Goal: Task Accomplishment & Management: Manage account settings

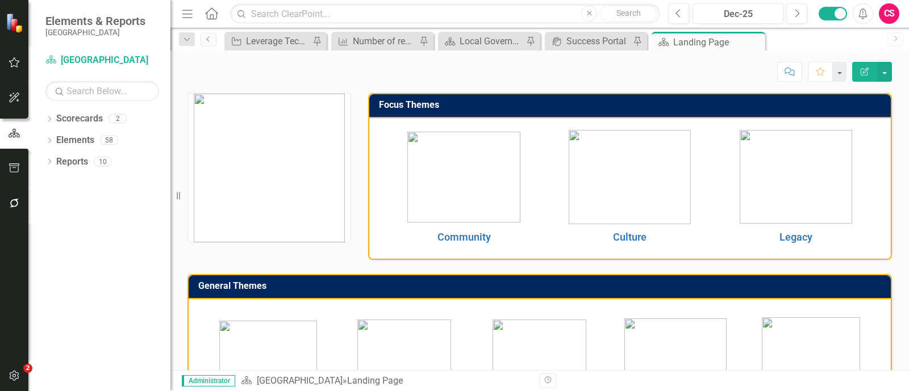
click at [6, 199] on button "button" at bounding box center [15, 204] width 26 height 24
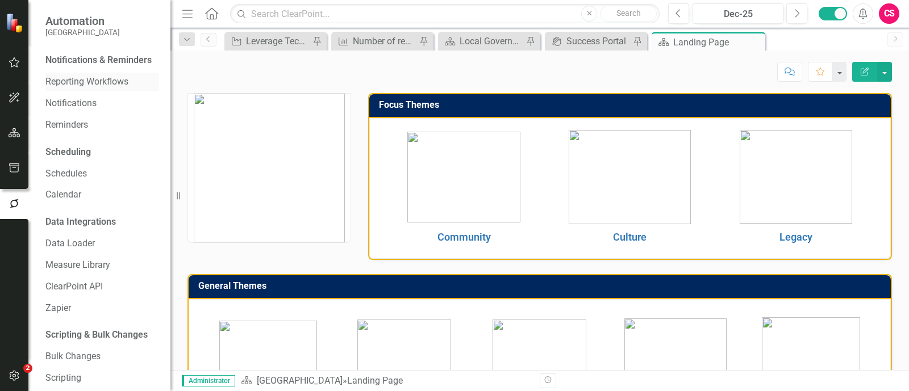
click at [105, 89] on link "Reporting Workflows" at bounding box center [102, 82] width 114 height 13
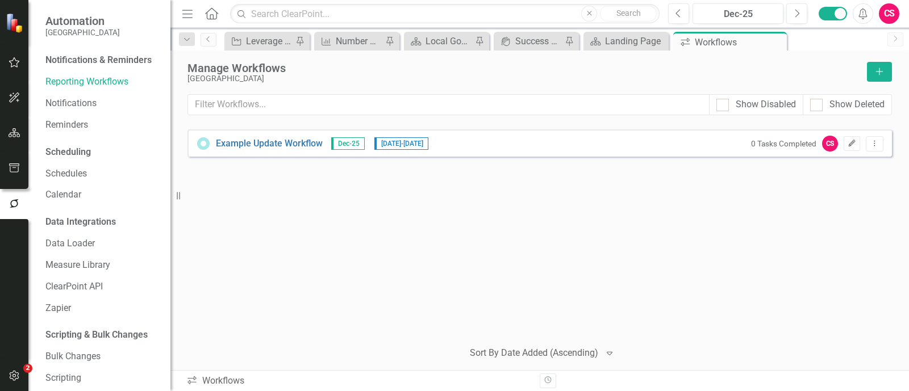
click at [854, 144] on icon "Edit" at bounding box center [851, 143] width 9 height 7
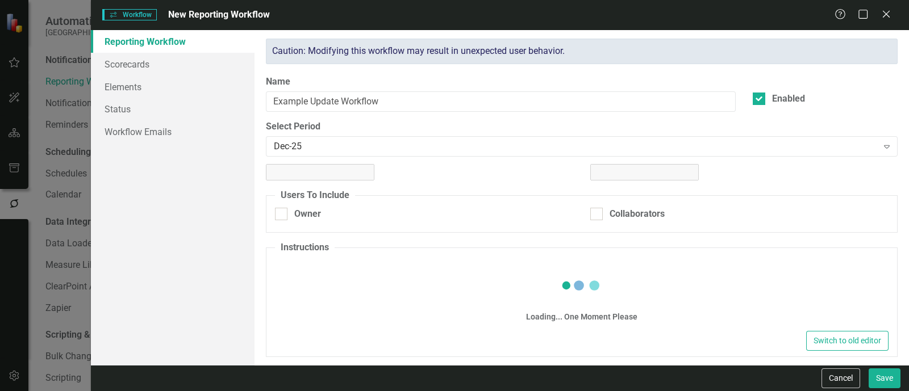
checkbox input "true"
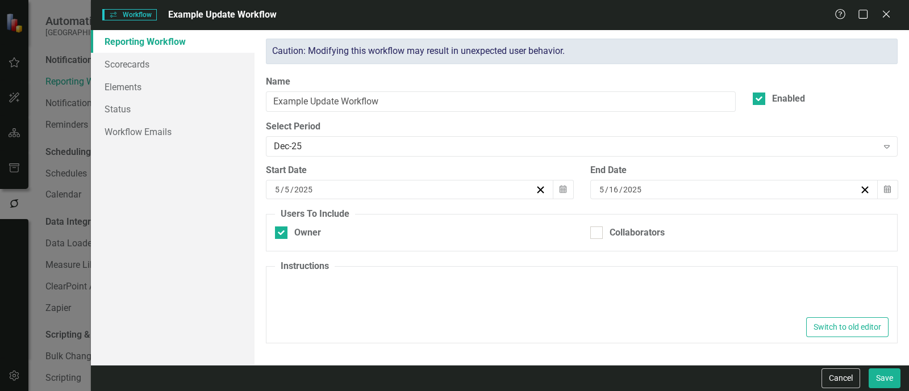
type textarea "<p>Please update your items below.</p>"
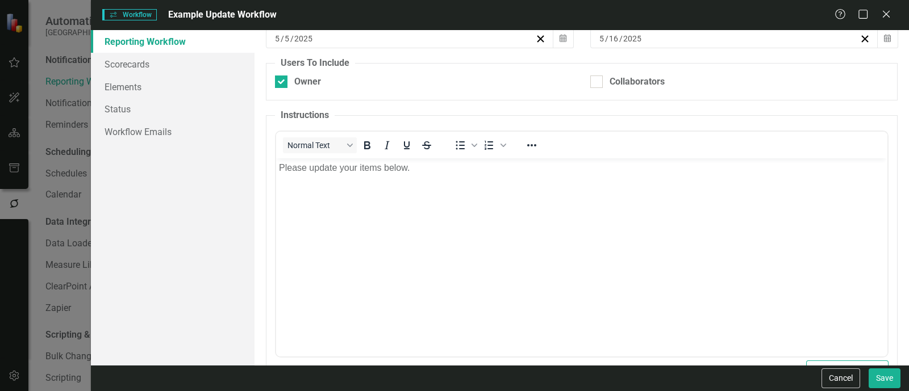
click at [445, 248] on body "Please update your items below." at bounding box center [581, 243] width 611 height 170
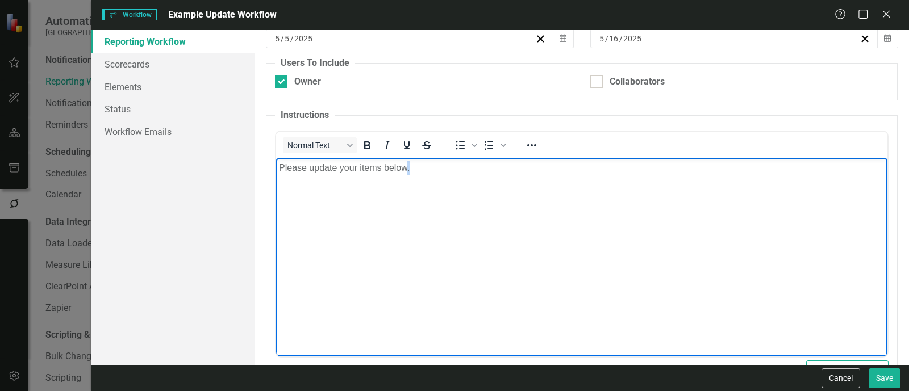
click at [445, 248] on body "Please update your items below." at bounding box center [581, 243] width 611 height 170
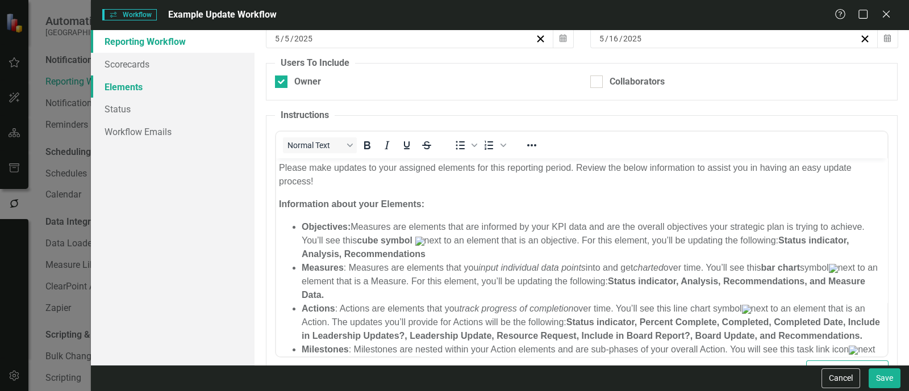
click at [182, 80] on link "Elements" at bounding box center [173, 87] width 164 height 23
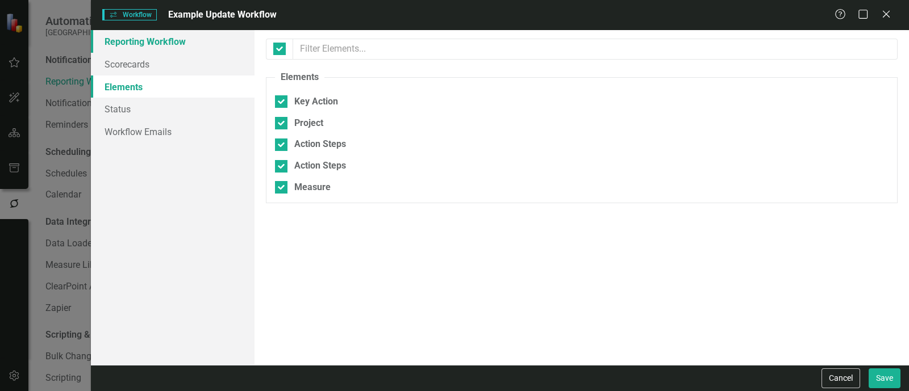
click at [193, 36] on link "Reporting Workflow" at bounding box center [173, 41] width 164 height 23
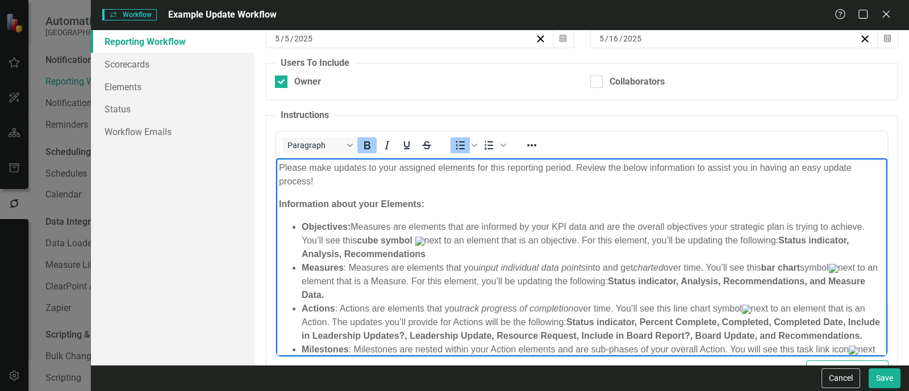
click at [329, 227] on strong "Objectives:" at bounding box center [326, 227] width 49 height 10
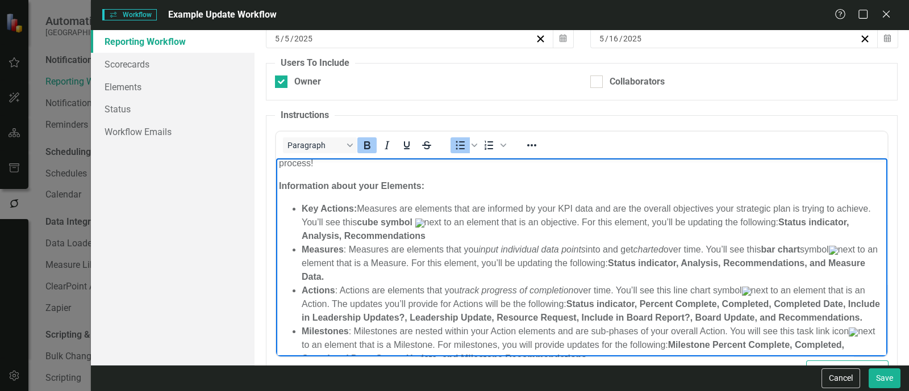
scroll to position [18, 0]
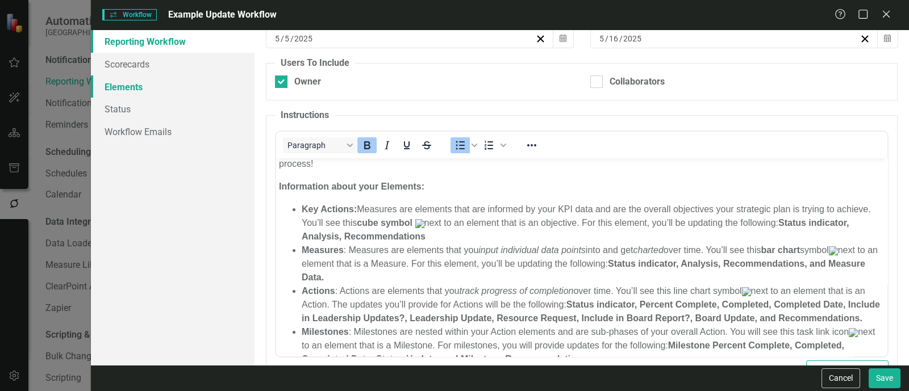
click at [244, 85] on link "Elements" at bounding box center [173, 87] width 164 height 23
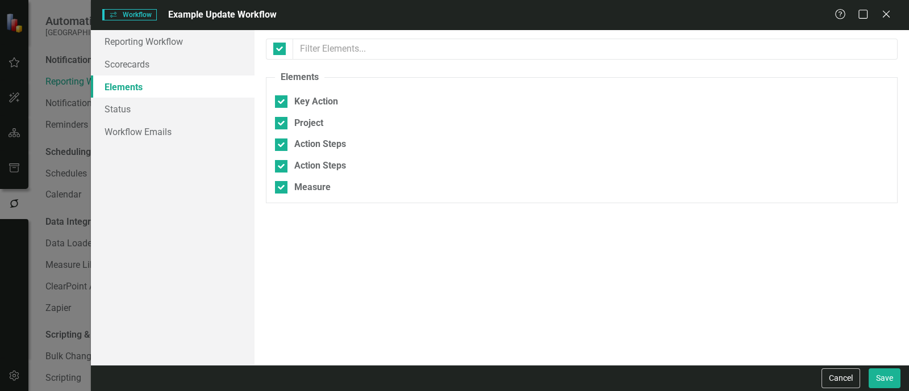
scroll to position [0, 0]
click at [230, 45] on link "Reporting Workflow" at bounding box center [173, 41] width 164 height 23
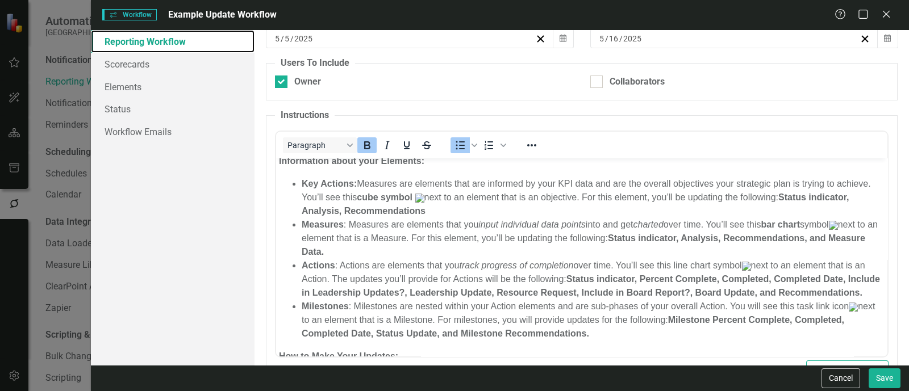
scroll to position [47, 0]
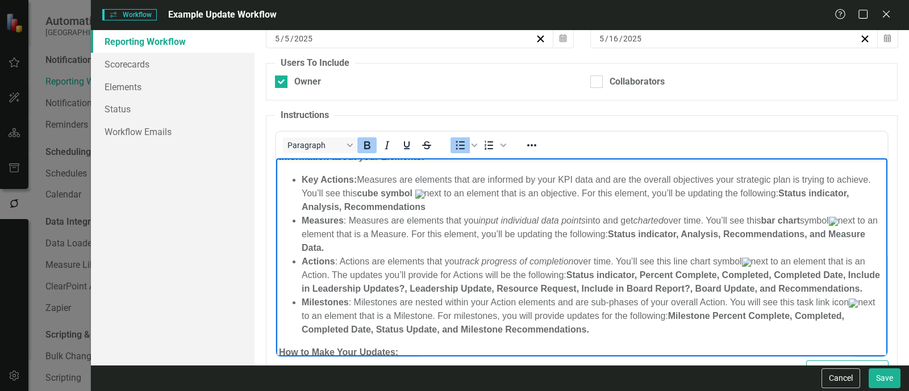
click at [334, 260] on strong "Actions" at bounding box center [319, 261] width 34 height 10
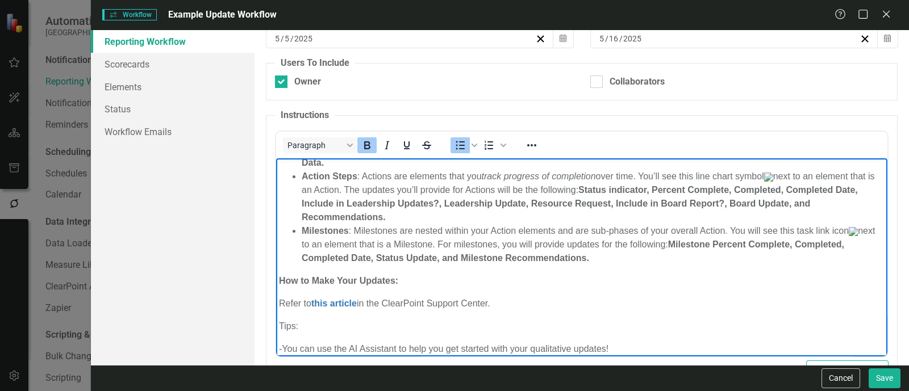
scroll to position [133, 0]
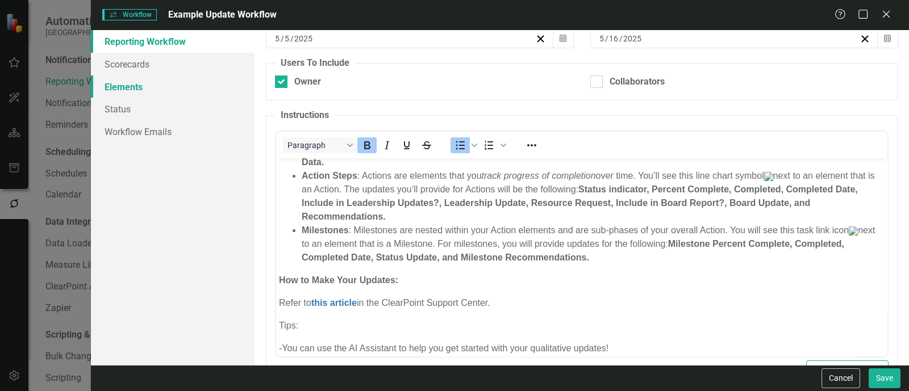
click at [218, 89] on link "Elements" at bounding box center [173, 87] width 164 height 23
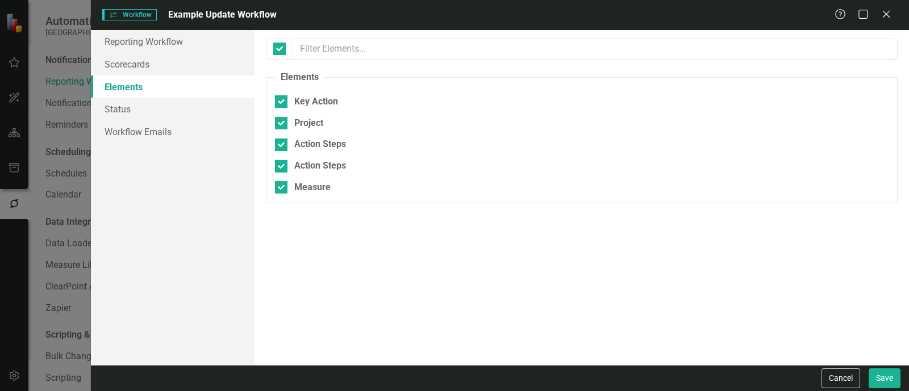
scroll to position [0, 0]
click at [212, 47] on link "Reporting Workflow" at bounding box center [173, 41] width 164 height 23
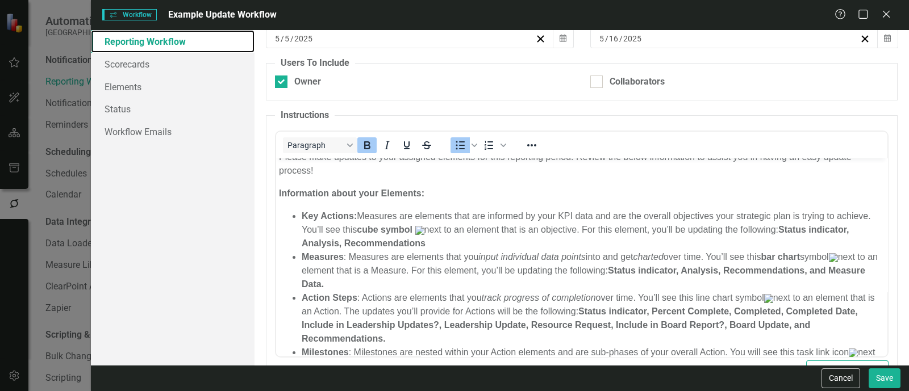
scroll to position [11, 0]
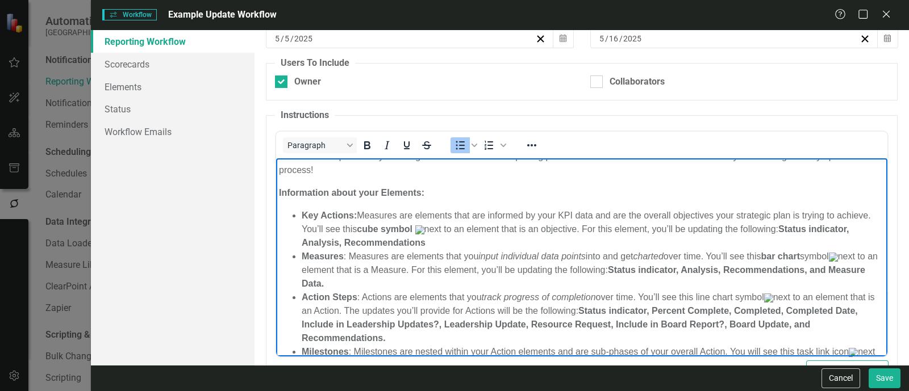
click at [380, 217] on li "Key Actions: Measures are elements that are informed by your KPI data and are t…" at bounding box center [593, 228] width 583 height 41
click at [573, 220] on li "Key Actions: Key Actions are elements that are informed by your KPI data and ar…" at bounding box center [593, 228] width 583 height 41
click at [568, 231] on li "Key Actions: Key Actions are elements that are informed by your Measure data an…" at bounding box center [593, 228] width 583 height 41
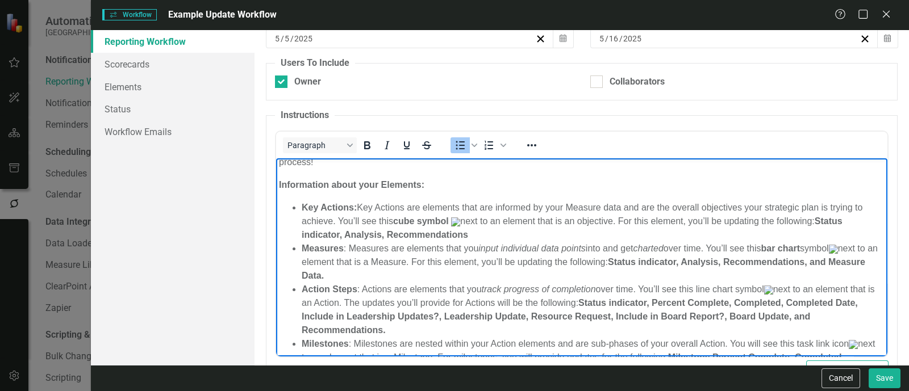
scroll to position [20, 0]
click at [611, 228] on li "Key Actions: Key Actions are elements that are informed by your Measure data an…" at bounding box center [593, 220] width 583 height 41
click at [609, 219] on li "Key Actions: Key Actions are elements that are informed by your Measure data an…" at bounding box center [593, 220] width 583 height 41
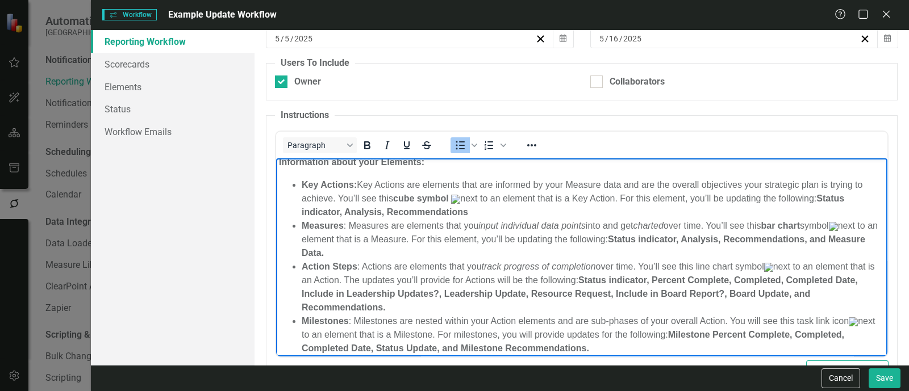
scroll to position [43, 0]
click at [609, 232] on li "Measures : Measures are elements that you input individual data points into and…" at bounding box center [593, 238] width 583 height 41
click at [609, 238] on li "Measures : Measures are elements that you input individual data points into and…" at bounding box center [593, 238] width 583 height 41
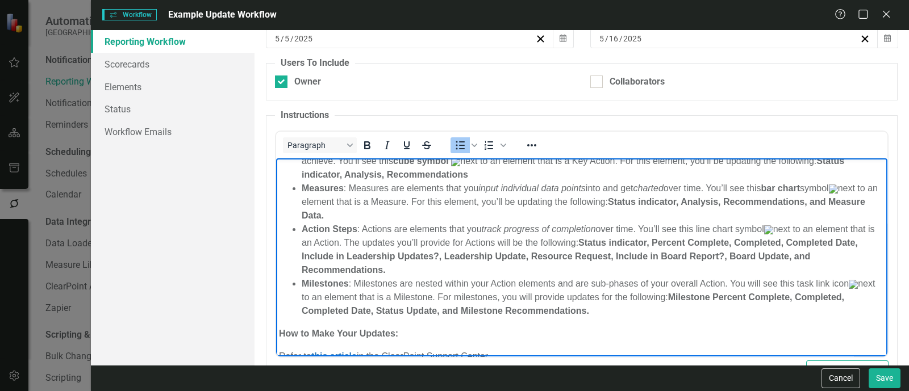
scroll to position [96, 0]
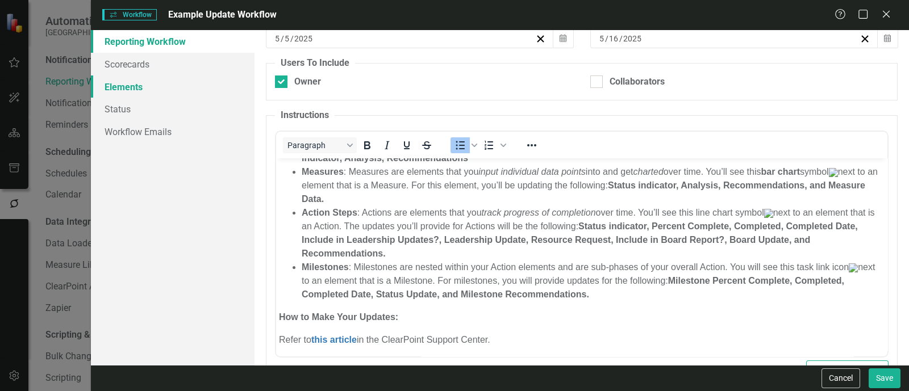
click at [193, 87] on link "Elements" at bounding box center [173, 87] width 164 height 23
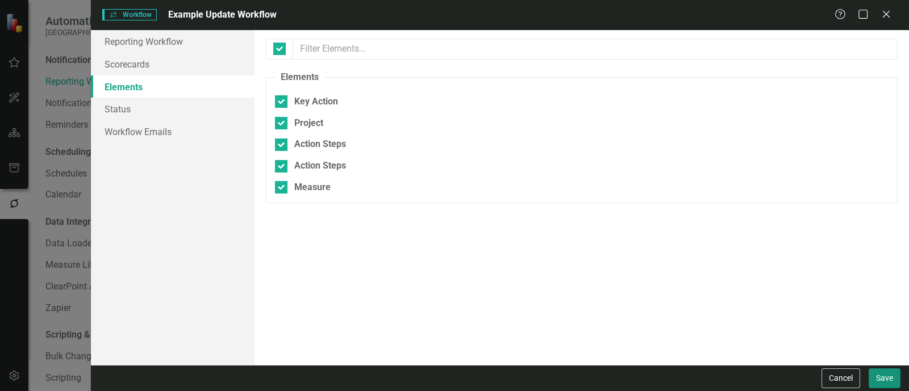
click at [883, 381] on button "Save" at bounding box center [884, 379] width 32 height 20
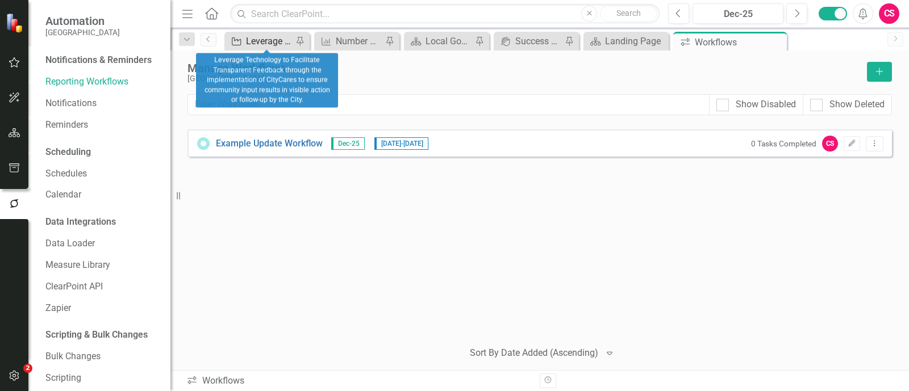
click at [236, 46] on div "Project" at bounding box center [234, 41] width 14 height 14
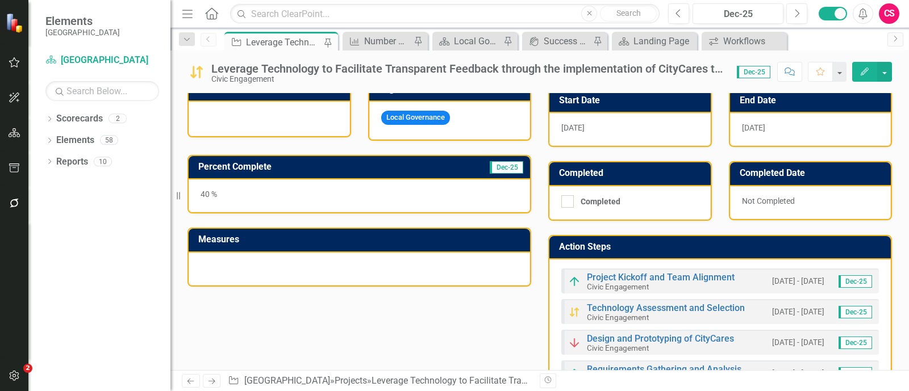
scroll to position [329, 0]
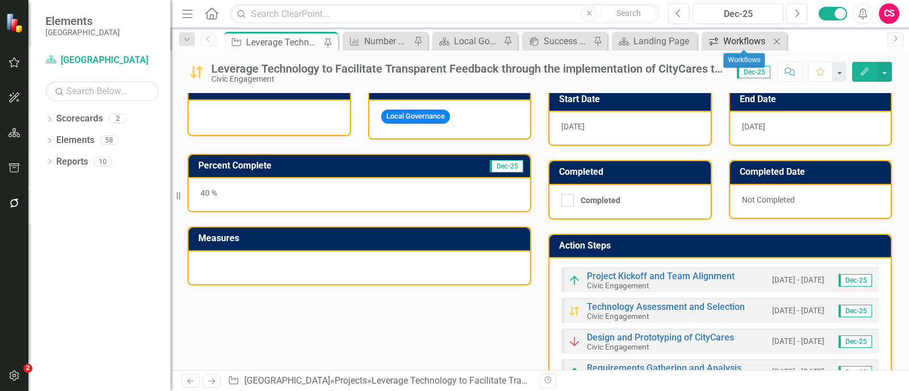
click at [732, 36] on div "Workflows" at bounding box center [746, 41] width 47 height 14
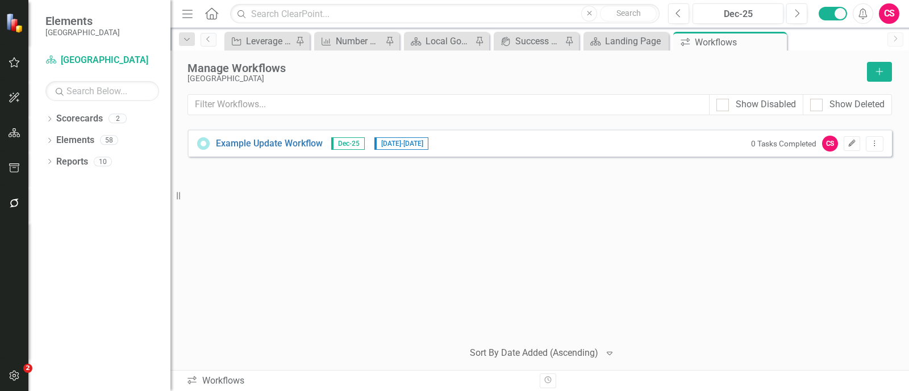
click at [854, 146] on button "Edit" at bounding box center [851, 143] width 16 height 15
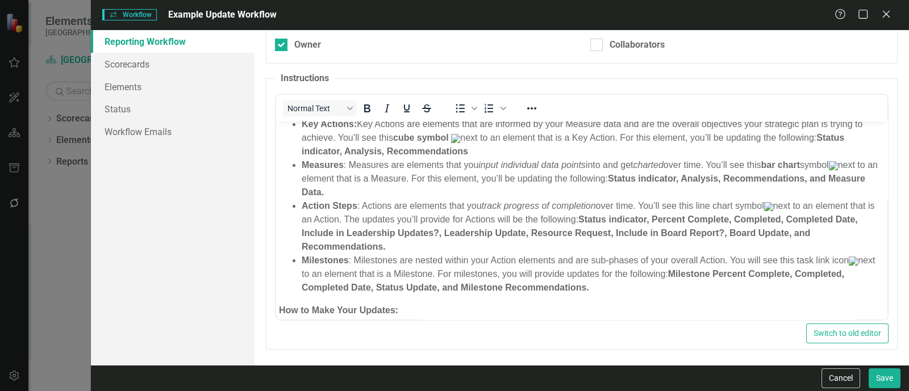
scroll to position [68, 0]
click at [347, 208] on strong "Action Steps" at bounding box center [330, 204] width 56 height 10
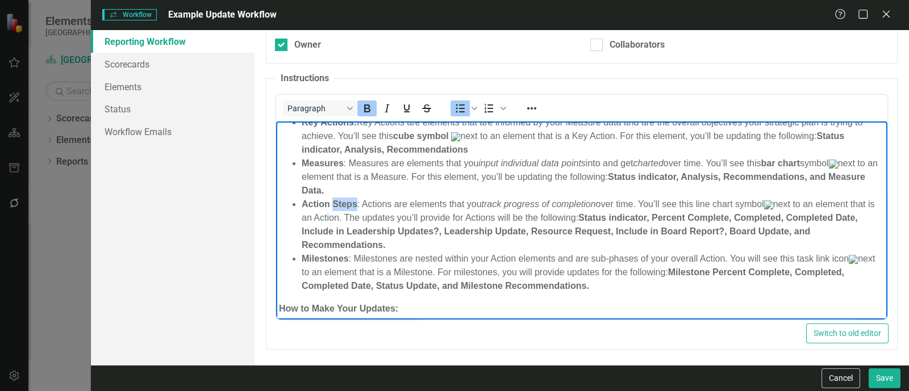
click at [347, 208] on strong "Action Steps" at bounding box center [330, 204] width 56 height 10
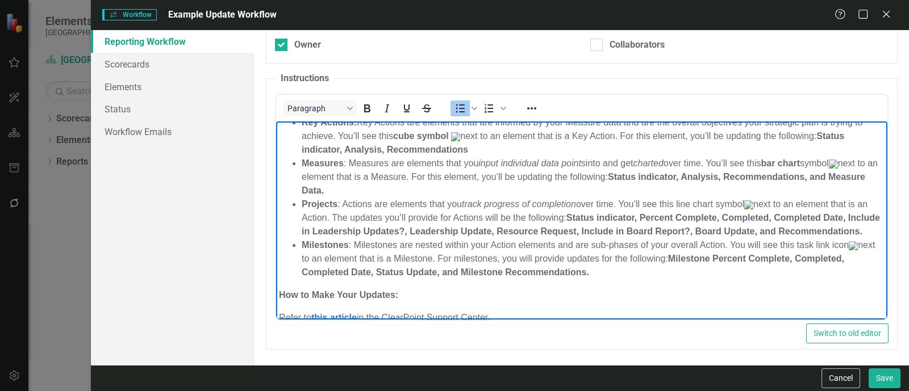
click at [347, 211] on li "Projects﻿ : Actions are elements that you track progress of completion over tim…" at bounding box center [593, 217] width 583 height 41
click at [351, 222] on li "Projects﻿ : Projects are elements that you track progress of completion over ti…" at bounding box center [593, 217] width 583 height 41
click at [497, 220] on li "Projects﻿ : Projects are elements that you track progress of completion over ti…" at bounding box center [593, 217] width 583 height 41
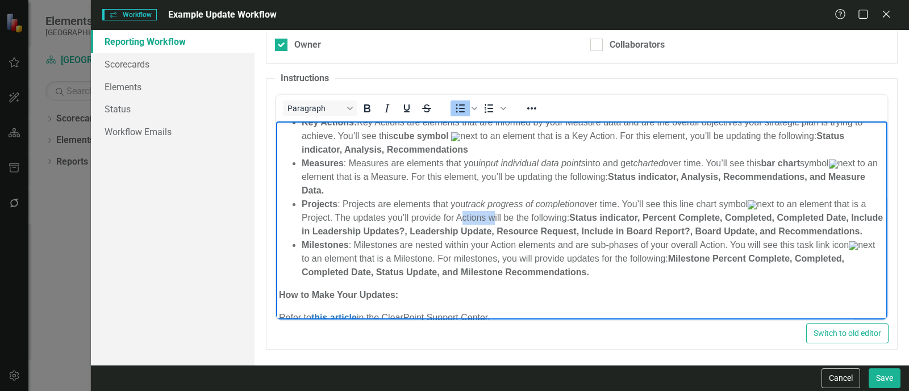
click at [497, 220] on li "Projects﻿ : Projects are elements that you track progress of completion over ti…" at bounding box center [593, 217] width 583 height 41
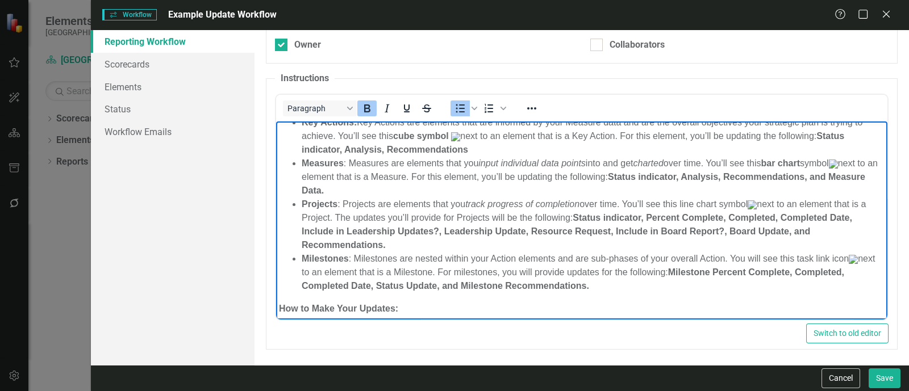
click at [316, 259] on strong "Milestones" at bounding box center [325, 258] width 47 height 10
click at [316, 259] on li "Milestones : Milestones are nested within your Action elements and are sub-phas…" at bounding box center [593, 272] width 583 height 41
click at [374, 266] on li "Action Steps : Milestones are nested within your Action elements and are sub-ph…" at bounding box center [593, 272] width 583 height 41
click at [518, 265] on li "Action Steps : Action Steps are nested within your Action elements and are sub-…" at bounding box center [593, 272] width 583 height 41
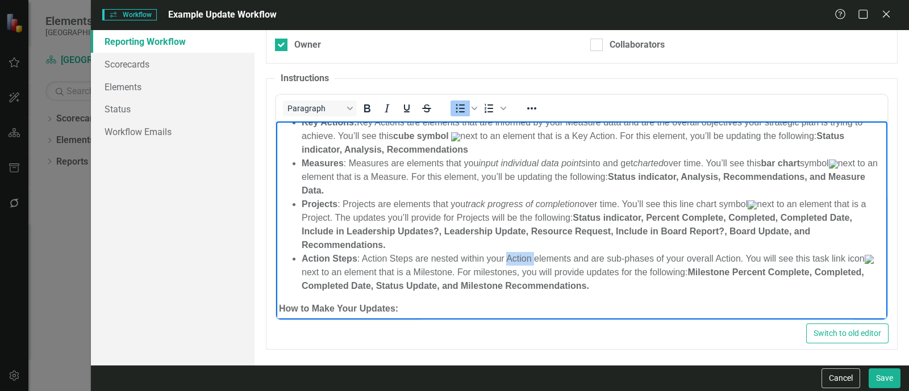
click at [518, 265] on li "Action Steps : Action Steps are nested within your Action elements and are sub-…" at bounding box center [593, 272] width 583 height 41
click at [734, 265] on li "Action Steps : Action Steps are nested within your Projects elements and are su…" at bounding box center [593, 272] width 583 height 41
click at [473, 273] on li "Action Steps : Action Steps are nested within your Projects elements and are su…" at bounding box center [593, 272] width 583 height 41
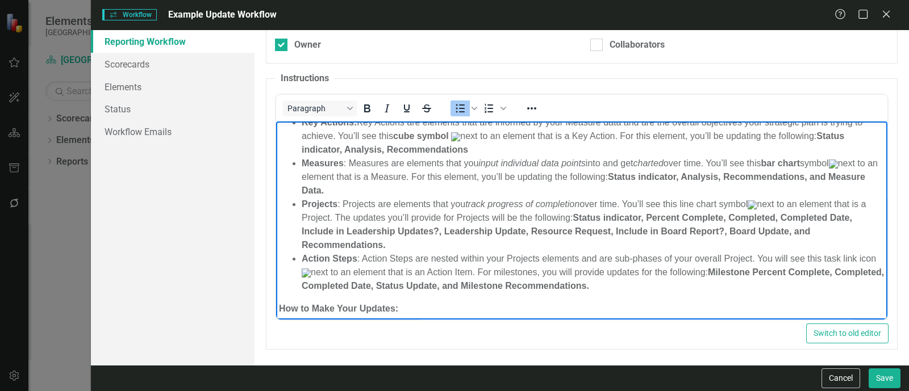
click at [553, 274] on li "Action Steps : Action Steps are nested within your Projects elements and are su…" at bounding box center [593, 272] width 583 height 41
click at [755, 280] on strong "Milestone Percent Complete, Completed, Completed Date, Status Update, and Miles…" at bounding box center [570, 278] width 536 height 23
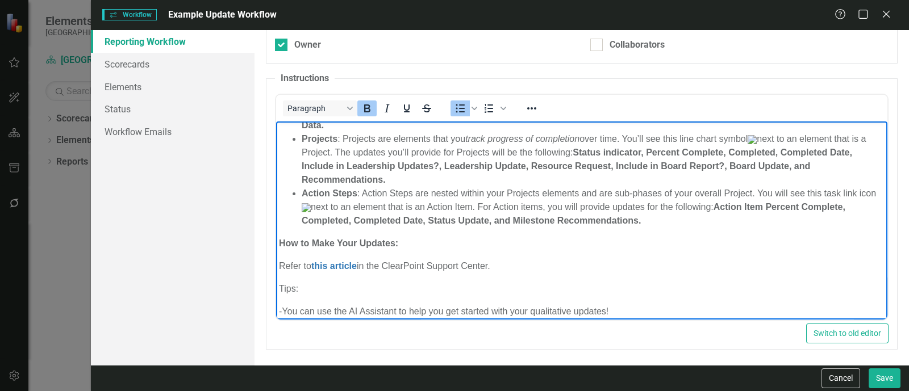
scroll to position [134, 0]
click at [567, 224] on strong "Action Item Percent Complete, Completed, Completed Date, Status Update, and Mil…" at bounding box center [574, 211] width 544 height 23
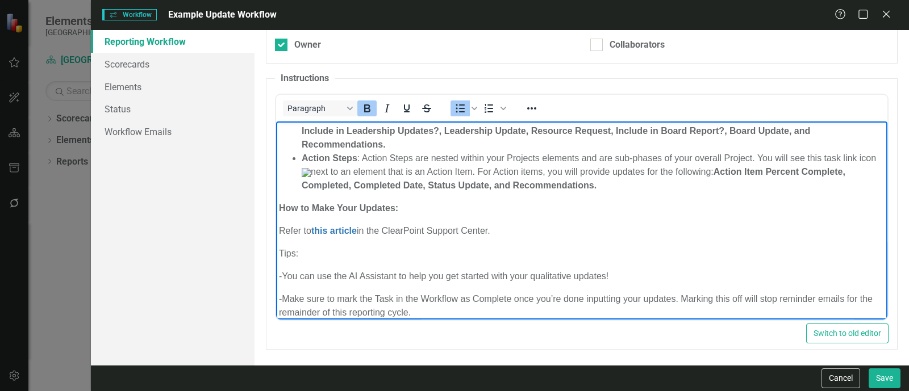
scroll to position [293, 0]
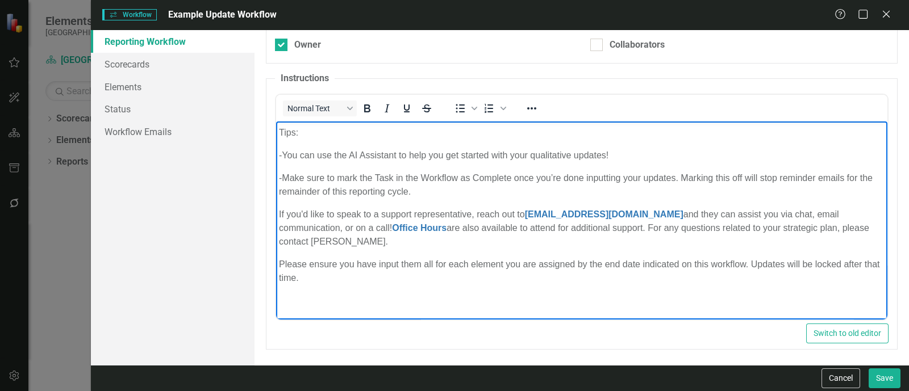
click at [382, 240] on p "If you'd like to speak to a support representative, reach out to [EMAIL_ADDRESS…" at bounding box center [581, 227] width 605 height 41
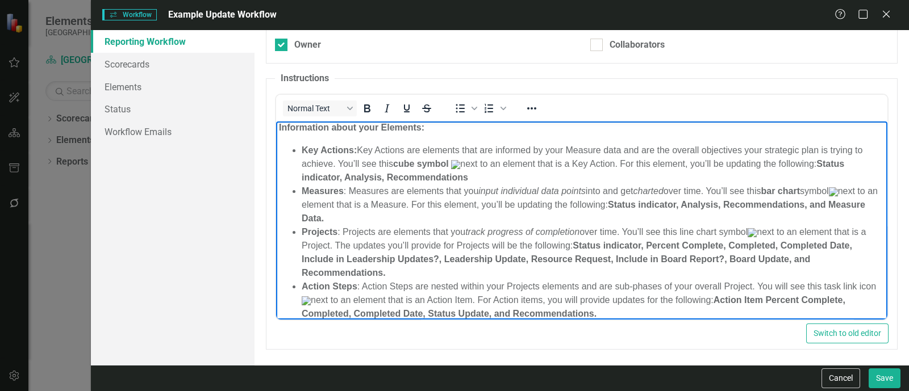
scroll to position [0, 0]
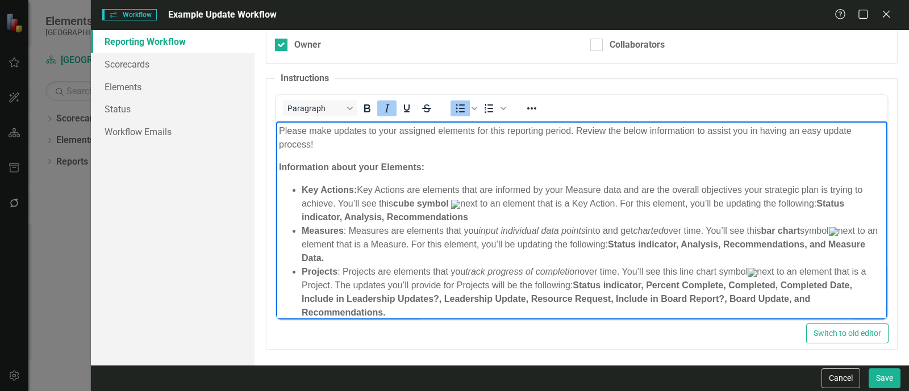
click at [553, 229] on em "input individual data points" at bounding box center [531, 230] width 107 height 10
click at [540, 186] on li "Key Actions: Key Actions are elements that are informed by your Measure data an…" at bounding box center [593, 203] width 583 height 41
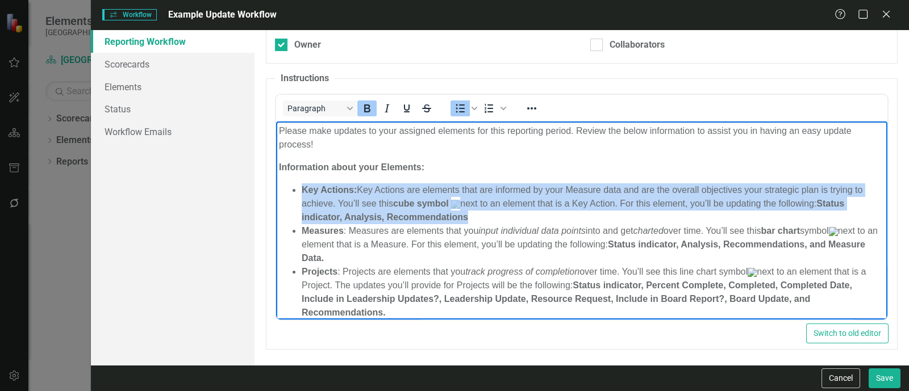
click at [540, 186] on li "Key Actions: Key Actions are elements that are informed by your Measure data an…" at bounding box center [593, 203] width 583 height 41
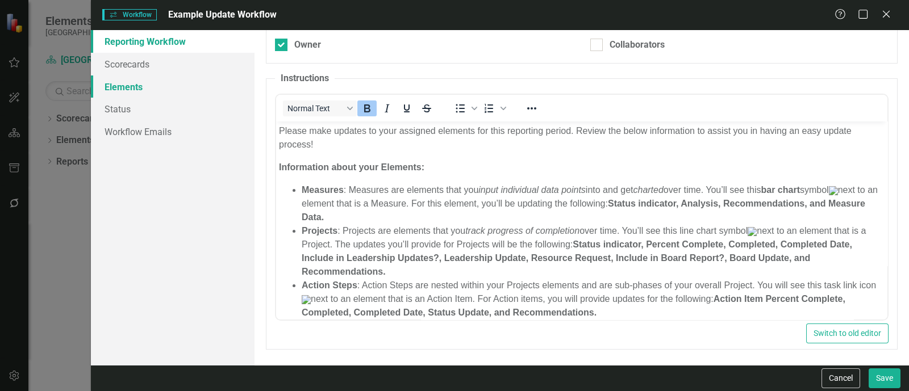
click at [167, 79] on link "Elements" at bounding box center [173, 87] width 164 height 23
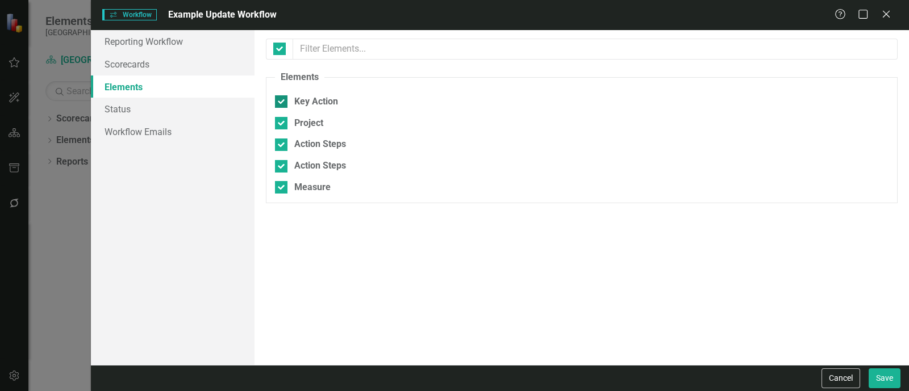
click at [283, 98] on div at bounding box center [281, 101] width 12 height 12
click at [282, 98] on input "Key Action" at bounding box center [278, 98] width 7 height 7
checkbox input "false"
click at [204, 66] on link "Scorecards" at bounding box center [173, 64] width 164 height 23
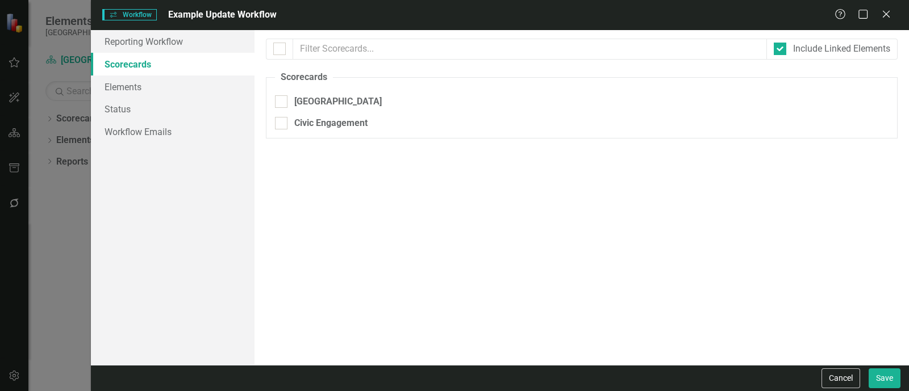
checkbox input "false"
checkbox input "true"
click at [298, 117] on div "Civic Engagement" at bounding box center [330, 123] width 73 height 13
click at [282, 117] on input "Civic Engagement" at bounding box center [278, 120] width 7 height 7
checkbox input "true"
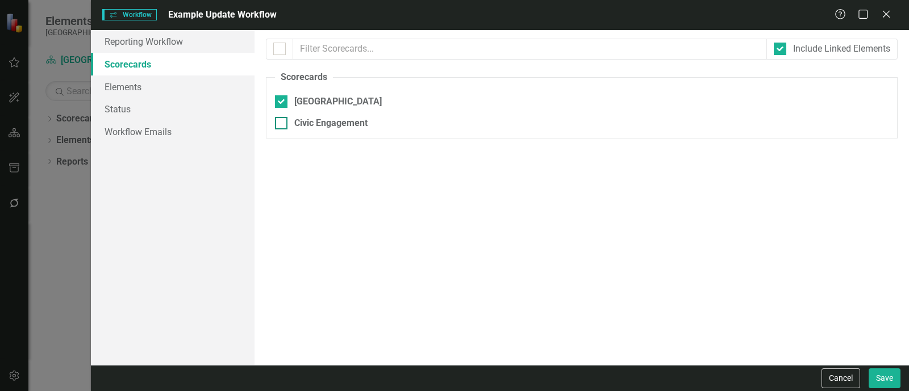
checkbox input "true"
click at [213, 37] on link "Reporting Workflow" at bounding box center [173, 41] width 164 height 23
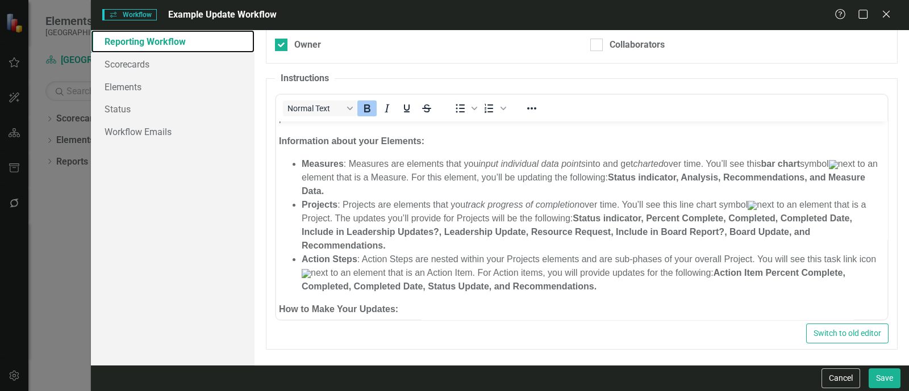
scroll to position [26, 0]
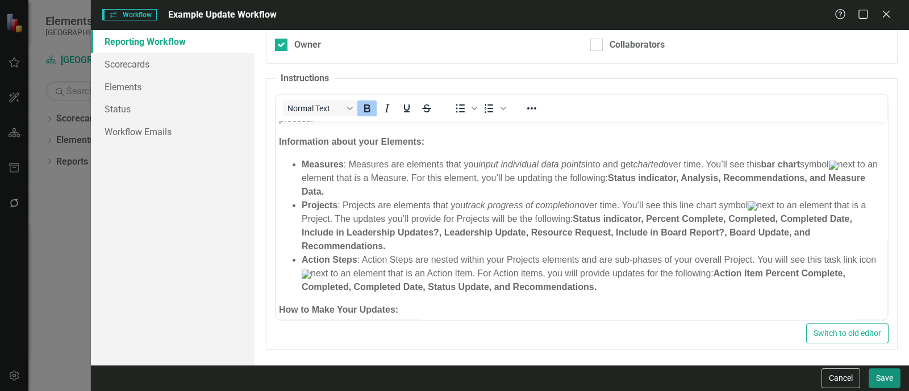
click at [879, 379] on button "Save" at bounding box center [884, 379] width 32 height 20
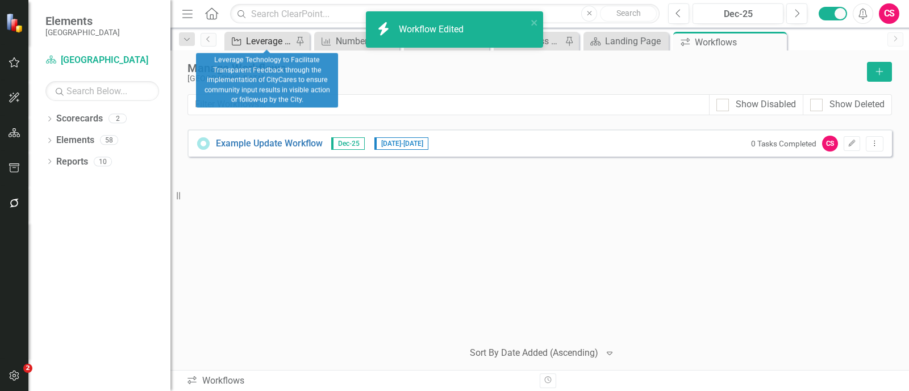
click at [260, 40] on div "Leverage Technology to Facilitate Transparent Feedback through the implementati…" at bounding box center [269, 41] width 47 height 14
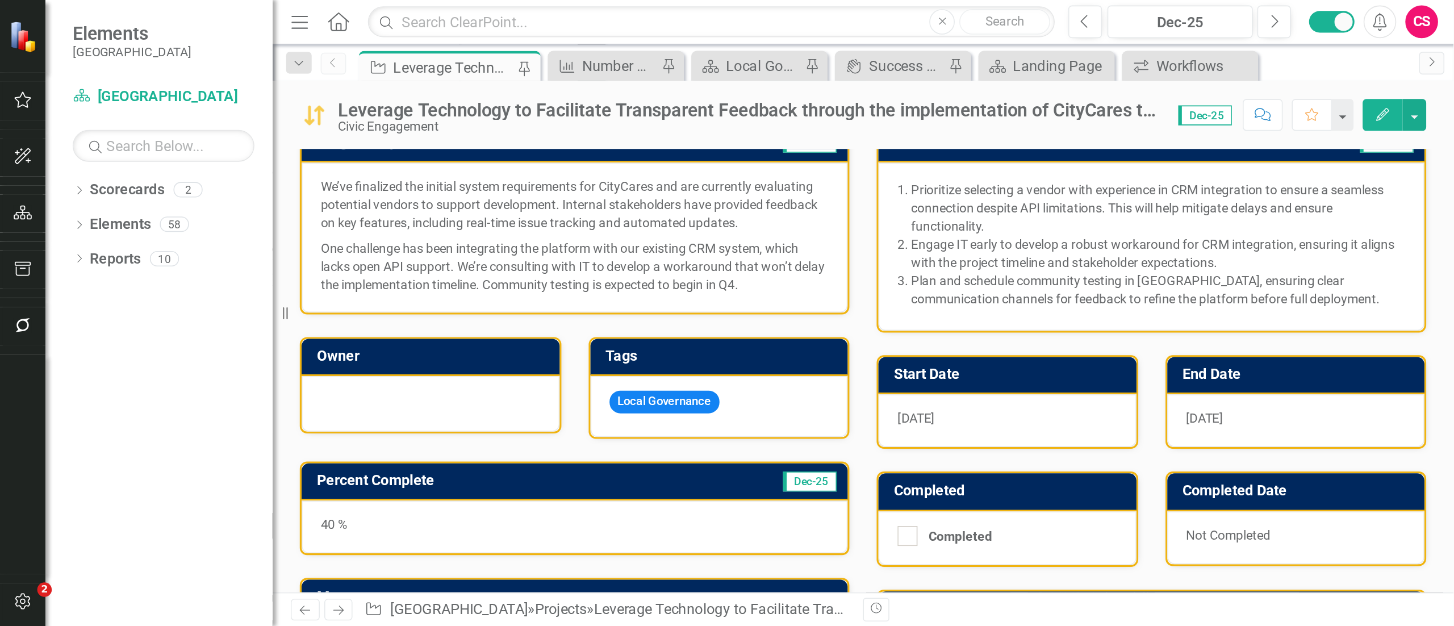
scroll to position [194, 0]
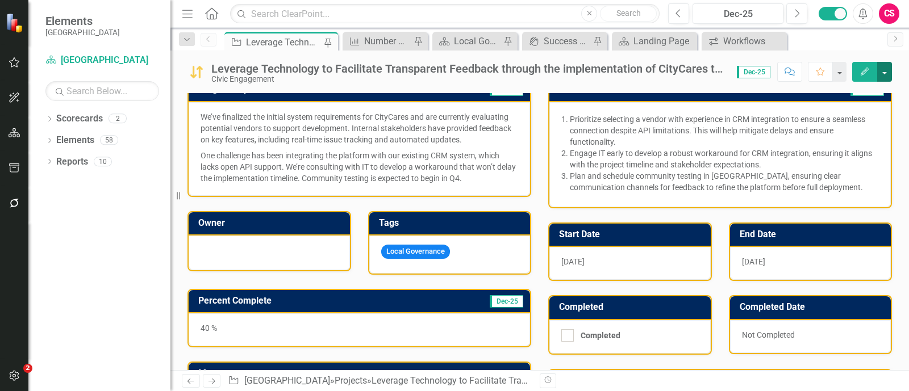
click at [888, 72] on button "button" at bounding box center [884, 72] width 15 height 20
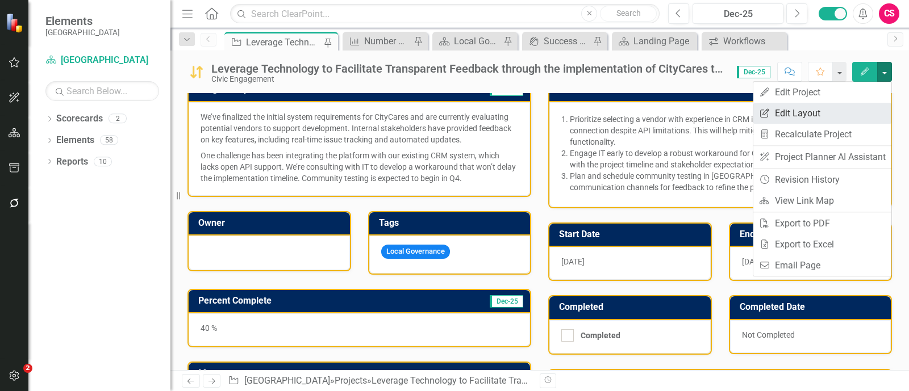
click at [818, 113] on link "Edit Report Edit Layout" at bounding box center [822, 113] width 138 height 21
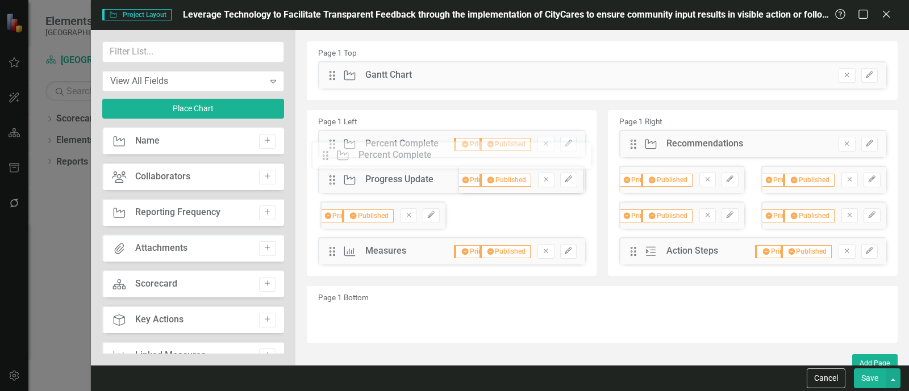
drag, startPoint x: 328, startPoint y: 214, endPoint x: 329, endPoint y: 154, distance: 60.2
click at [329, 154] on div "The fields (or pods) that are available for you to include on the detail page a…" at bounding box center [601, 202] width 613 height 345
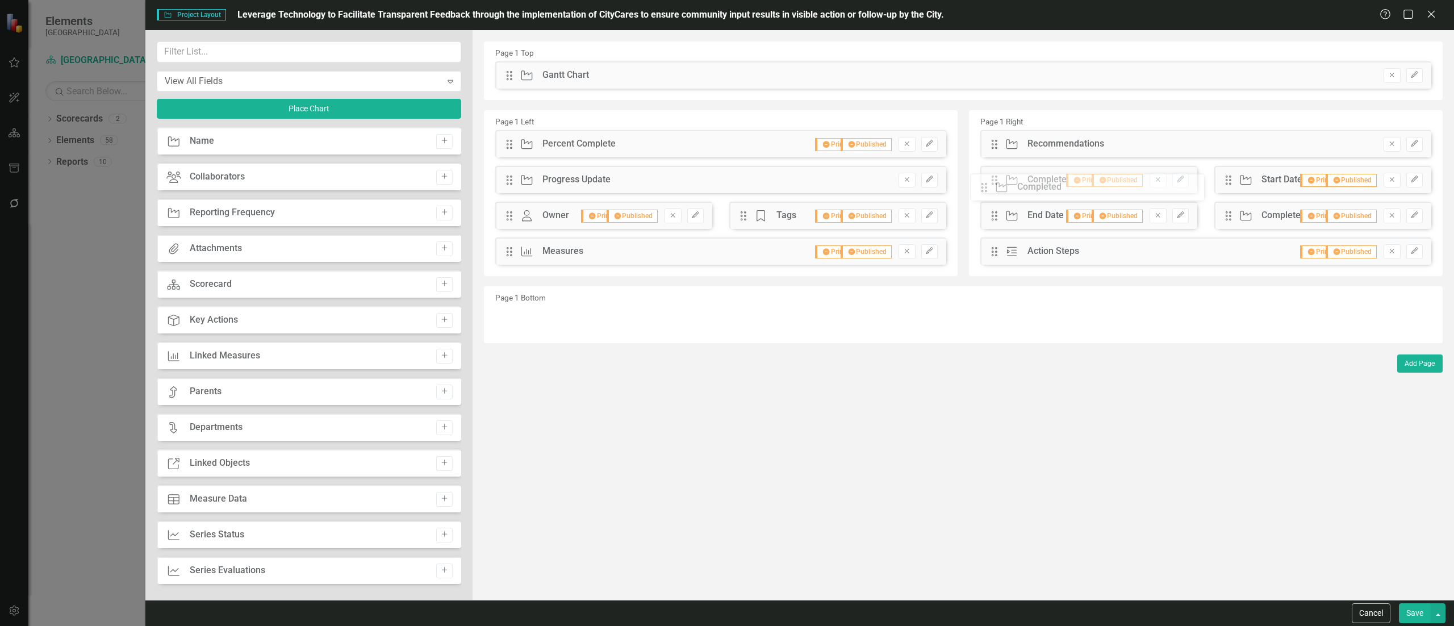
drag, startPoint x: 997, startPoint y: 215, endPoint x: 995, endPoint y: 186, distance: 28.5
click at [908, 186] on div "The fields (or pods) that are available for you to include on the detail page a…" at bounding box center [963, 315] width 981 height 570
drag, startPoint x: 1228, startPoint y: 211, endPoint x: 1226, endPoint y: 185, distance: 26.2
click at [908, 185] on div "The fields (or pods) that are available for you to include on the detail page a…" at bounding box center [963, 315] width 981 height 570
click at [908, 391] on button "button" at bounding box center [1438, 613] width 15 height 20
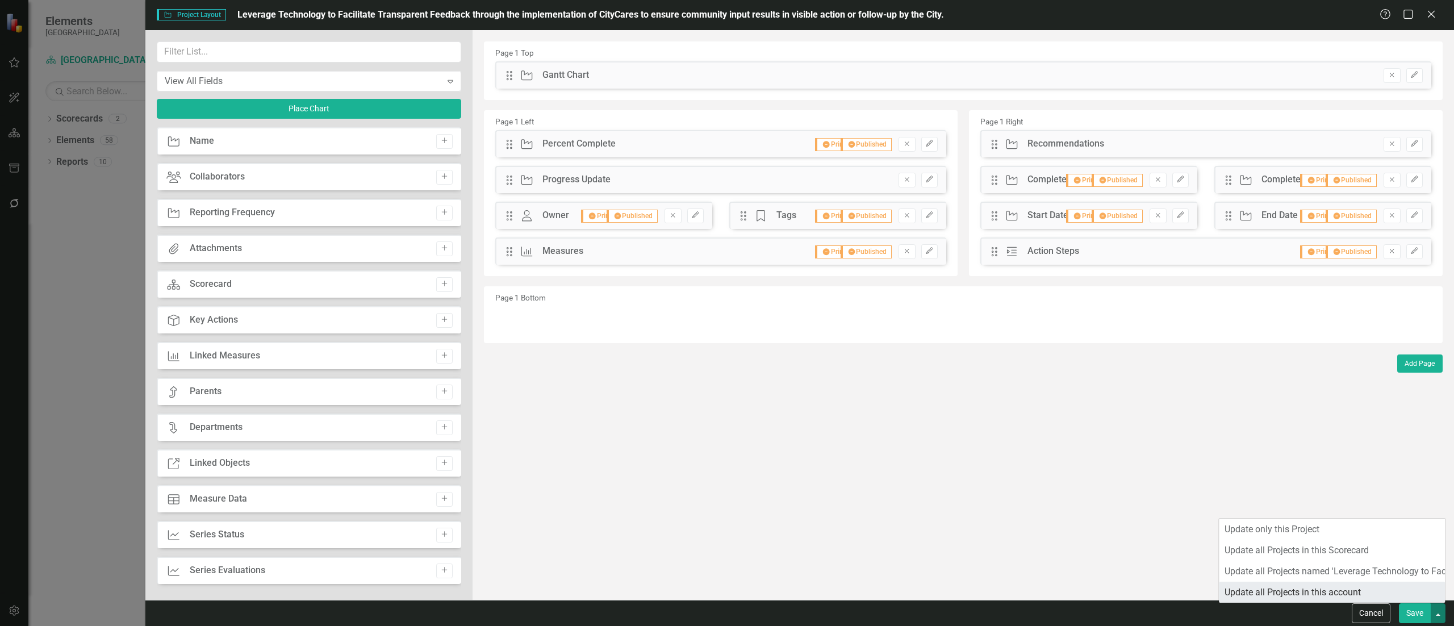
click at [908, 391] on link "Update all Projects in this account" at bounding box center [1332, 592] width 226 height 21
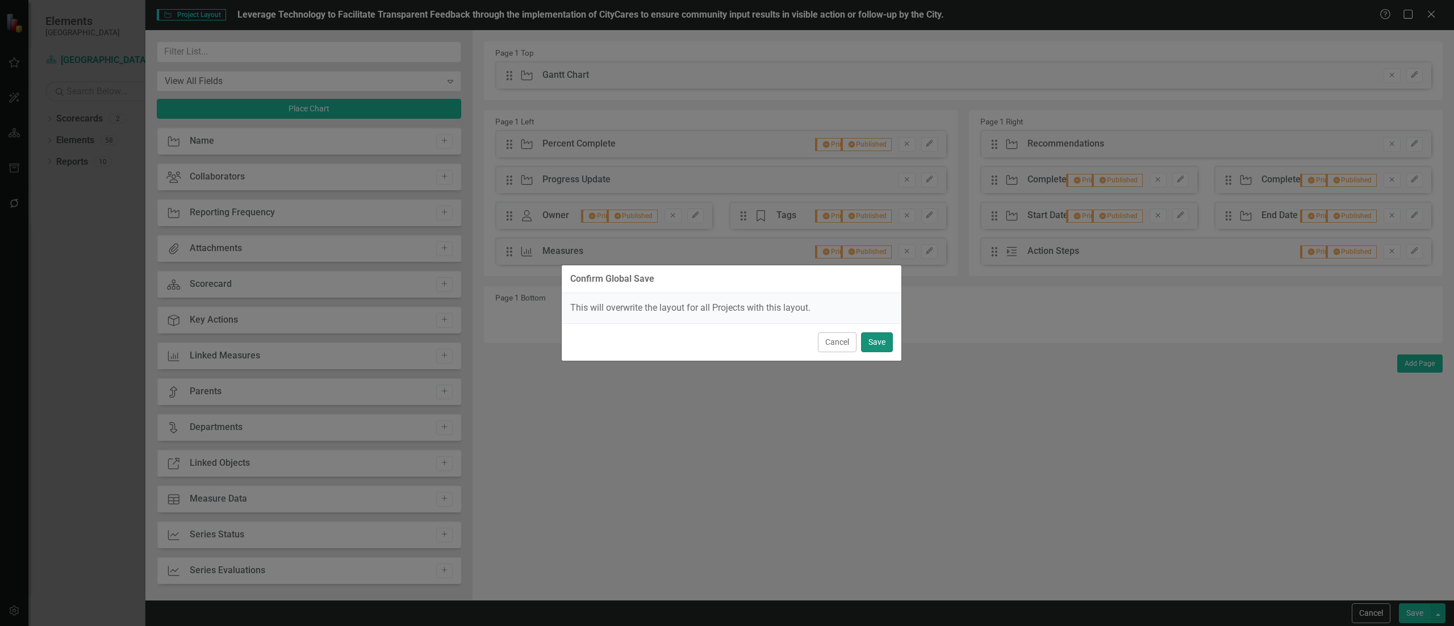
click at [866, 343] on button "Save" at bounding box center [877, 342] width 32 height 20
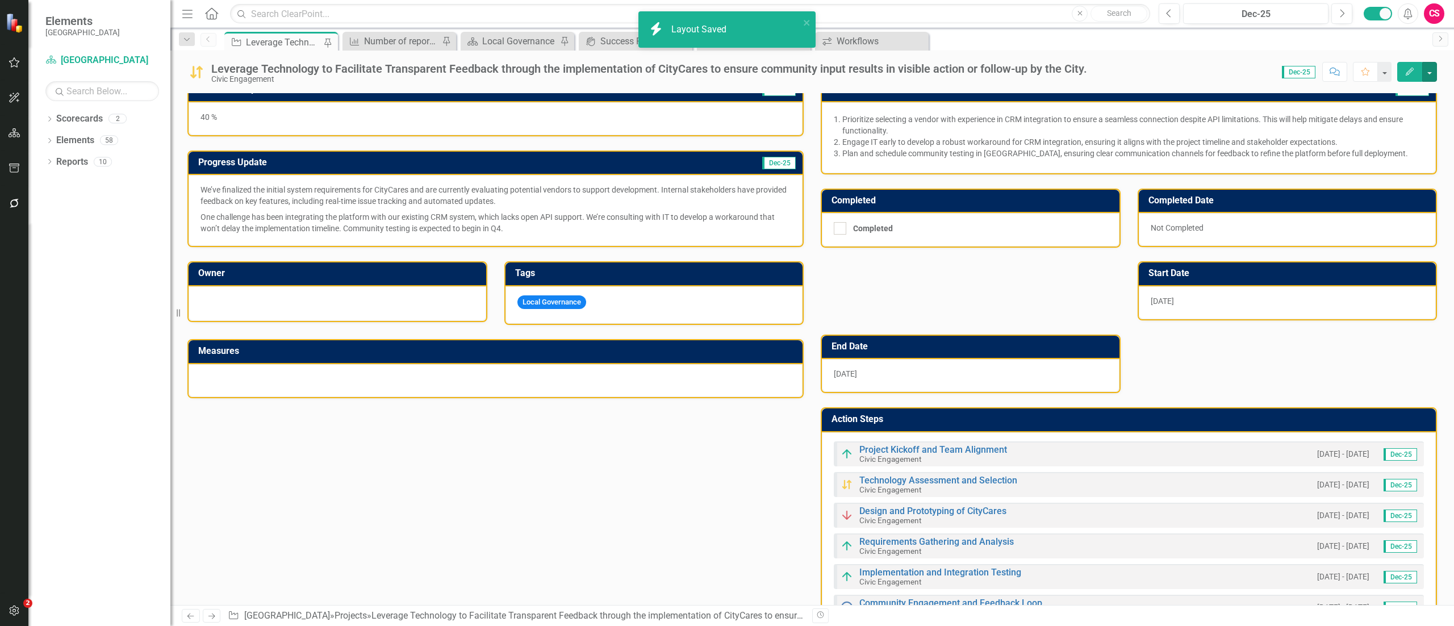
scroll to position [7, 0]
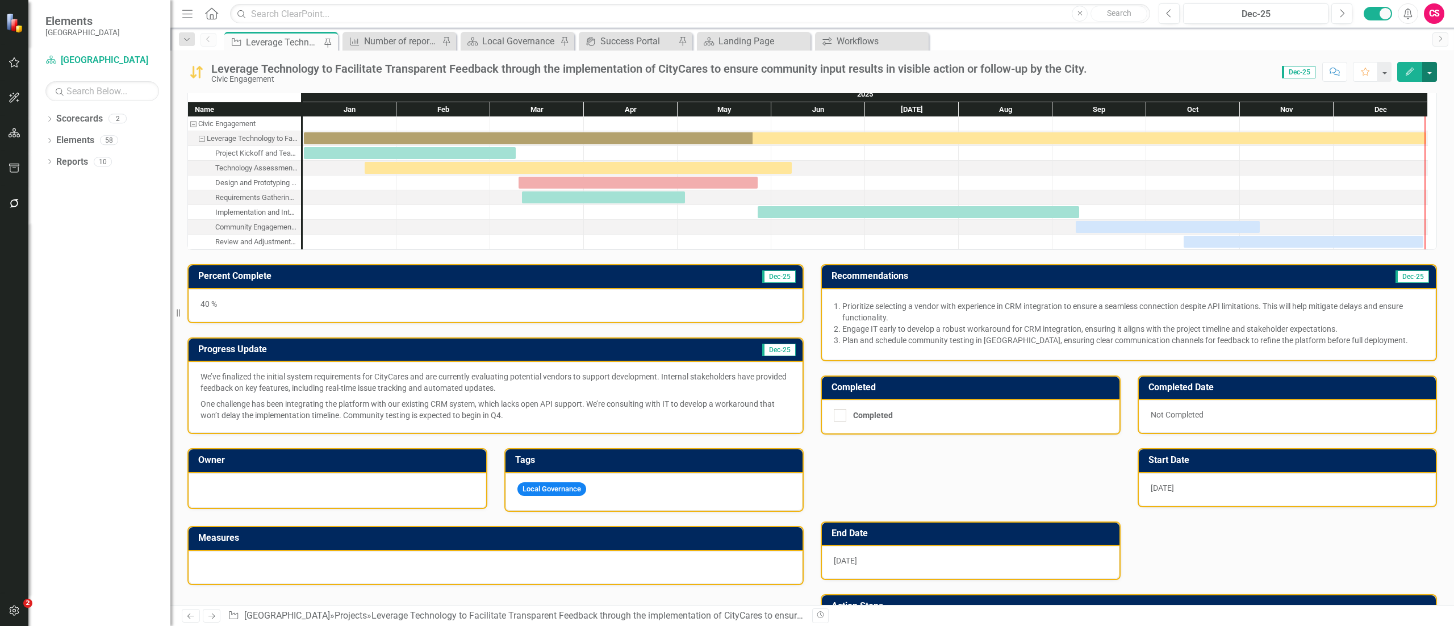
click at [908, 74] on button "button" at bounding box center [1429, 72] width 15 height 20
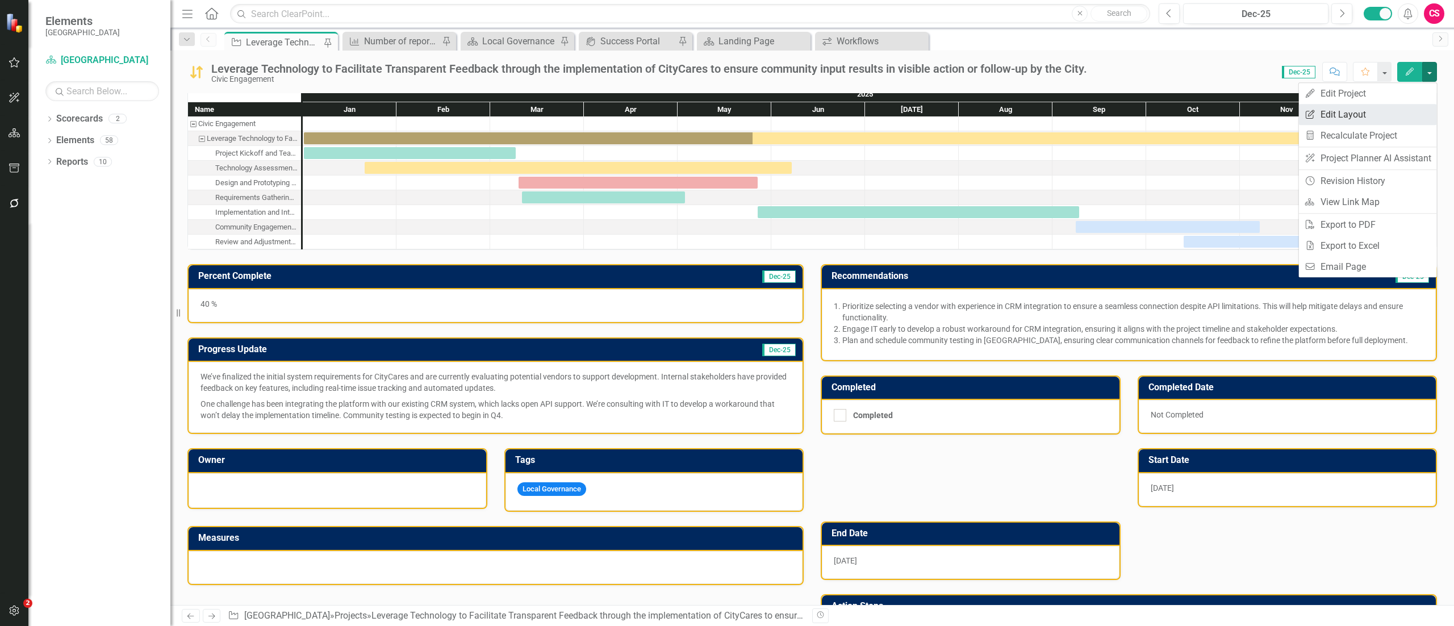
click at [908, 115] on link "Edit Report Edit Layout" at bounding box center [1368, 114] width 138 height 21
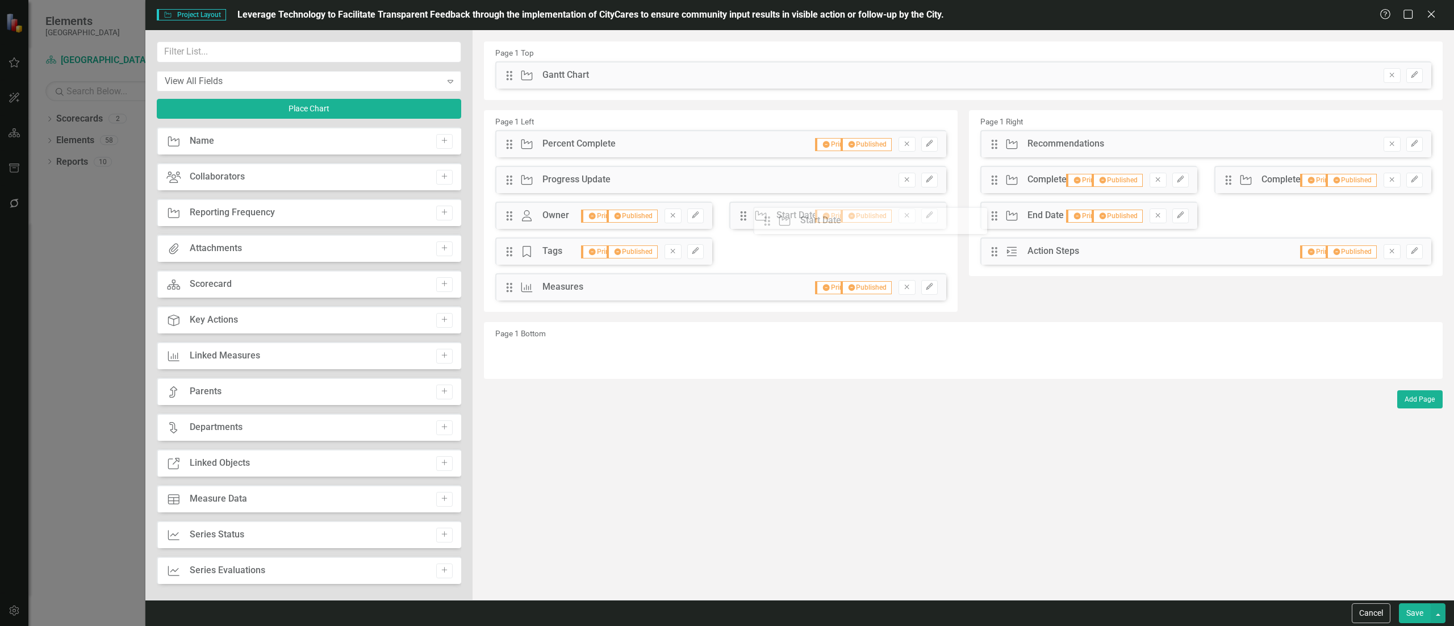
drag, startPoint x: 1001, startPoint y: 213, endPoint x: 776, endPoint y: 220, distance: 225.0
drag, startPoint x: 994, startPoint y: 216, endPoint x: 887, endPoint y: 249, distance: 111.7
click at [908, 391] on button "Save" at bounding box center [1415, 613] width 32 height 20
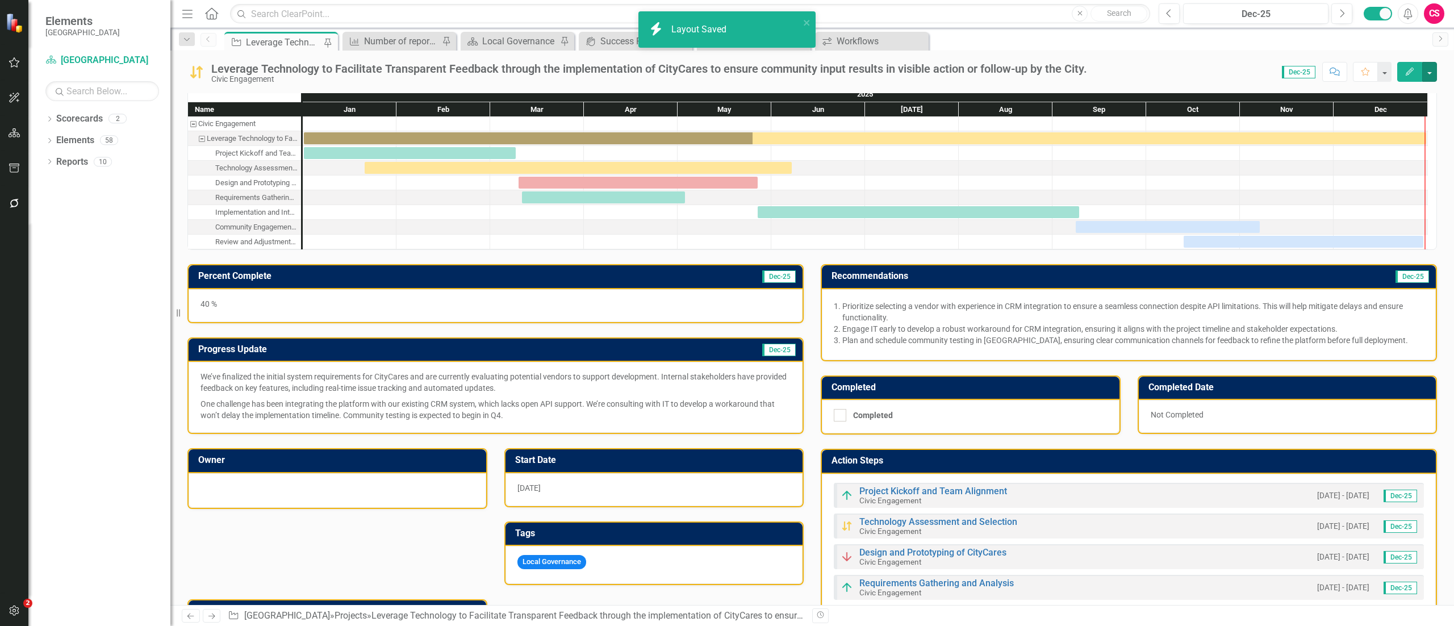
scroll to position [139, 0]
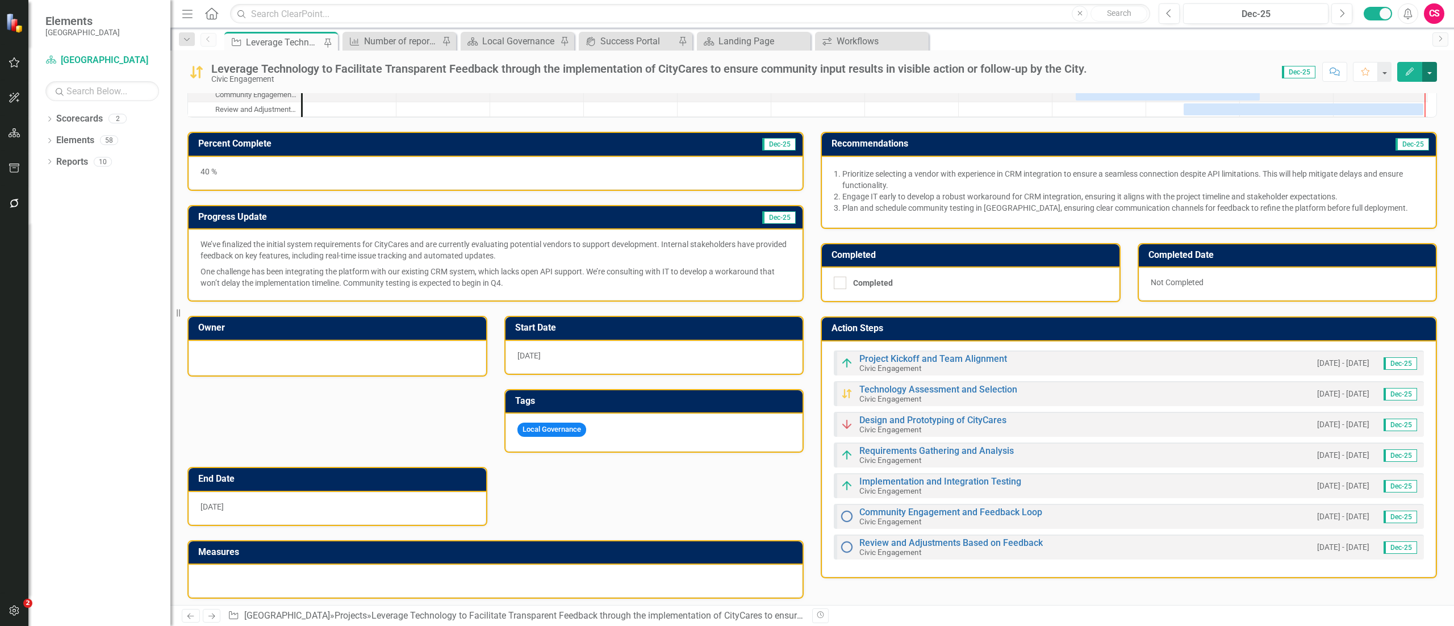
click at [908, 76] on button "button" at bounding box center [1429, 72] width 15 height 20
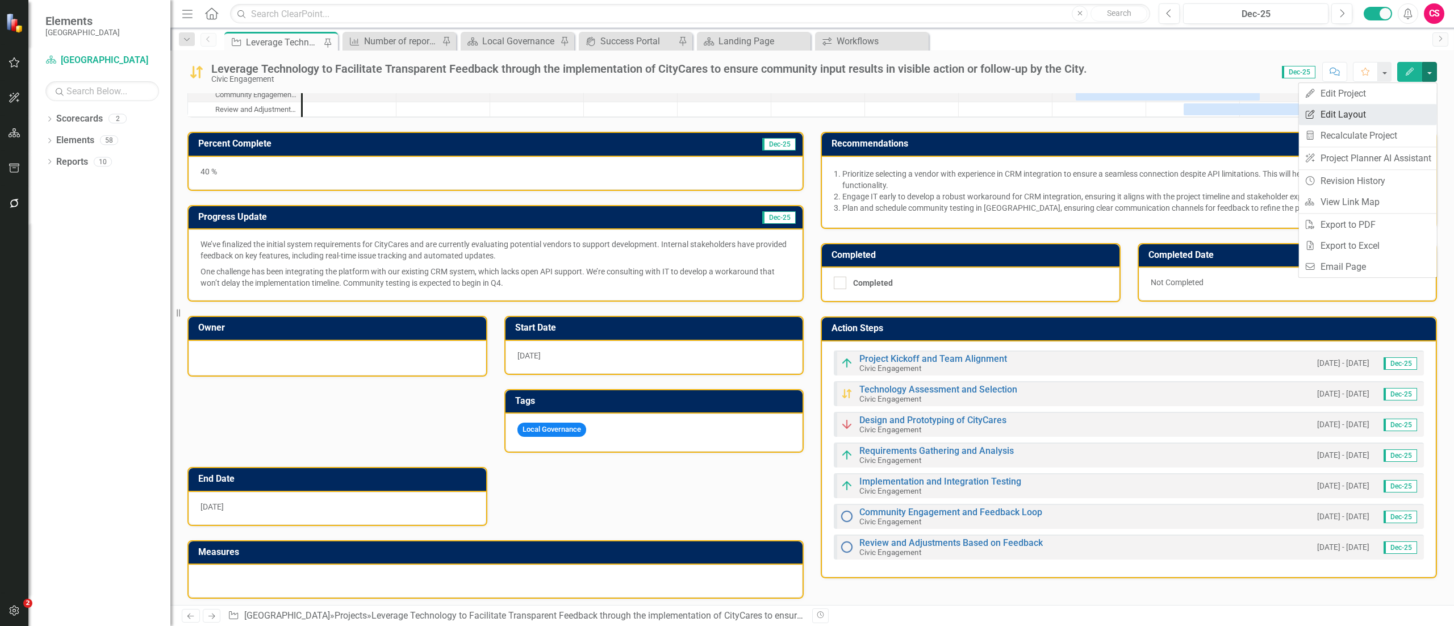
click at [908, 117] on link "Edit Report Edit Layout" at bounding box center [1368, 114] width 138 height 21
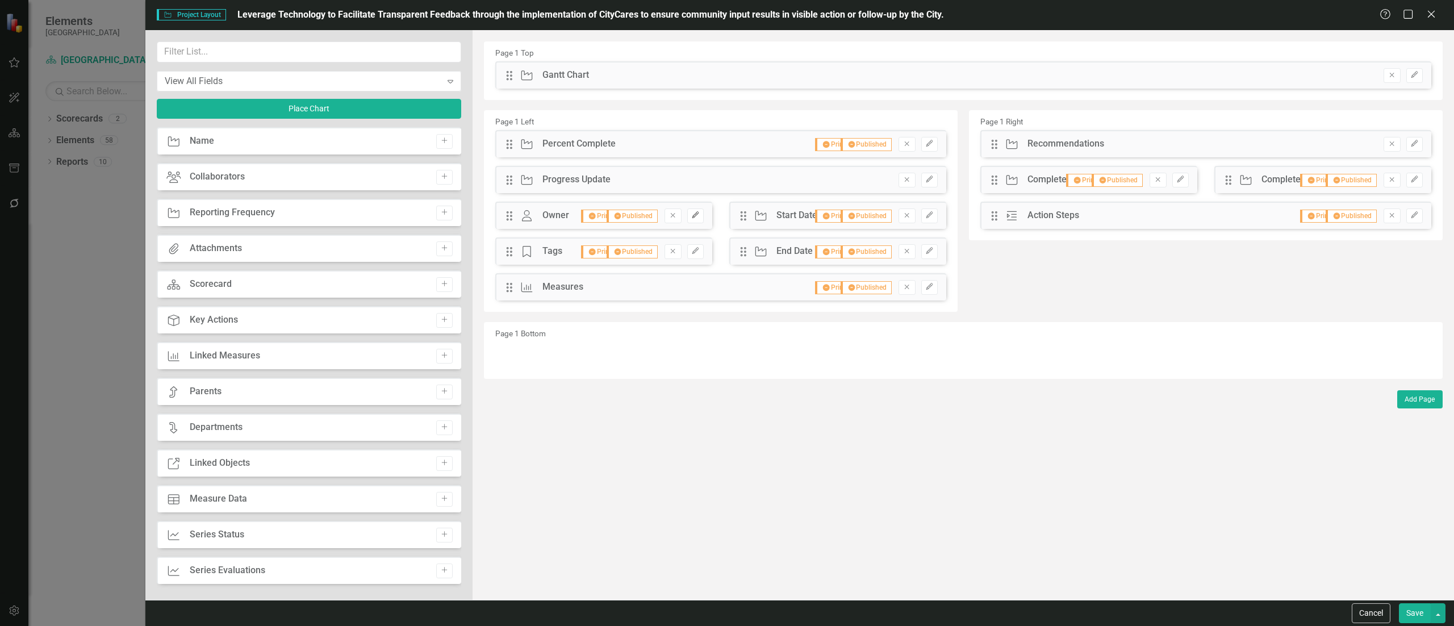
click at [695, 215] on icon "button" at bounding box center [695, 215] width 7 height 7
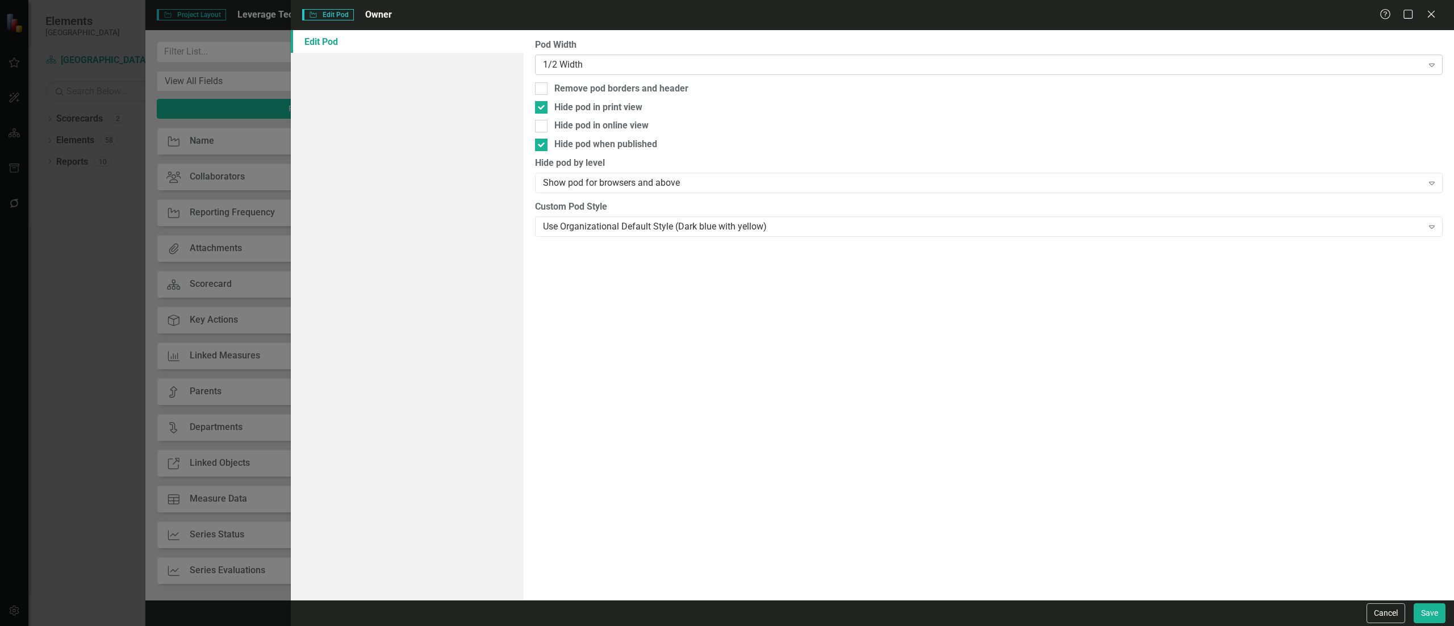
click at [599, 56] on div "1/2 Width Expand" at bounding box center [989, 65] width 908 height 20
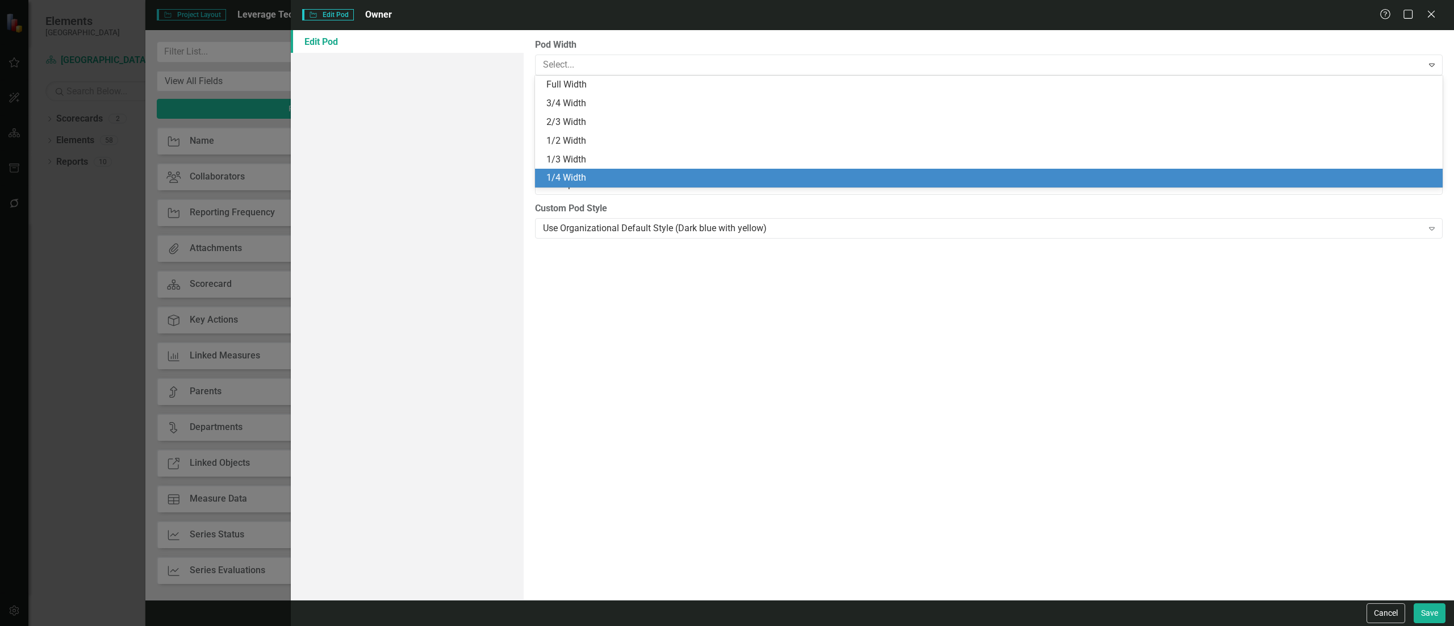
click at [611, 179] on div "1/4 Width" at bounding box center [990, 178] width 889 height 13
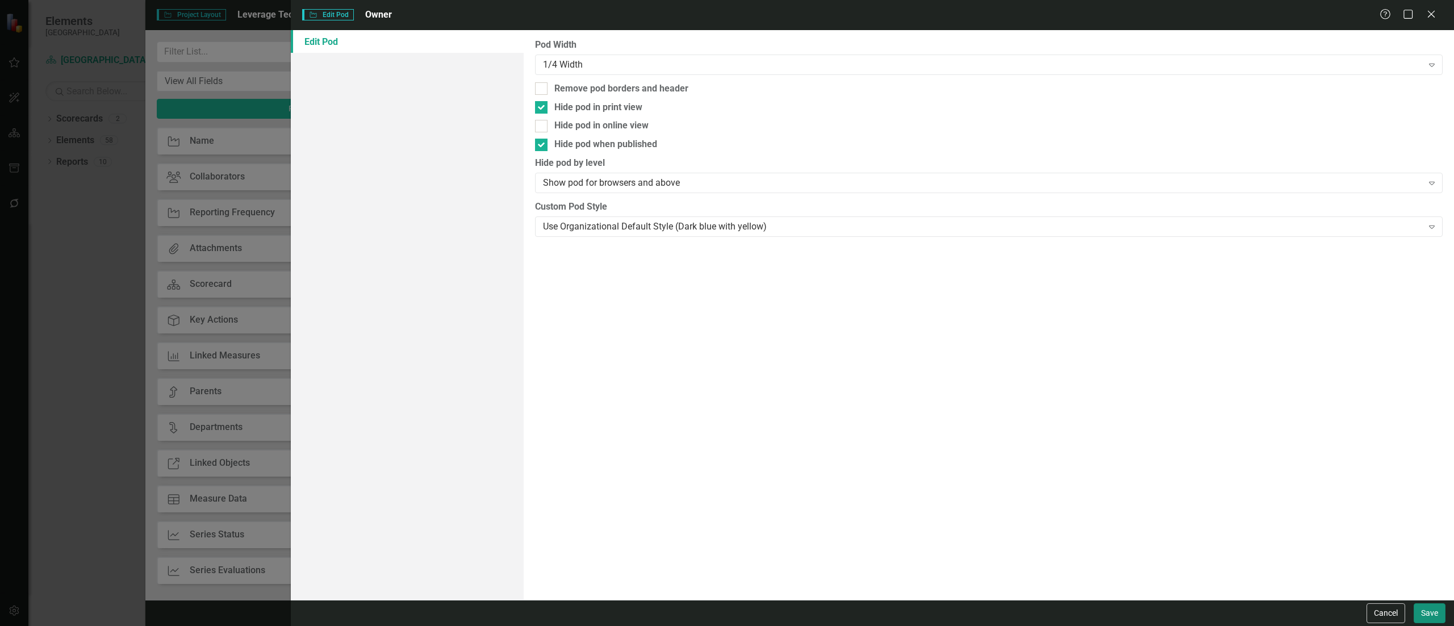
click at [908, 391] on button "Save" at bounding box center [1430, 613] width 32 height 20
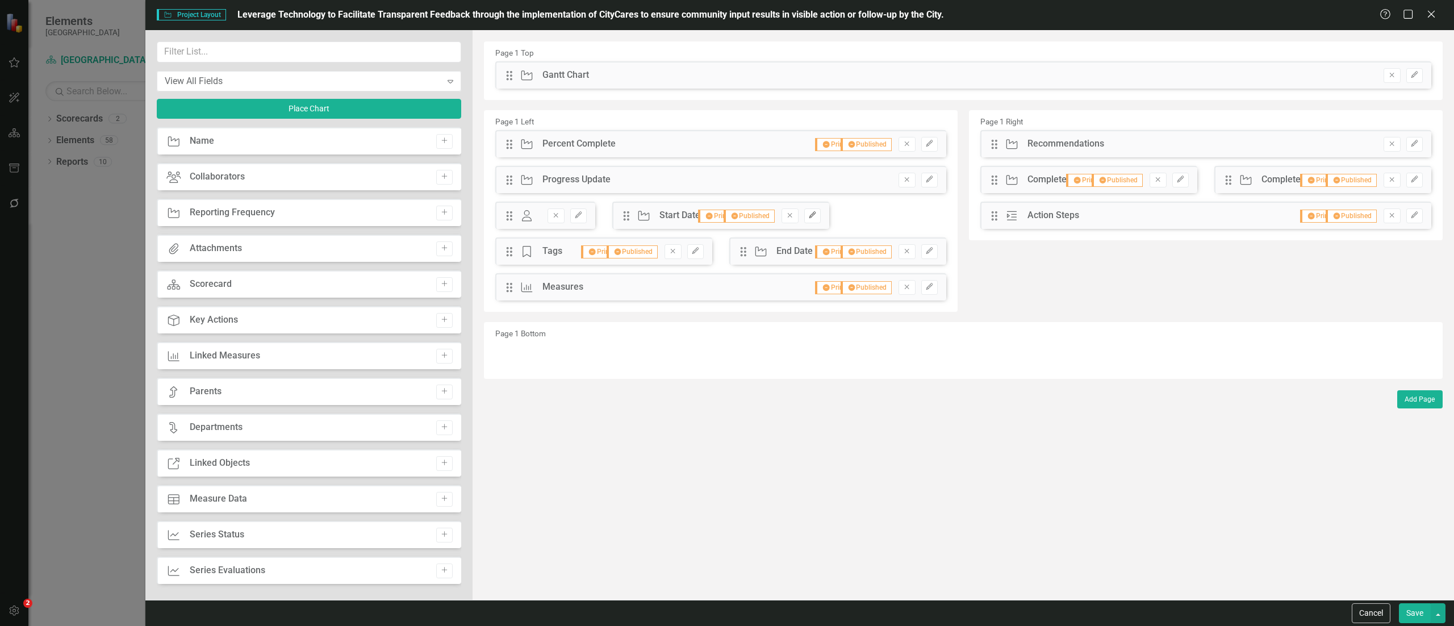
click at [811, 210] on button "Edit" at bounding box center [812, 215] width 16 height 15
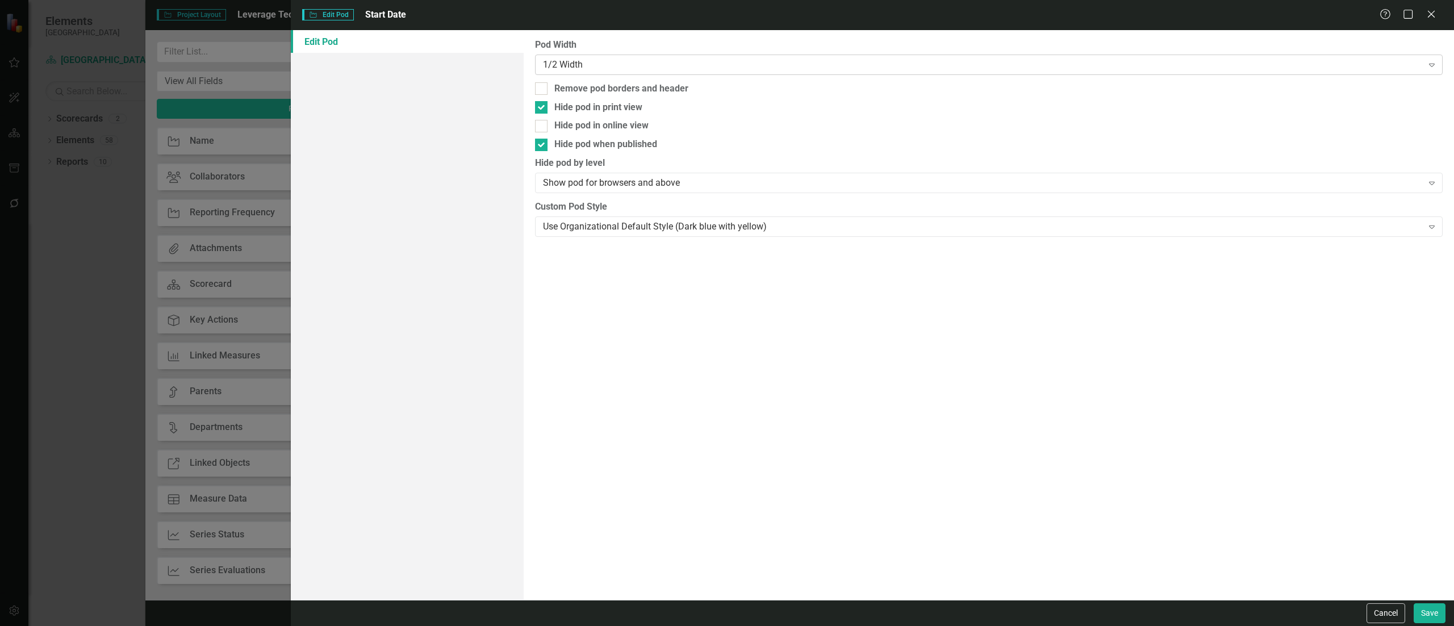
click at [623, 61] on div "1/2 Width" at bounding box center [983, 64] width 880 height 13
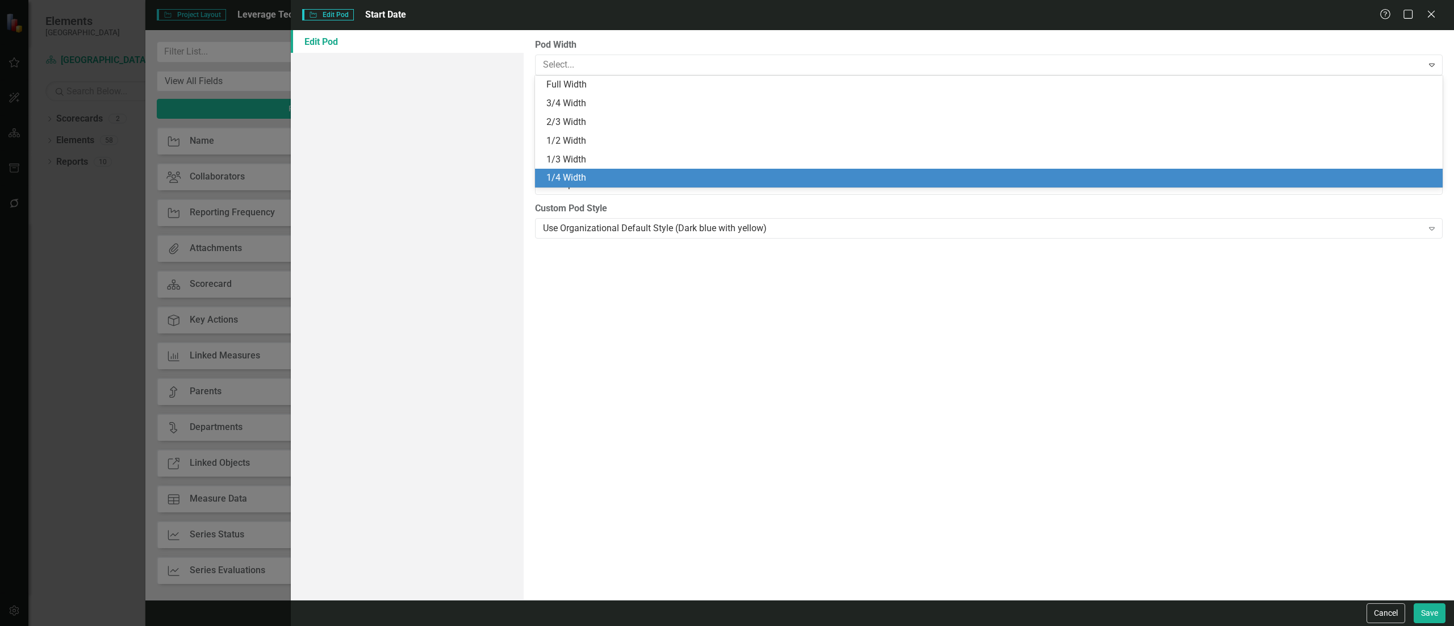
click at [625, 177] on div "1/4 Width" at bounding box center [990, 178] width 889 height 13
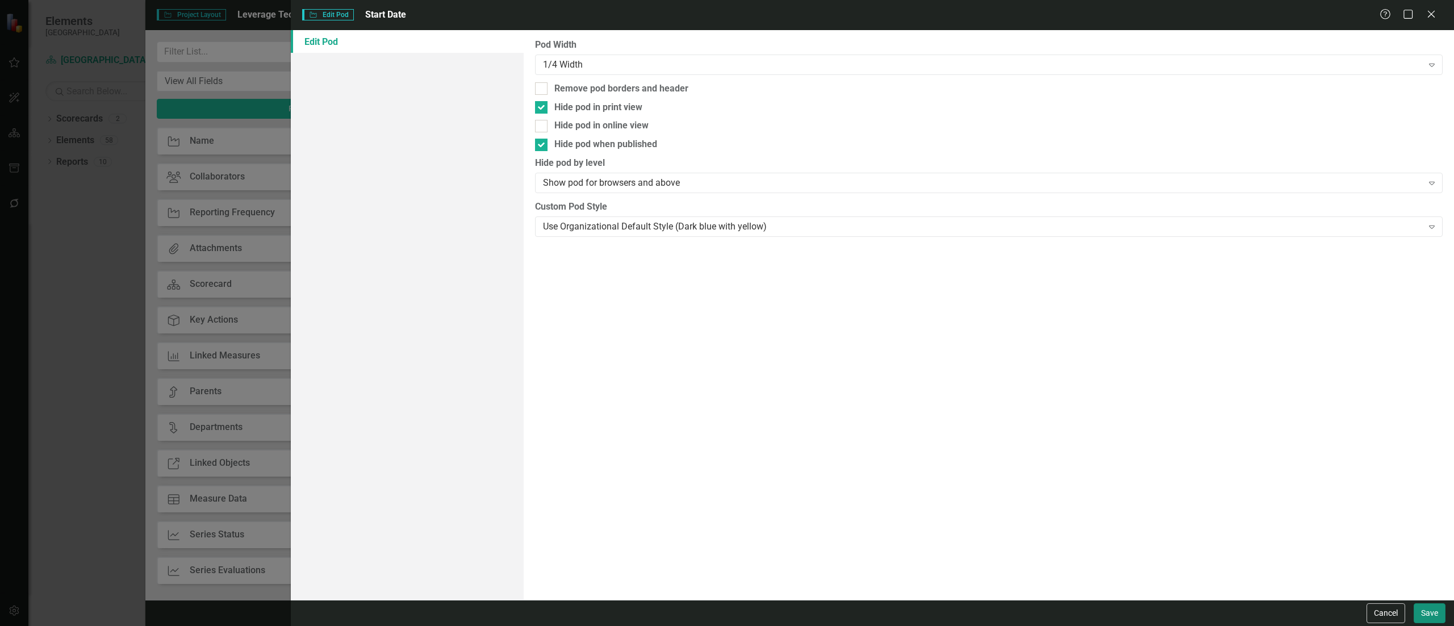
click at [908, 391] on button "Save" at bounding box center [1430, 613] width 32 height 20
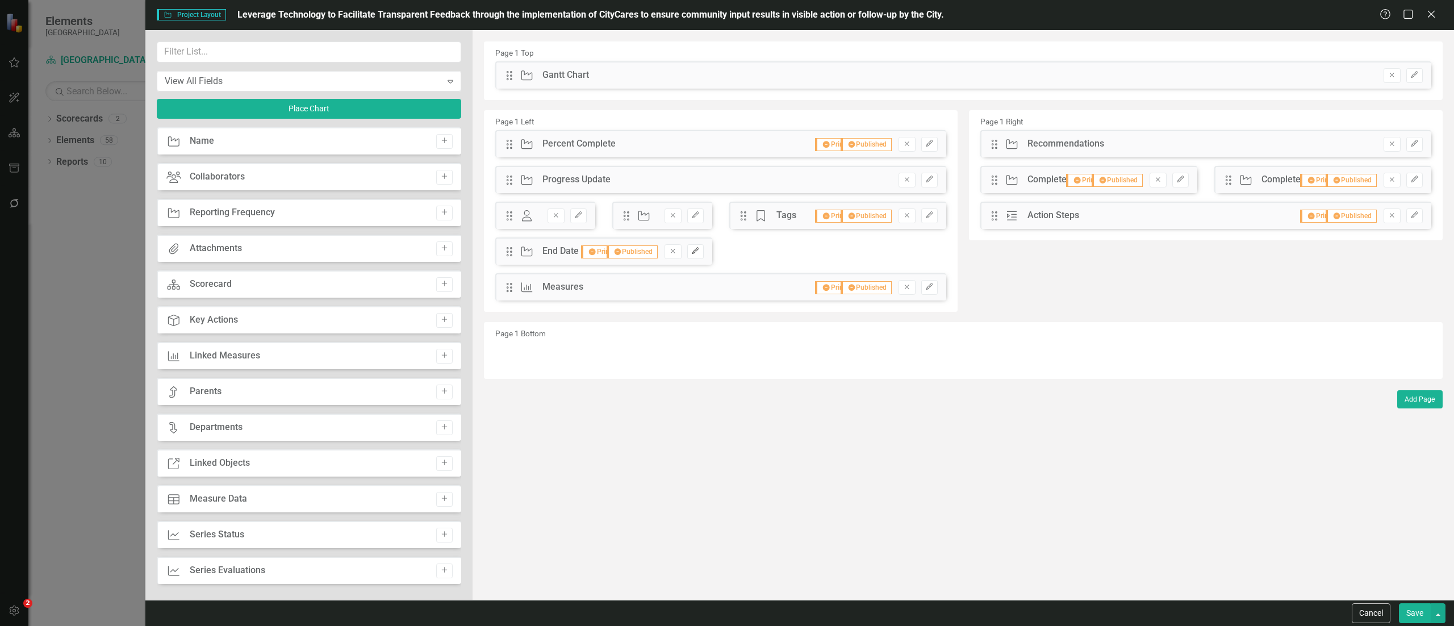
click at [695, 252] on icon "Edit" at bounding box center [695, 251] width 9 height 7
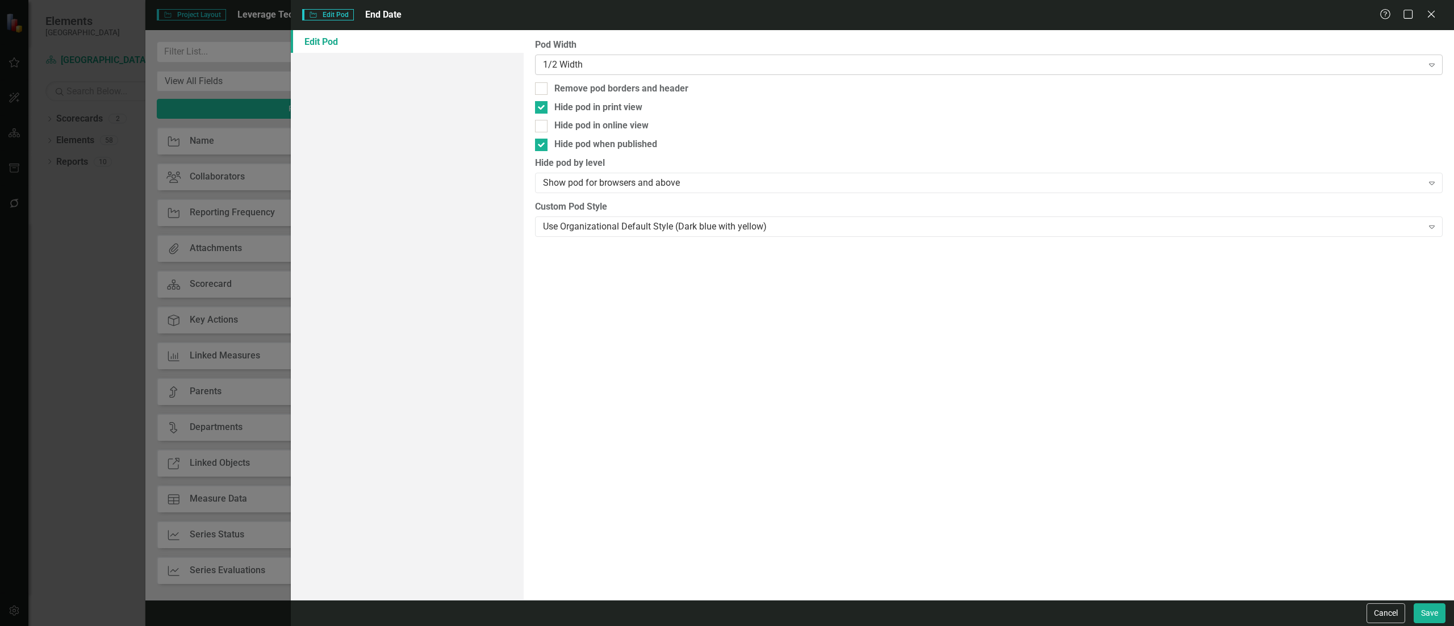
click at [674, 65] on div "1/2 Width" at bounding box center [983, 64] width 880 height 13
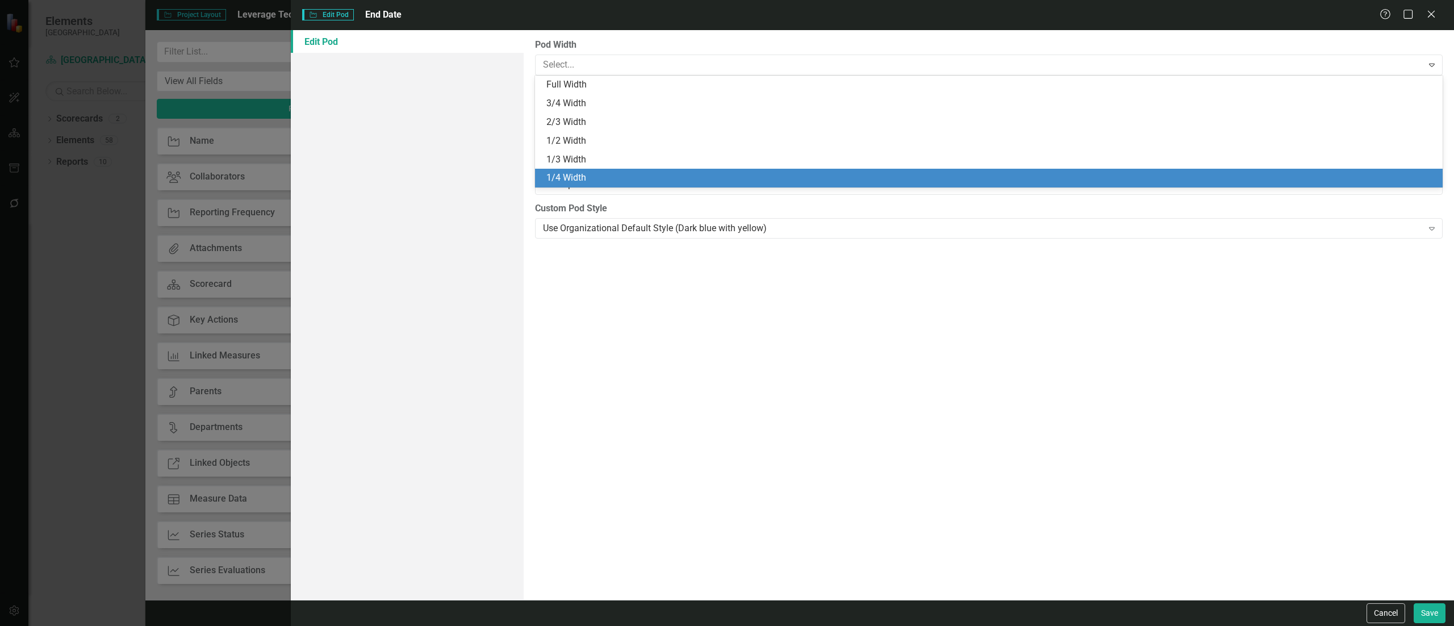
click at [695, 177] on div "1/4 Width" at bounding box center [990, 178] width 889 height 13
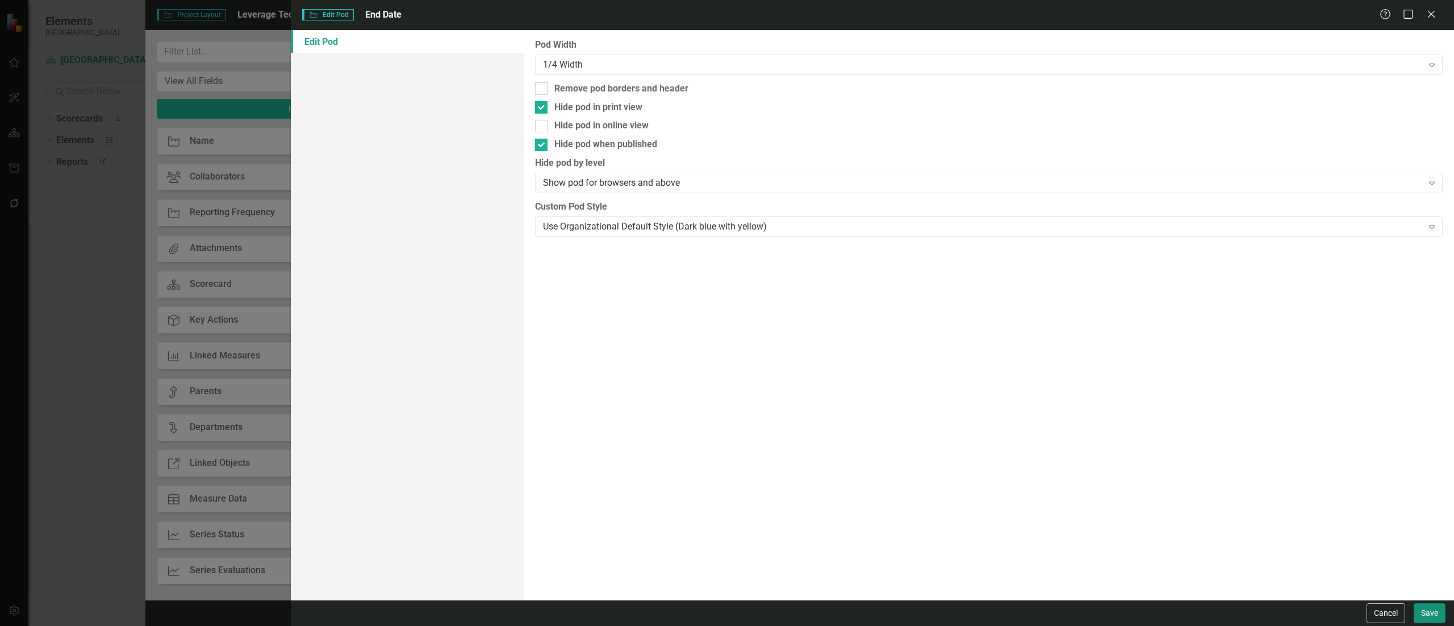
click at [908, 391] on button "Save" at bounding box center [1430, 613] width 32 height 20
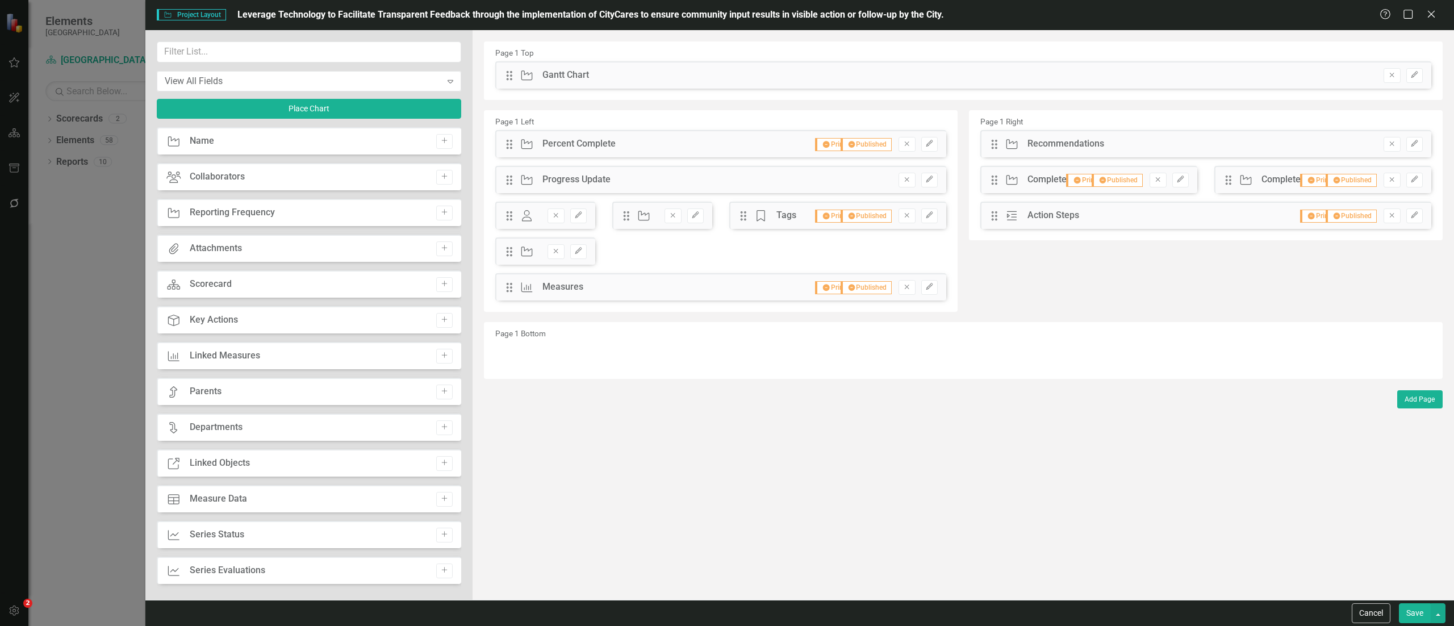
click at [908, 206] on div "Drag Tage Tags Hidden Pod Printed Hidden Pod Published Remove Edit" at bounding box center [837, 215] width 217 height 27
click at [908, 213] on icon "Edit" at bounding box center [929, 215] width 9 height 7
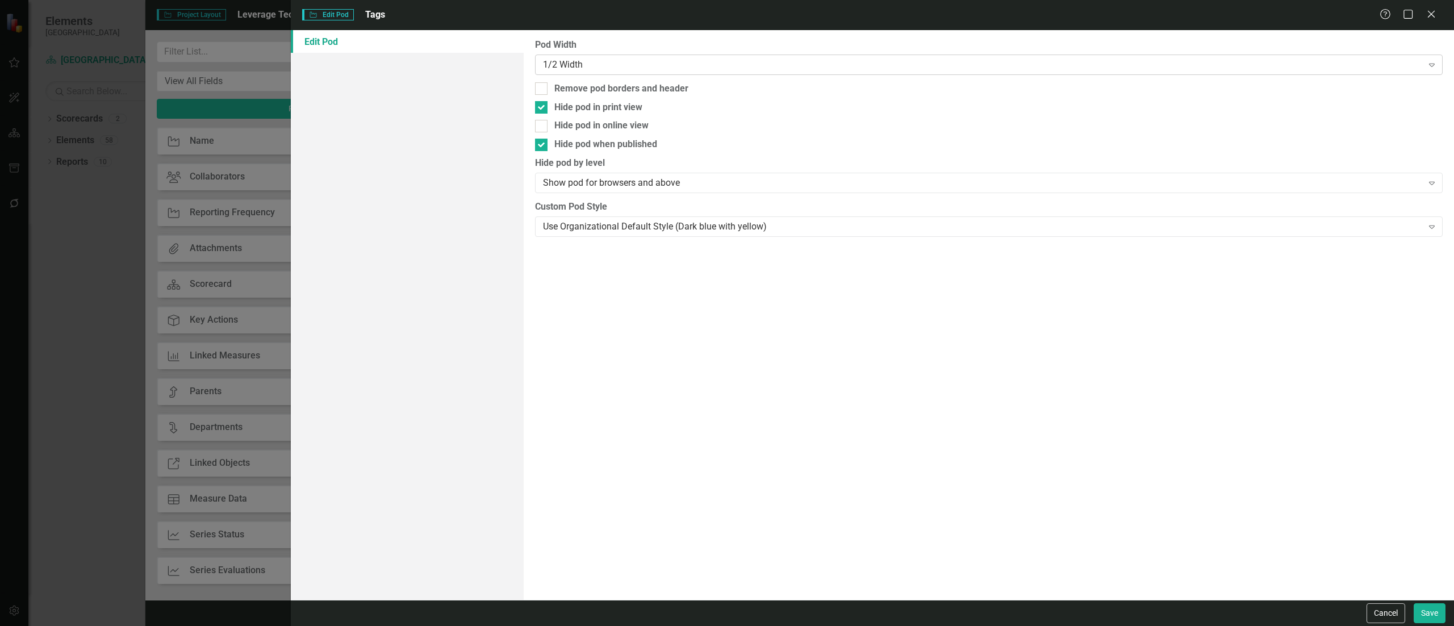
click at [605, 59] on div "1/2 Width" at bounding box center [983, 64] width 880 height 13
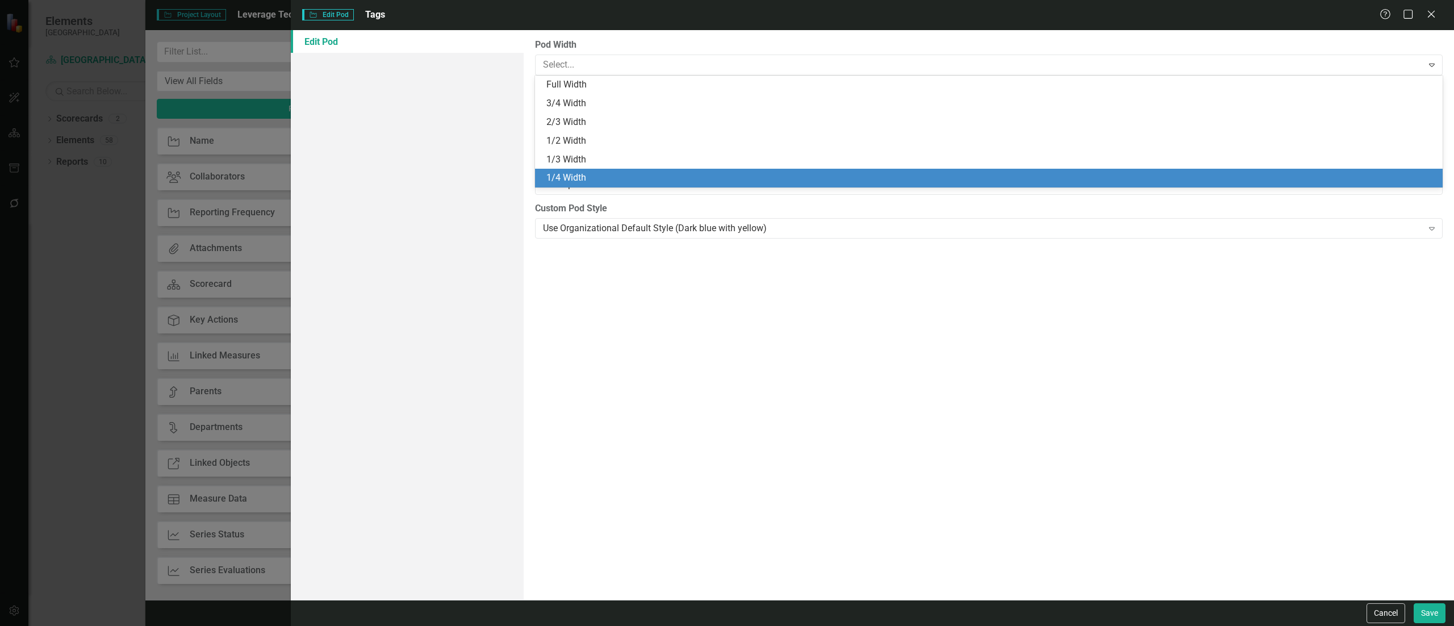
click at [612, 174] on div "1/4 Width" at bounding box center [990, 178] width 889 height 13
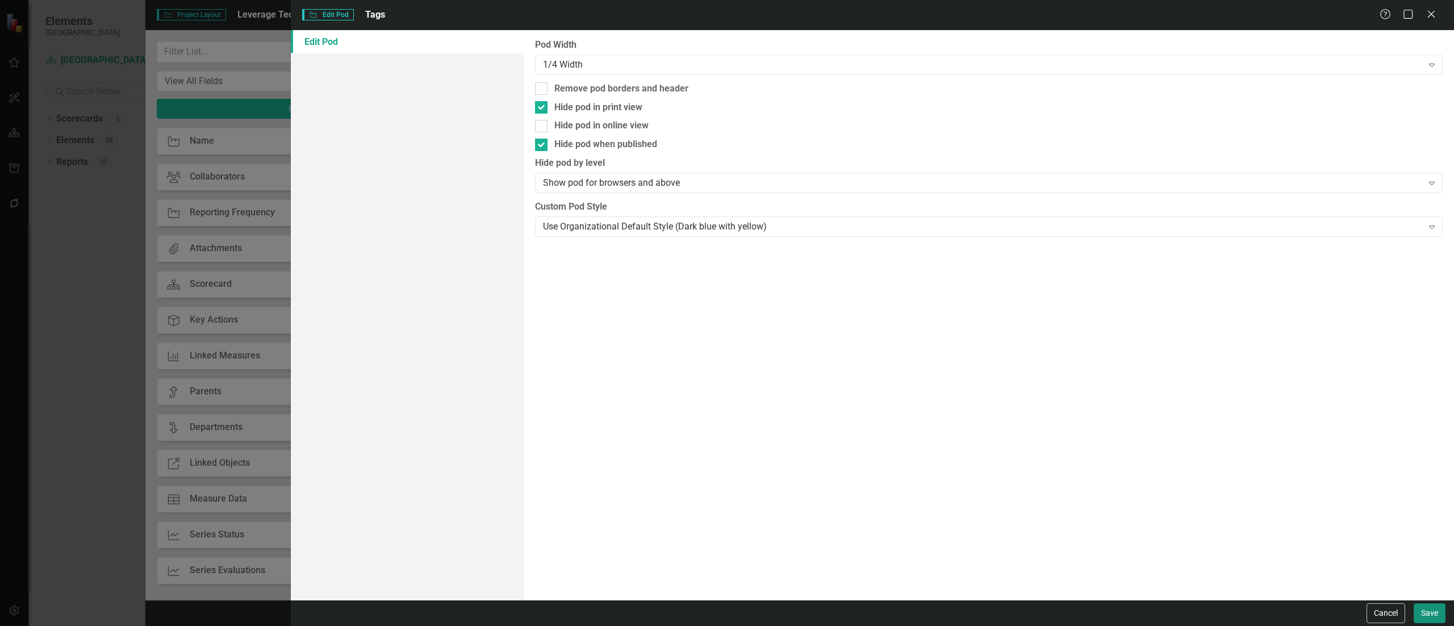
click at [908, 391] on button "Save" at bounding box center [1430, 613] width 32 height 20
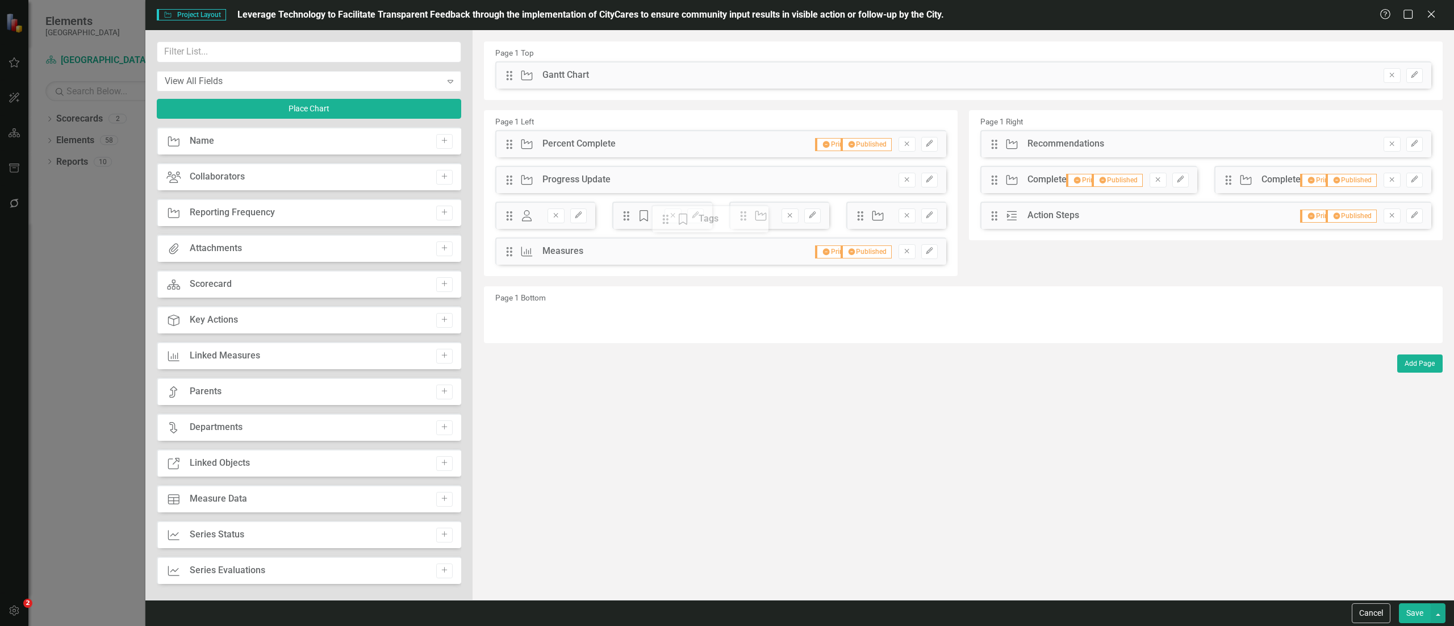
drag, startPoint x: 741, startPoint y: 217, endPoint x: 671, endPoint y: 220, distance: 70.5
click at [671, 220] on div "The fields (or pods) that are available for you to include on the detail page a…" at bounding box center [963, 315] width 981 height 570
click at [908, 391] on button "button" at bounding box center [1438, 613] width 15 height 20
click at [908, 391] on link "Update all Projects in this account" at bounding box center [1332, 592] width 226 height 21
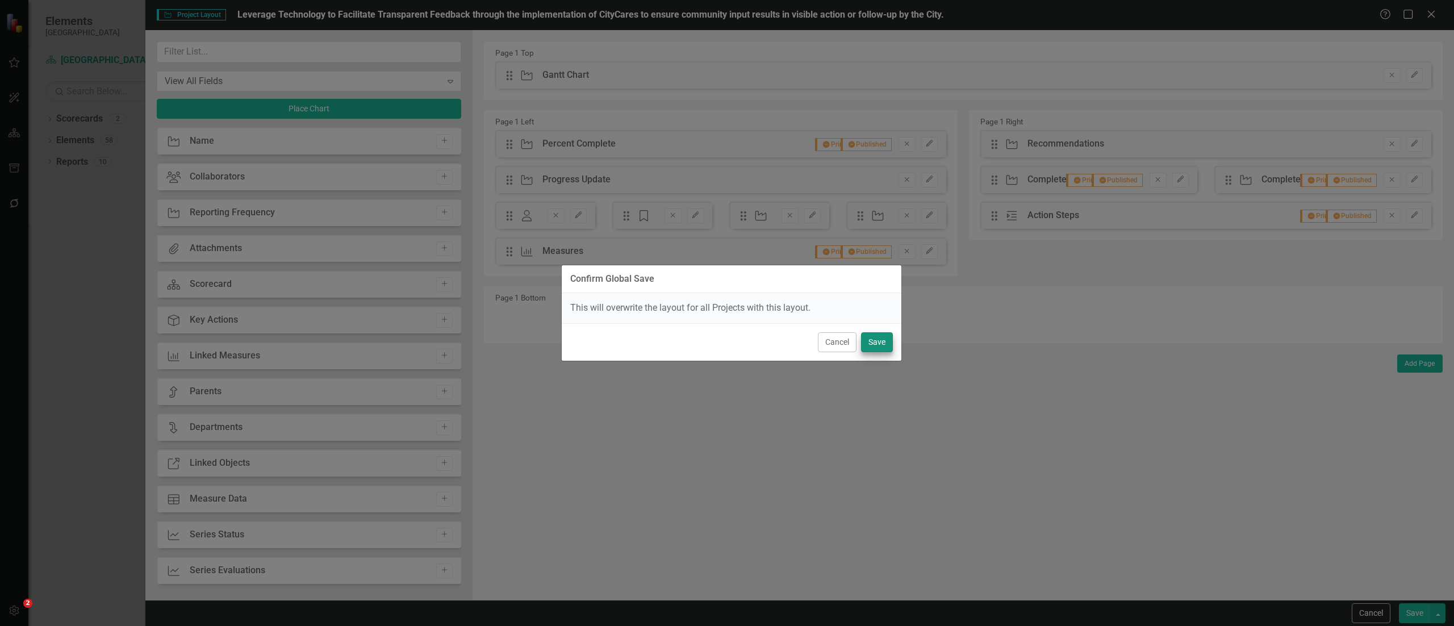
drag, startPoint x: 877, startPoint y: 329, endPoint x: 880, endPoint y: 344, distance: 15.7
click at [880, 344] on div "Cancel Save" at bounding box center [732, 341] width 340 height 37
click at [880, 344] on button "Save" at bounding box center [877, 342] width 32 height 20
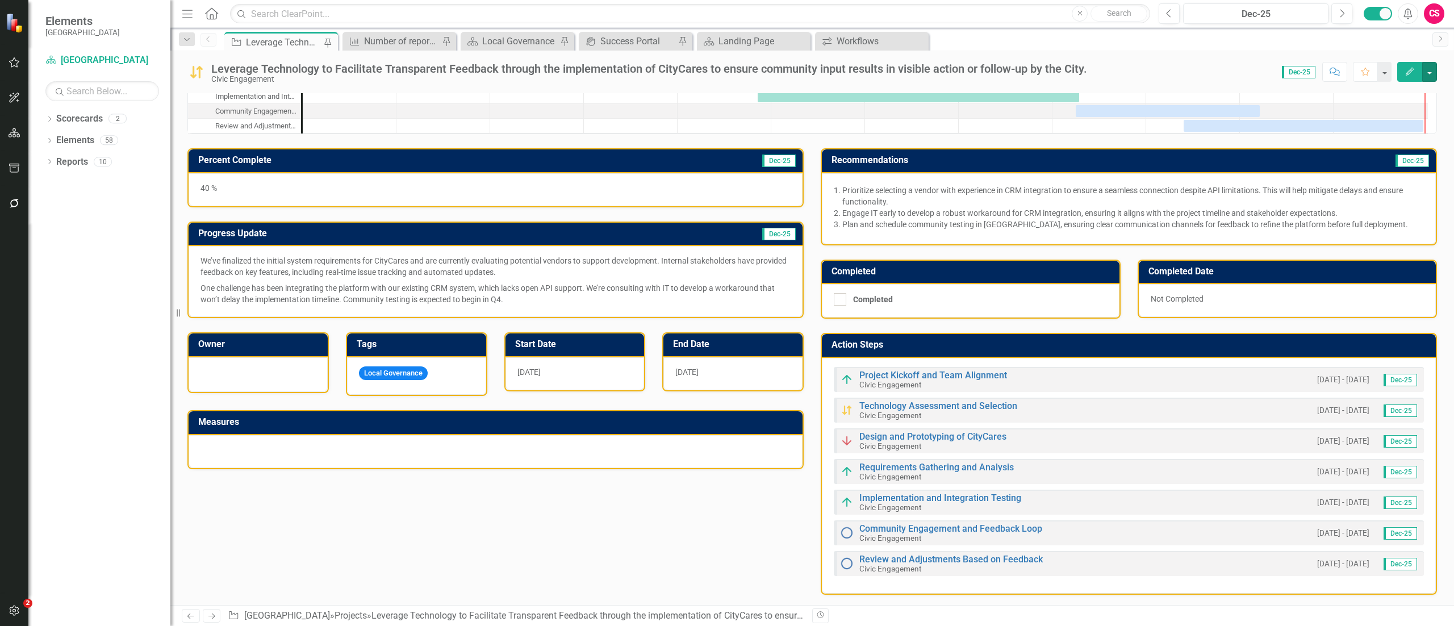
scroll to position [0, 0]
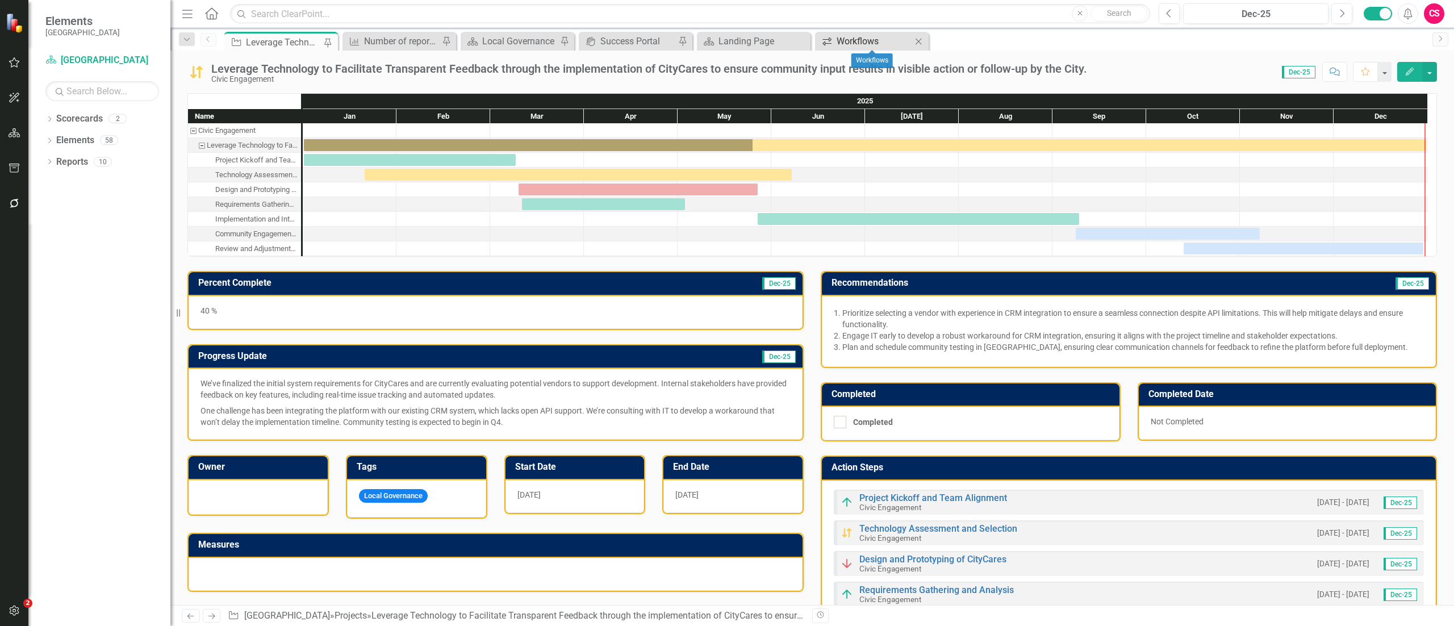
click at [874, 47] on div "Workflows" at bounding box center [874, 41] width 75 height 14
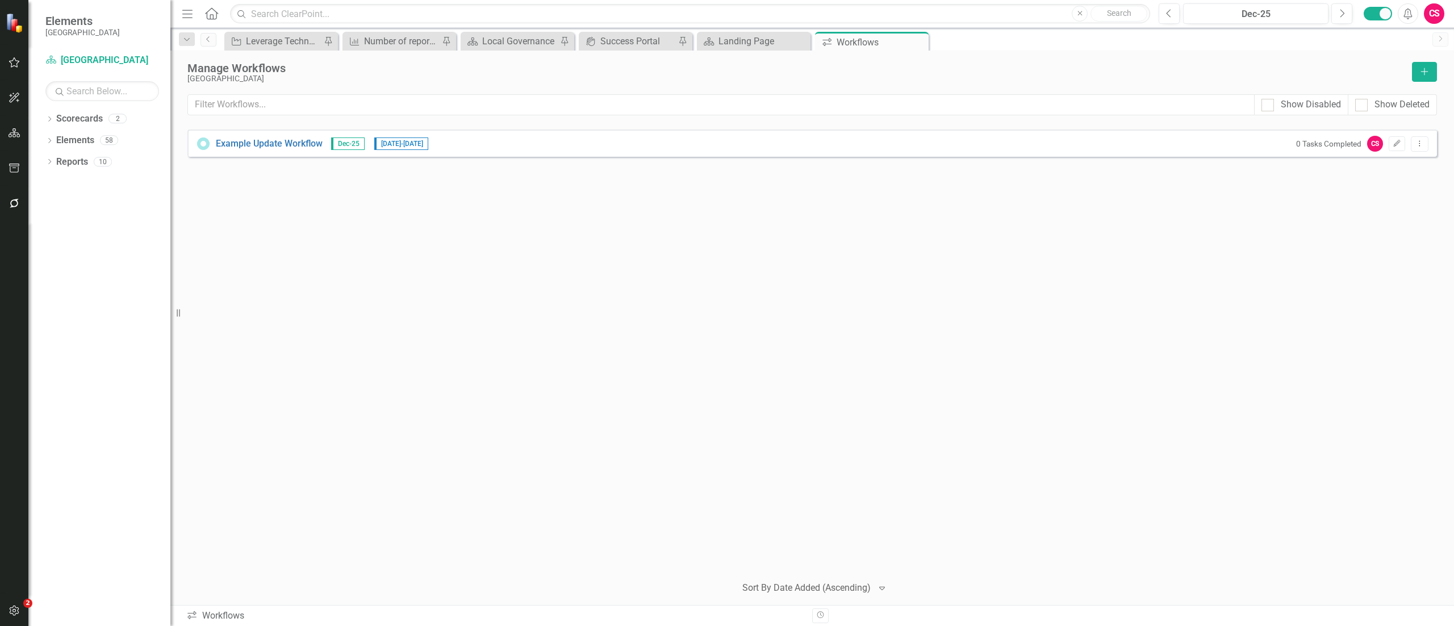
click at [908, 152] on div "0 Tasks Completed CS Edit Dropdown Menu" at bounding box center [1359, 144] width 138 height 16
click at [908, 147] on icon "Edit" at bounding box center [1397, 143] width 9 height 7
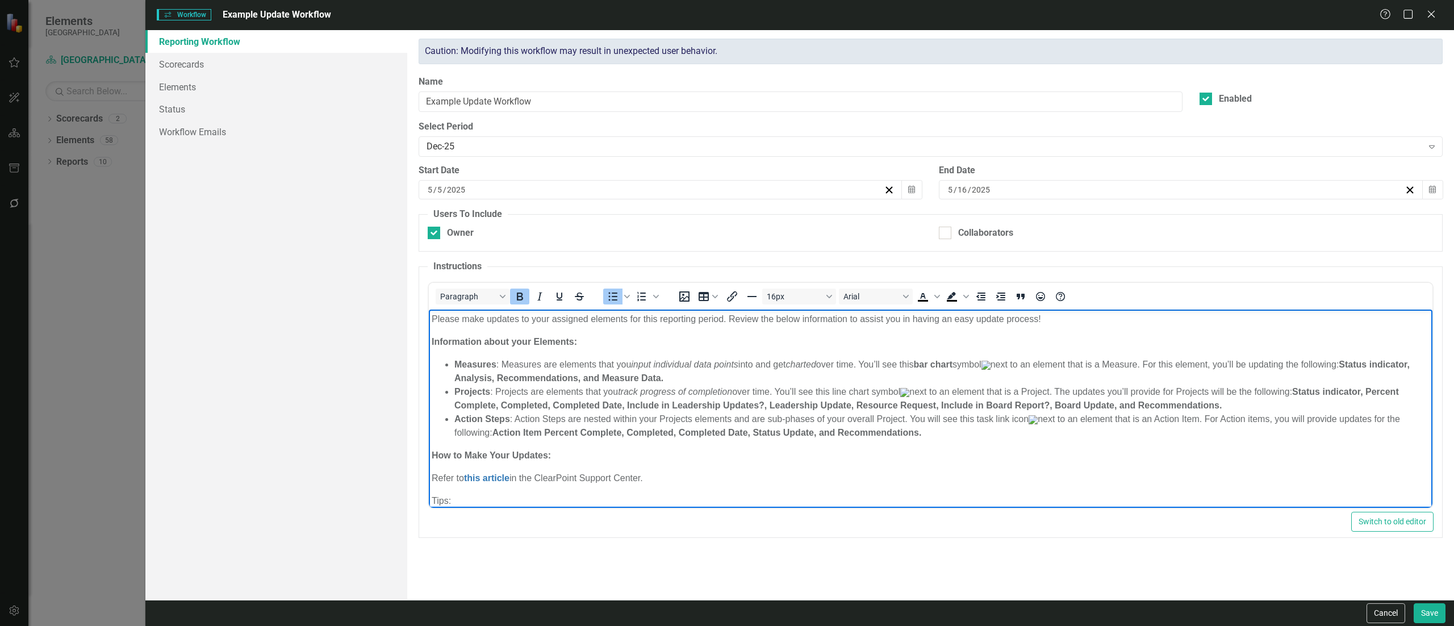
click at [796, 391] on strong "Status indicator, Percent Complete, Completed, Completed Date, Include in Leade…" at bounding box center [926, 397] width 945 height 23
click at [504, 382] on strong "Status indicator, Analysis, Recommendations, and Measure Data." at bounding box center [931, 370] width 955 height 23
click at [812, 391] on strong "Action Item Percent Complete, Completed, Completed Date, Status Update, and Rec…" at bounding box center [706, 432] width 429 height 10
click at [775, 391] on strong "Action Item Percent Complete, Completed, Completed Date, Status Update, and Rec…" at bounding box center [706, 432] width 429 height 10
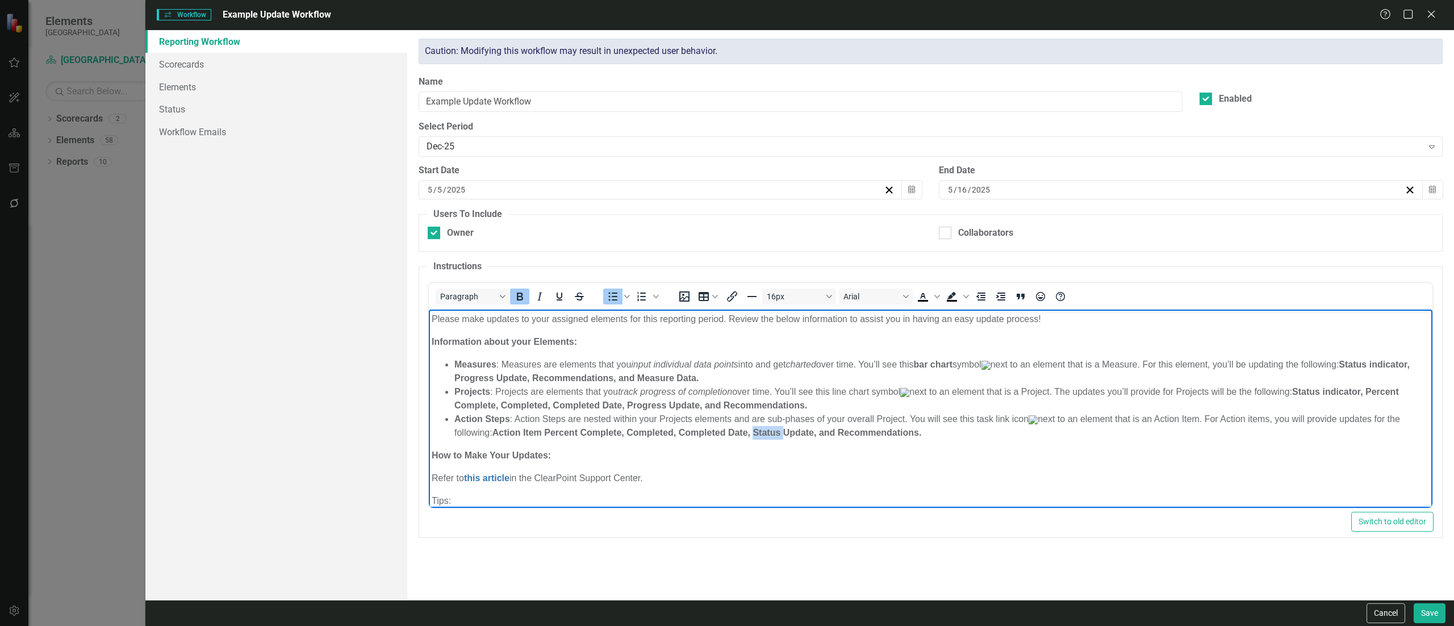
click at [775, 391] on strong "Action Item Percent Complete, Completed, Completed Date, Status Update, and Rec…" at bounding box center [706, 432] width 429 height 10
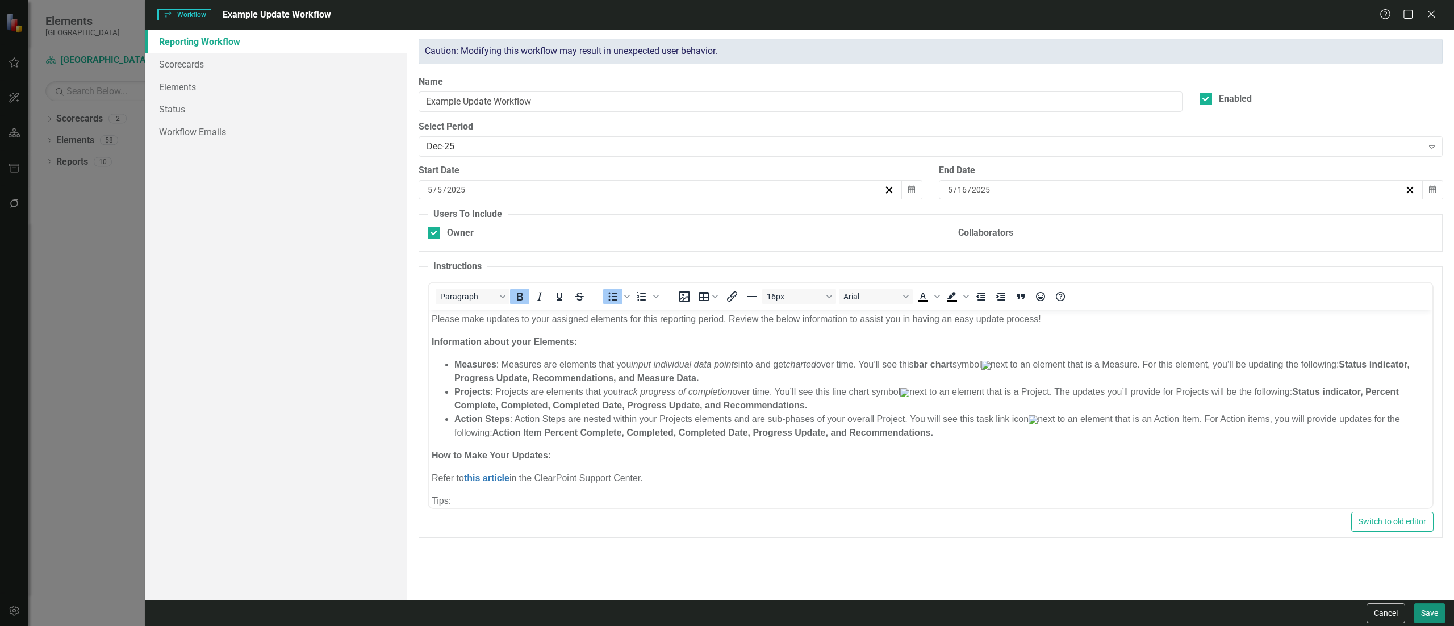
click at [908, 391] on button "Save" at bounding box center [1430, 613] width 32 height 20
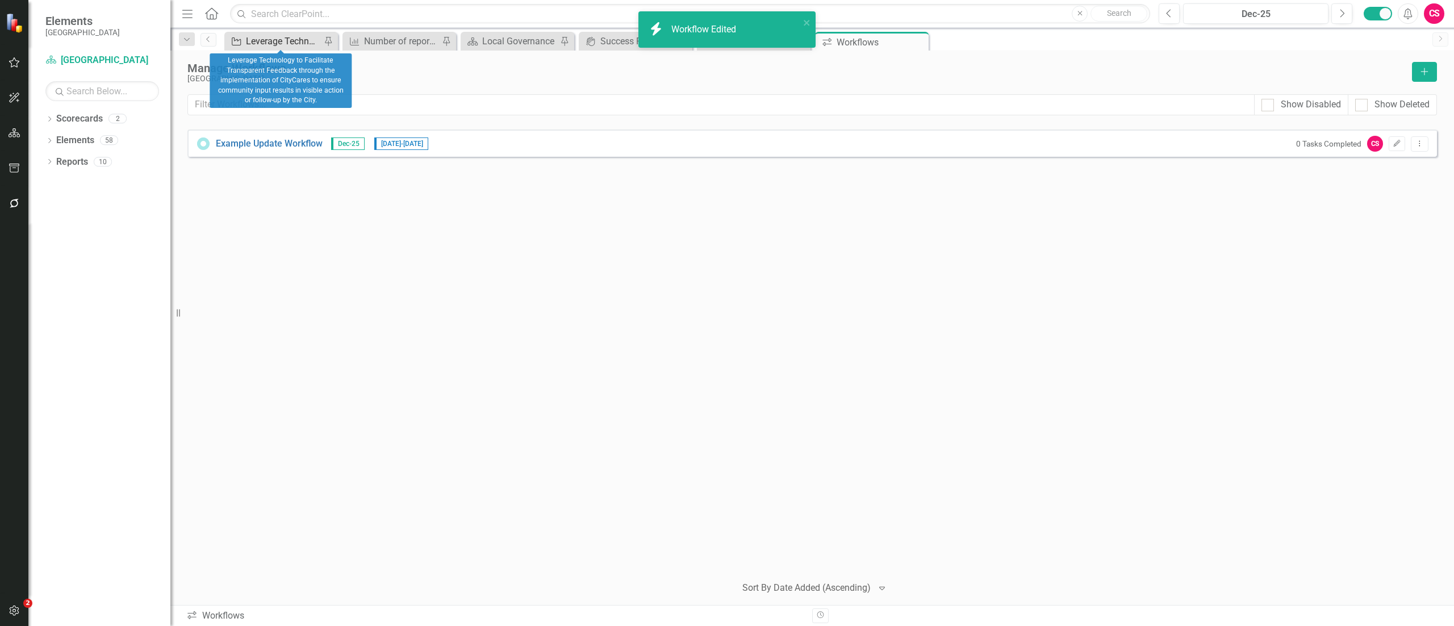
click at [278, 37] on div "Leverage Technology to Facilitate Transparent Feedback through the implementati…" at bounding box center [283, 41] width 75 height 14
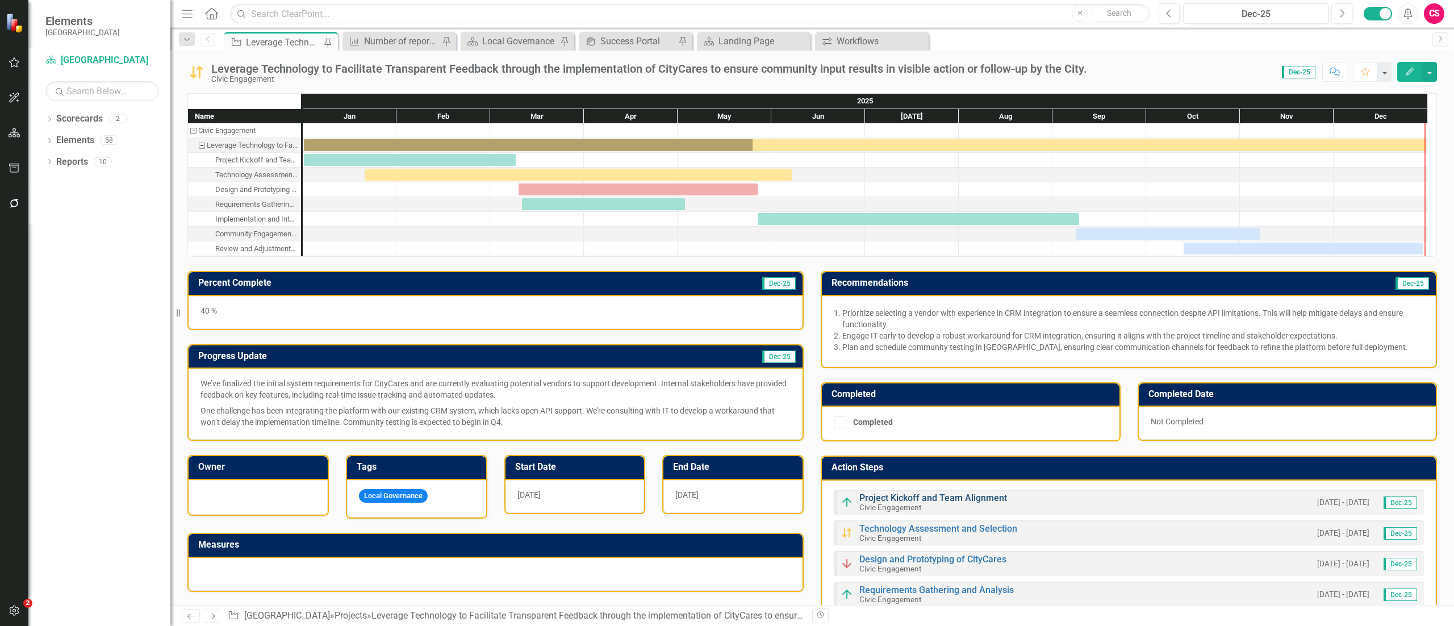
click at [897, 391] on link "Project Kickoff and Team Alignment" at bounding box center [933, 497] width 148 height 11
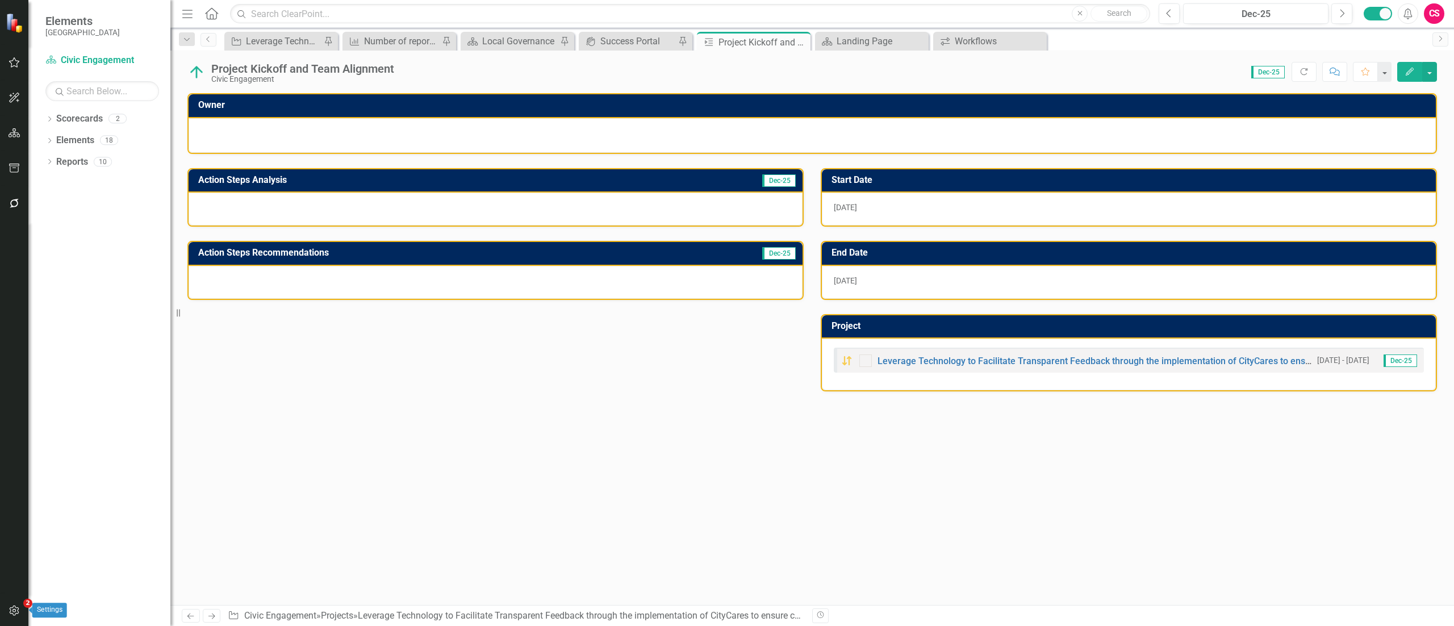
click at [25, 391] on button "button" at bounding box center [15, 611] width 26 height 24
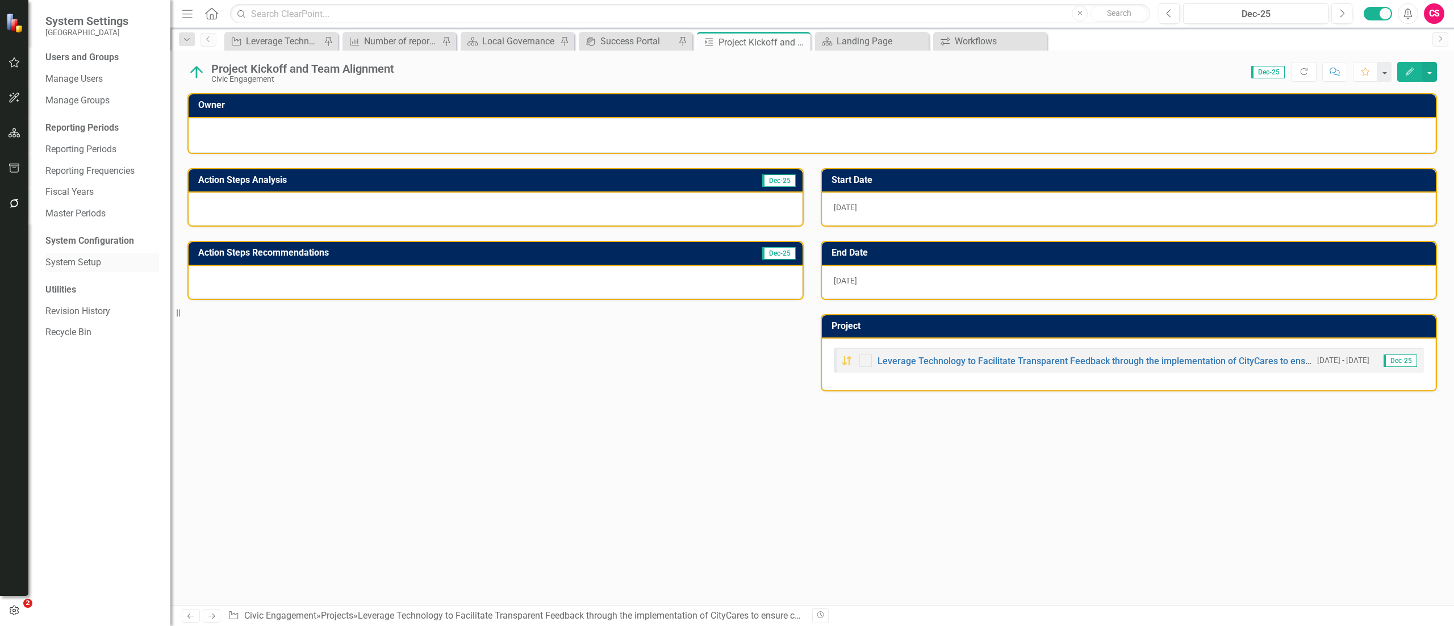
click at [58, 263] on link "System Setup" at bounding box center [102, 262] width 114 height 13
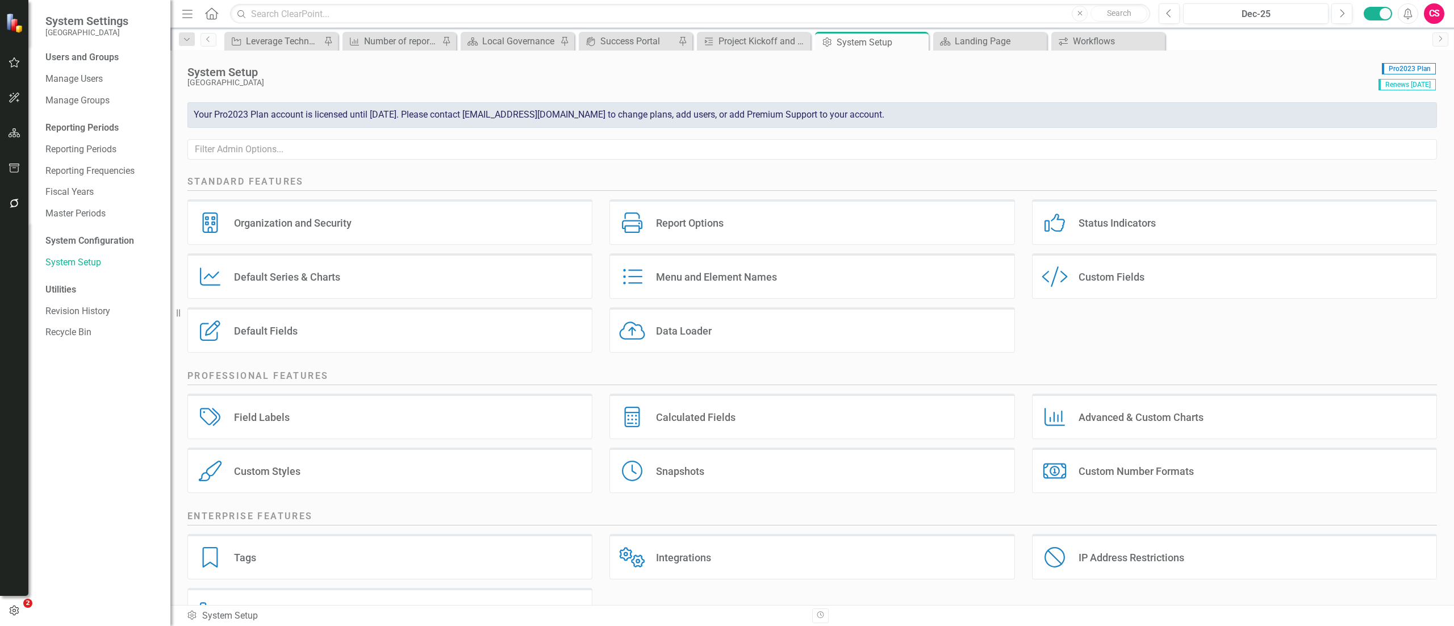
click at [323, 336] on div "Default Fields Default Fields" at bounding box center [389, 329] width 405 height 45
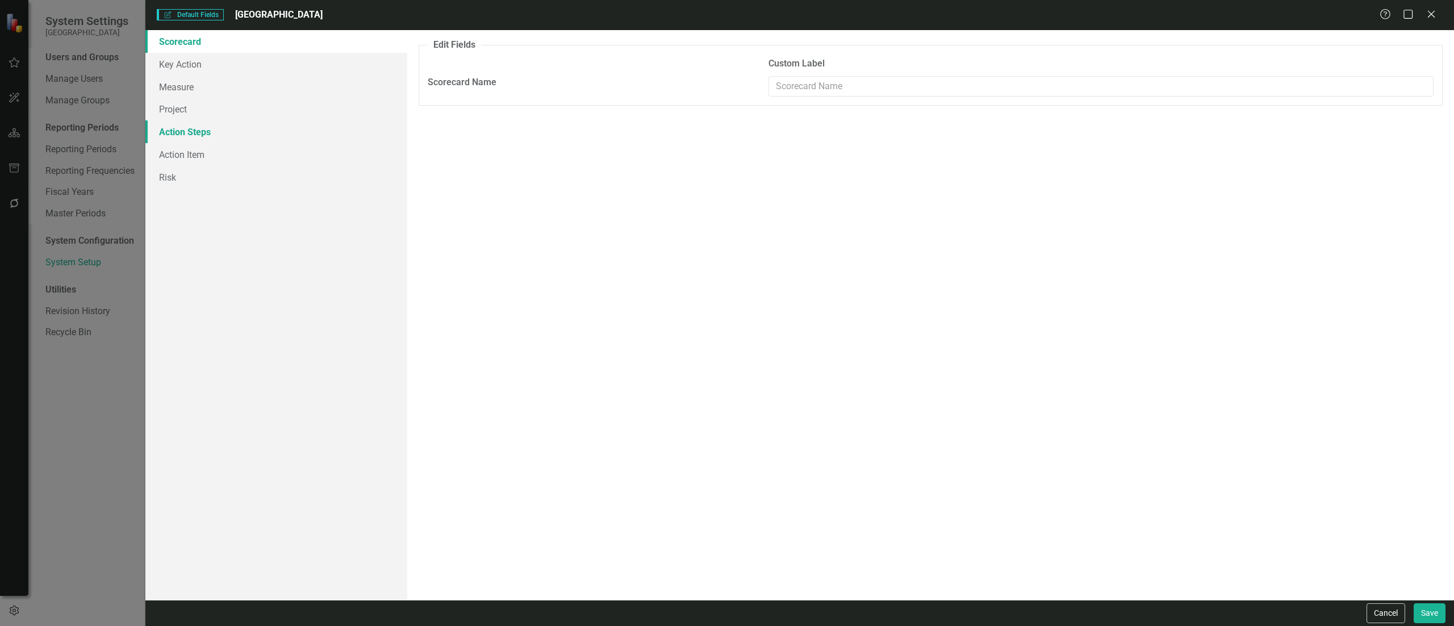
click at [257, 134] on link "Action Steps" at bounding box center [276, 131] width 262 height 23
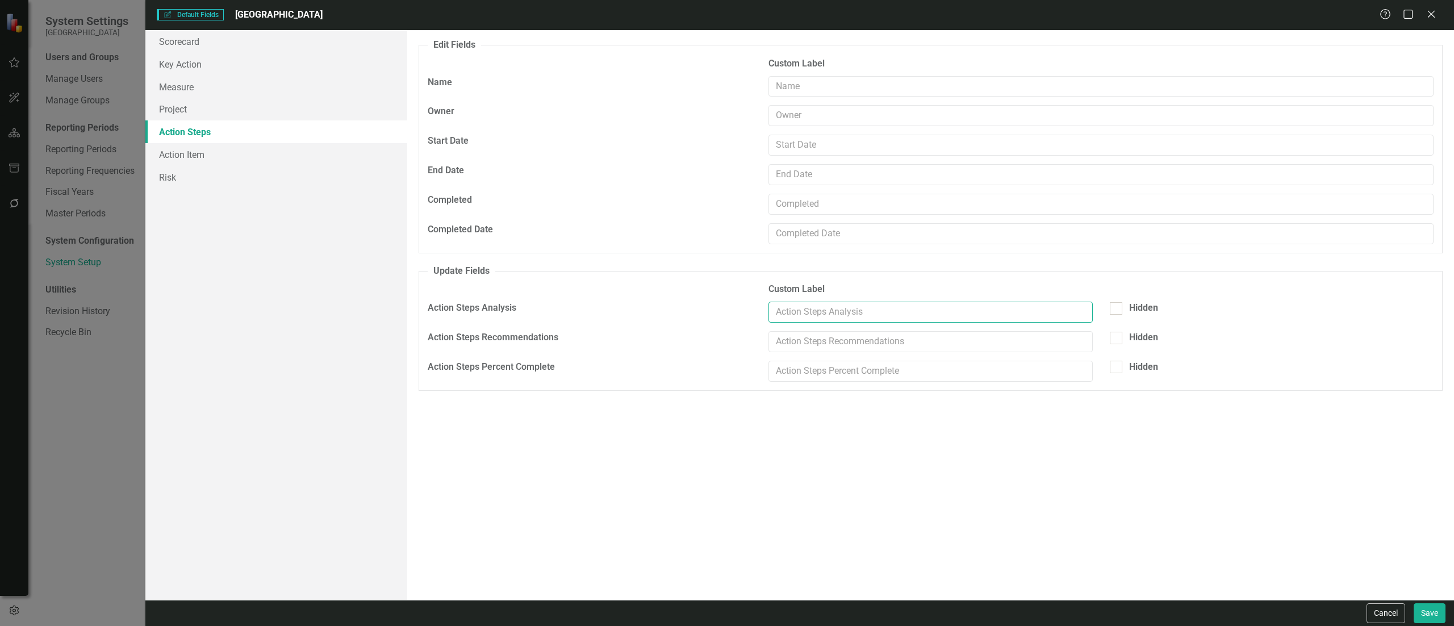
click at [802, 315] on input "text" at bounding box center [930, 312] width 324 height 21
type input "Progress Update"
click at [812, 340] on input "text" at bounding box center [930, 341] width 324 height 21
type input "Recommendations"
click at [826, 370] on input "text" at bounding box center [930, 371] width 324 height 21
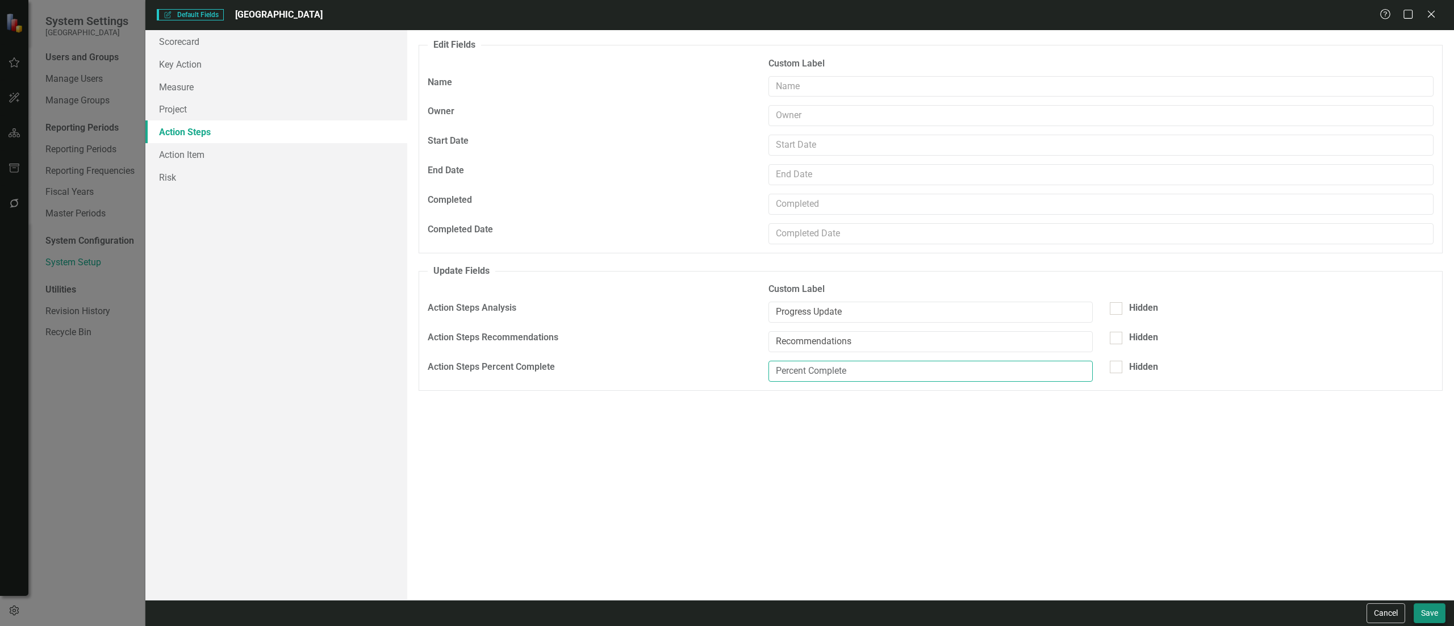
type input "Percent Complete"
click at [908, 391] on button "Save" at bounding box center [1430, 613] width 32 height 20
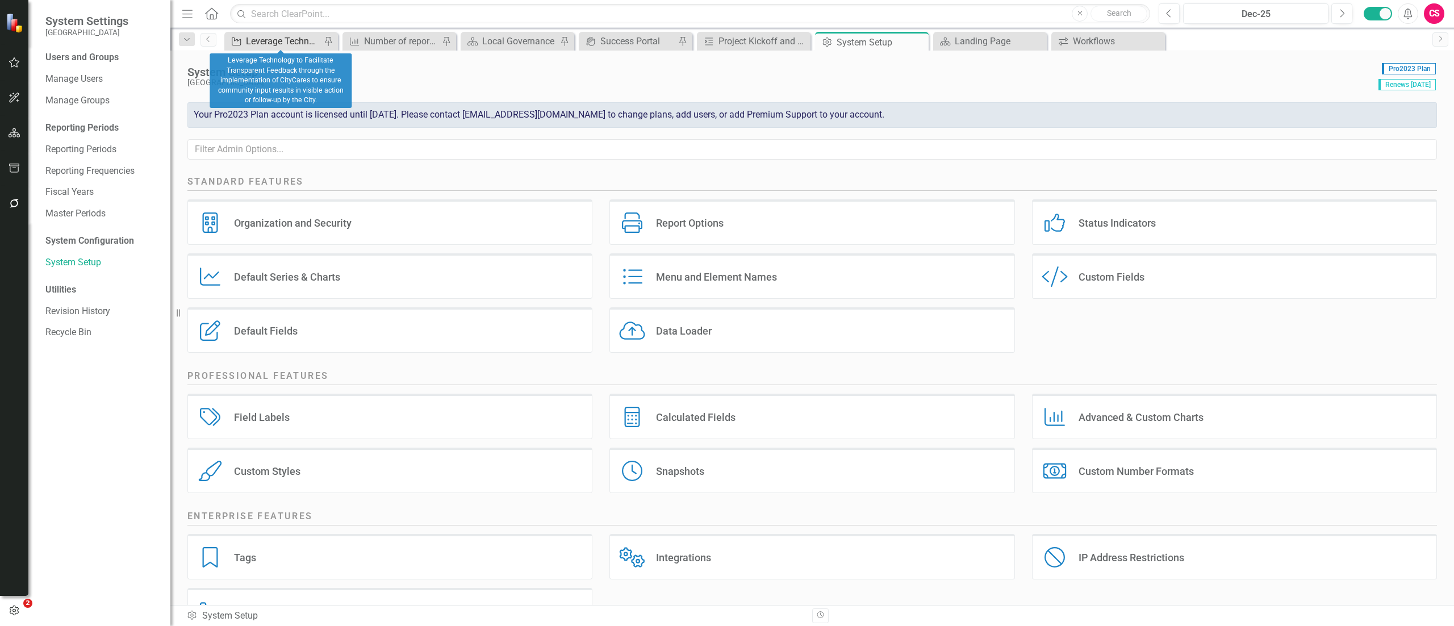
click at [279, 42] on div "Leverage Technology to Facilitate Transparent Feedback through the implementati…" at bounding box center [283, 41] width 75 height 14
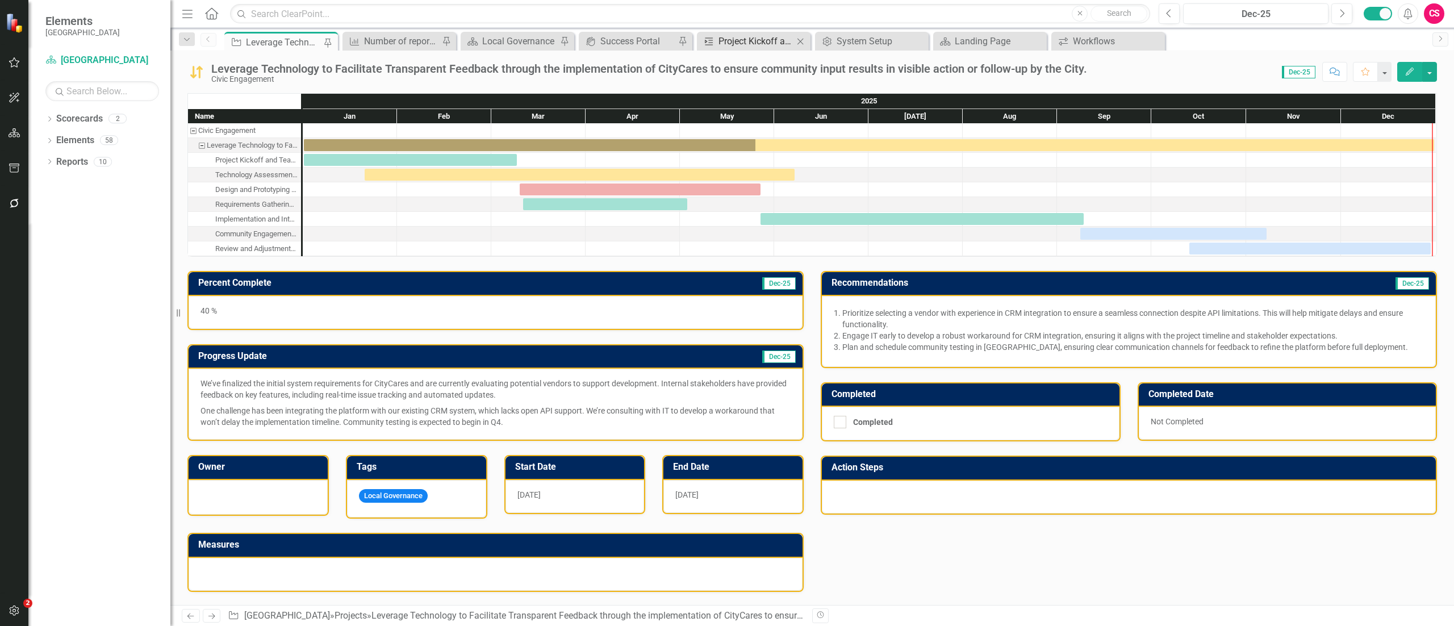
click at [777, 44] on div "Project Kickoff and Team Alignment" at bounding box center [755, 41] width 75 height 14
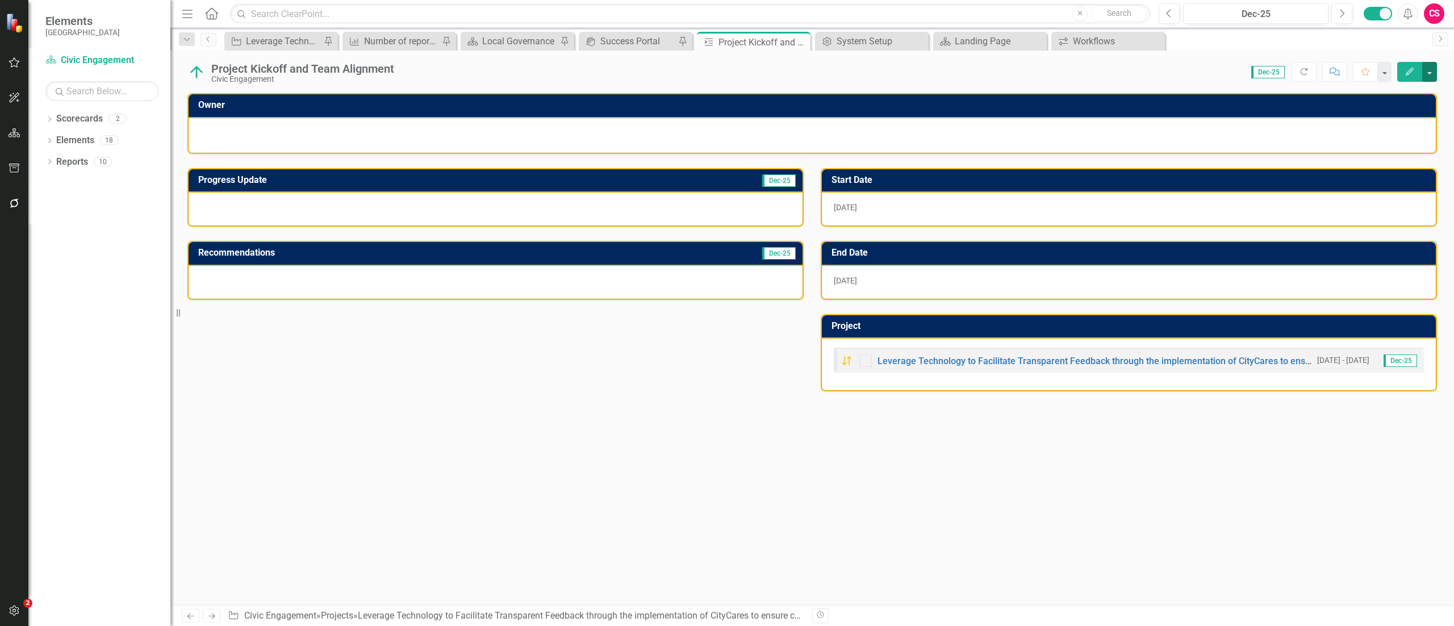
click at [908, 77] on button "button" at bounding box center [1429, 72] width 15 height 20
click at [908, 74] on button "button" at bounding box center [1429, 72] width 15 height 20
click at [908, 115] on link "Edit Report Edit Layout" at bounding box center [1389, 114] width 95 height 21
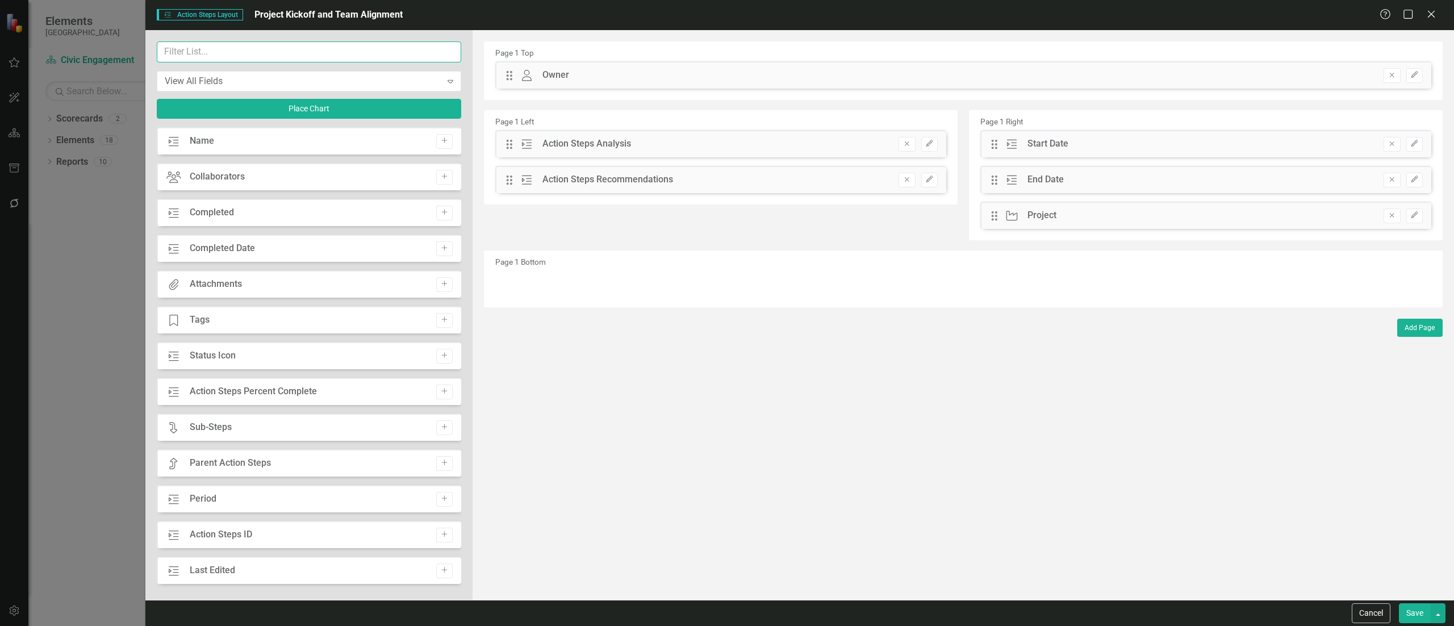
click at [406, 60] on input "text" at bounding box center [309, 51] width 304 height 21
type input "c"
click at [440, 177] on icon "Add" at bounding box center [444, 176] width 9 height 7
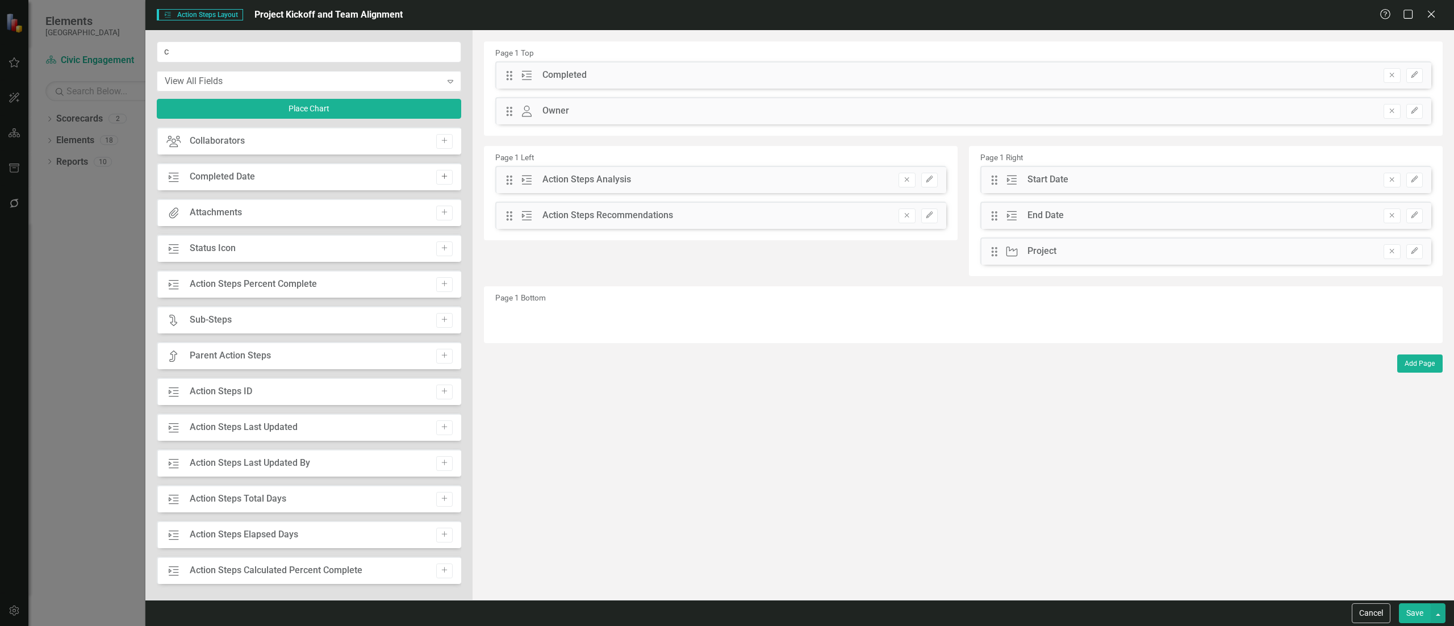
click at [440, 178] on icon "Add" at bounding box center [444, 176] width 9 height 7
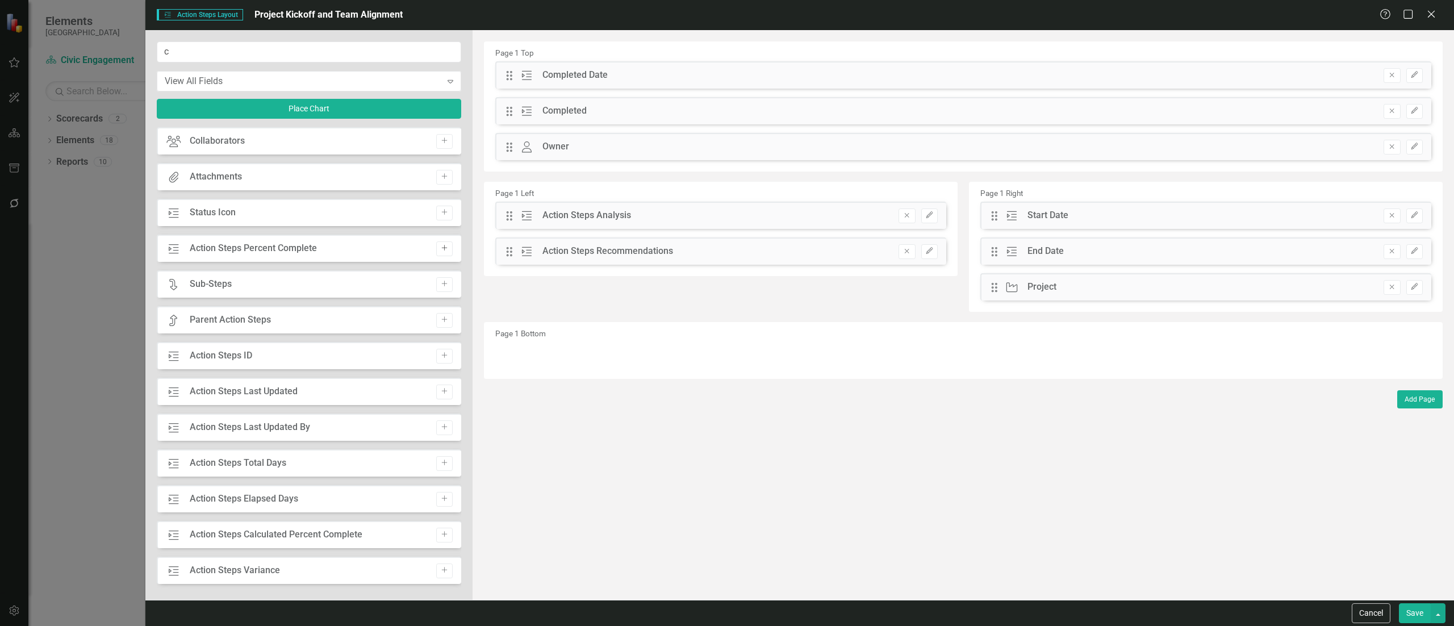
click at [442, 251] on icon "Add" at bounding box center [444, 248] width 9 height 7
drag, startPoint x: 508, startPoint y: 72, endPoint x: 518, endPoint y: 227, distance: 155.4
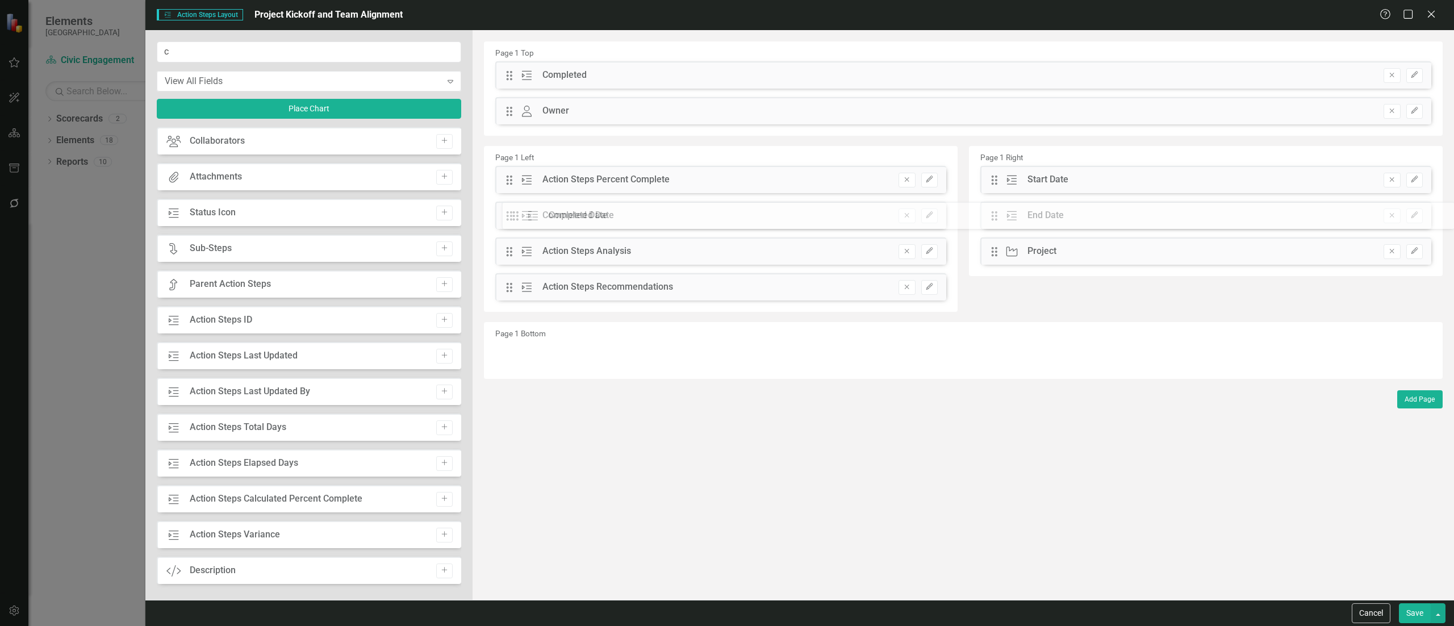
drag, startPoint x: 506, startPoint y: 74, endPoint x: 520, endPoint y: 215, distance: 141.1
drag, startPoint x: 509, startPoint y: 81, endPoint x: 519, endPoint y: 209, distance: 128.7
drag, startPoint x: 507, startPoint y: 70, endPoint x: 1043, endPoint y: 152, distance: 542.5
click at [908, 175] on icon "Edit" at bounding box center [1414, 177] width 9 height 7
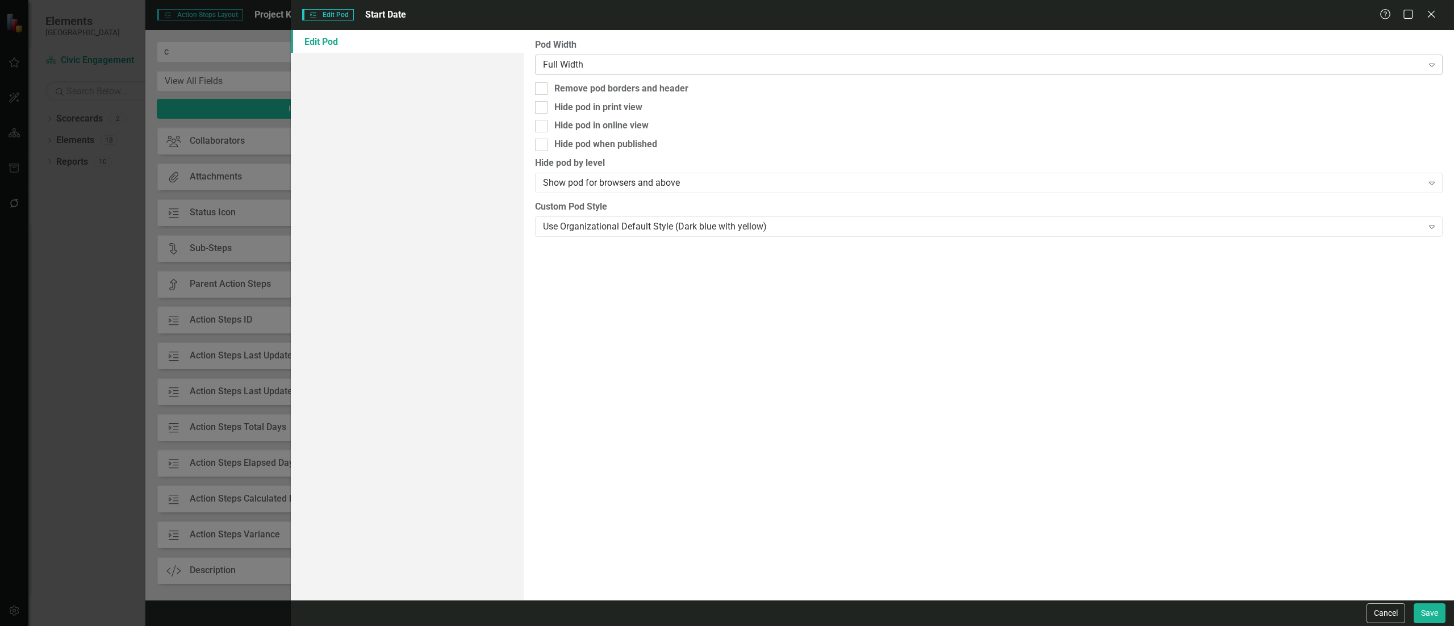
click at [655, 62] on div "Full Width" at bounding box center [983, 64] width 880 height 13
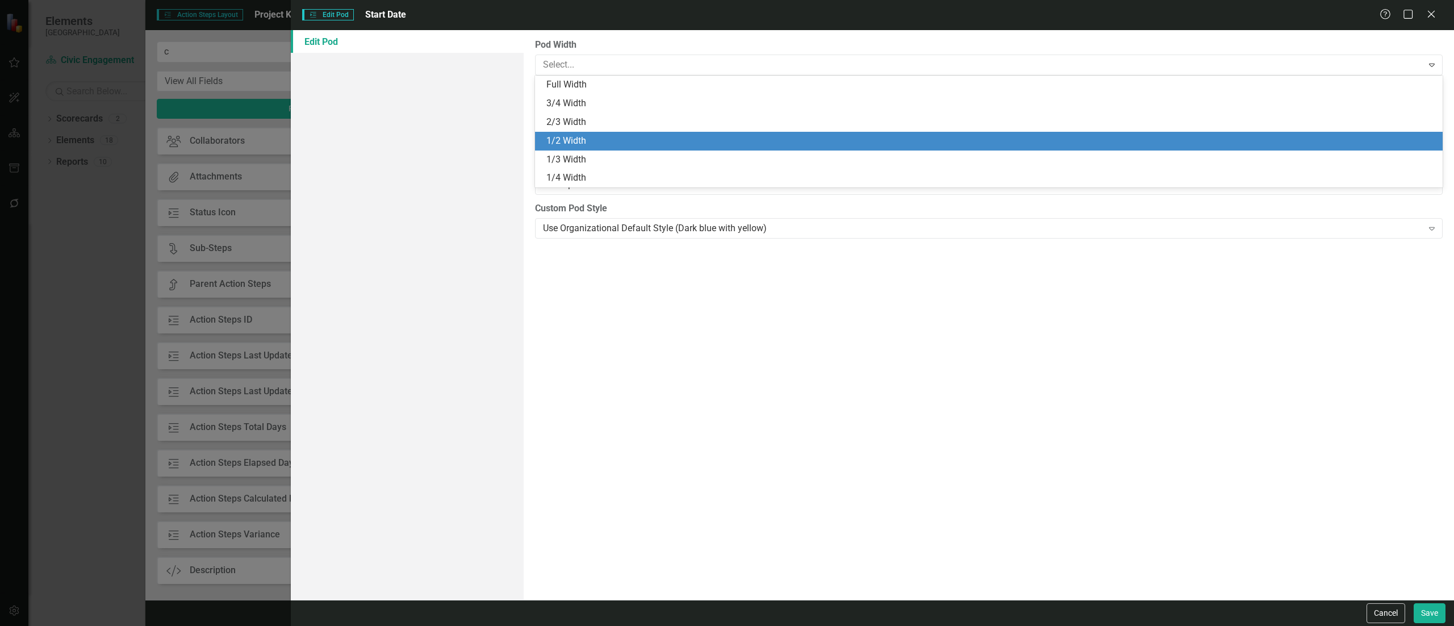
click at [659, 149] on div "1/2 Width" at bounding box center [989, 141] width 908 height 19
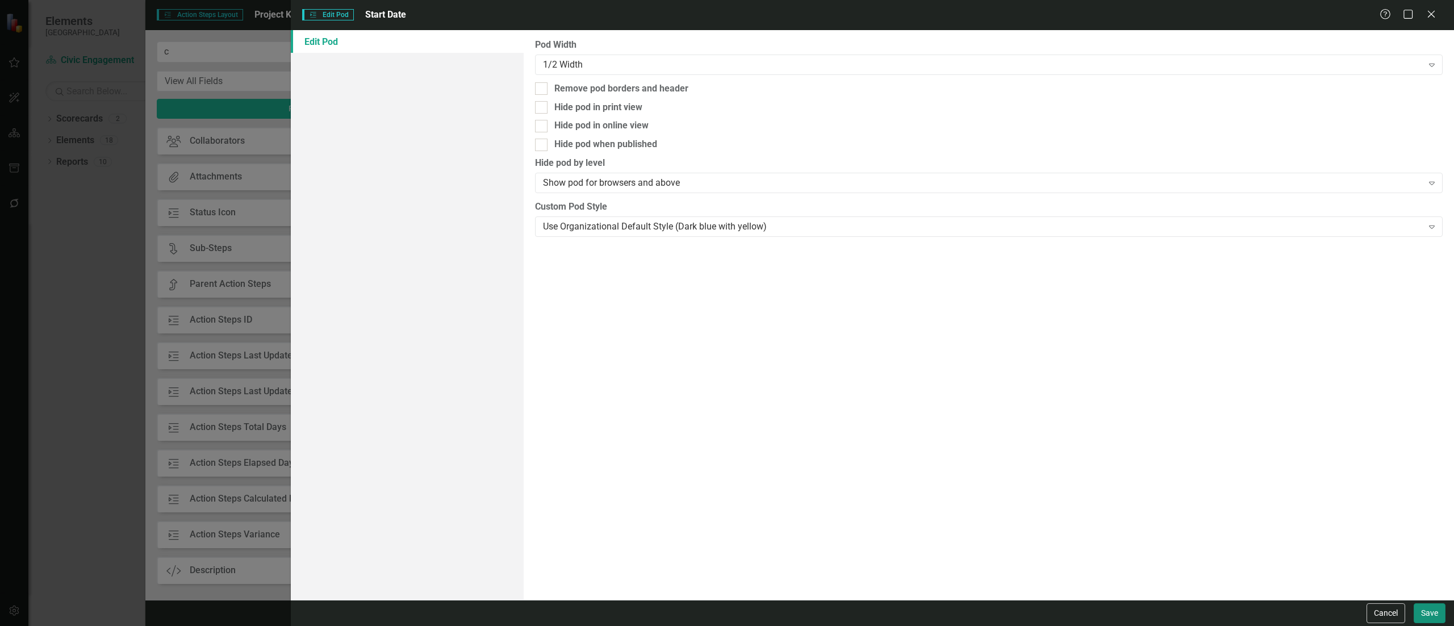
click at [908, 391] on button "Save" at bounding box center [1430, 613] width 32 height 20
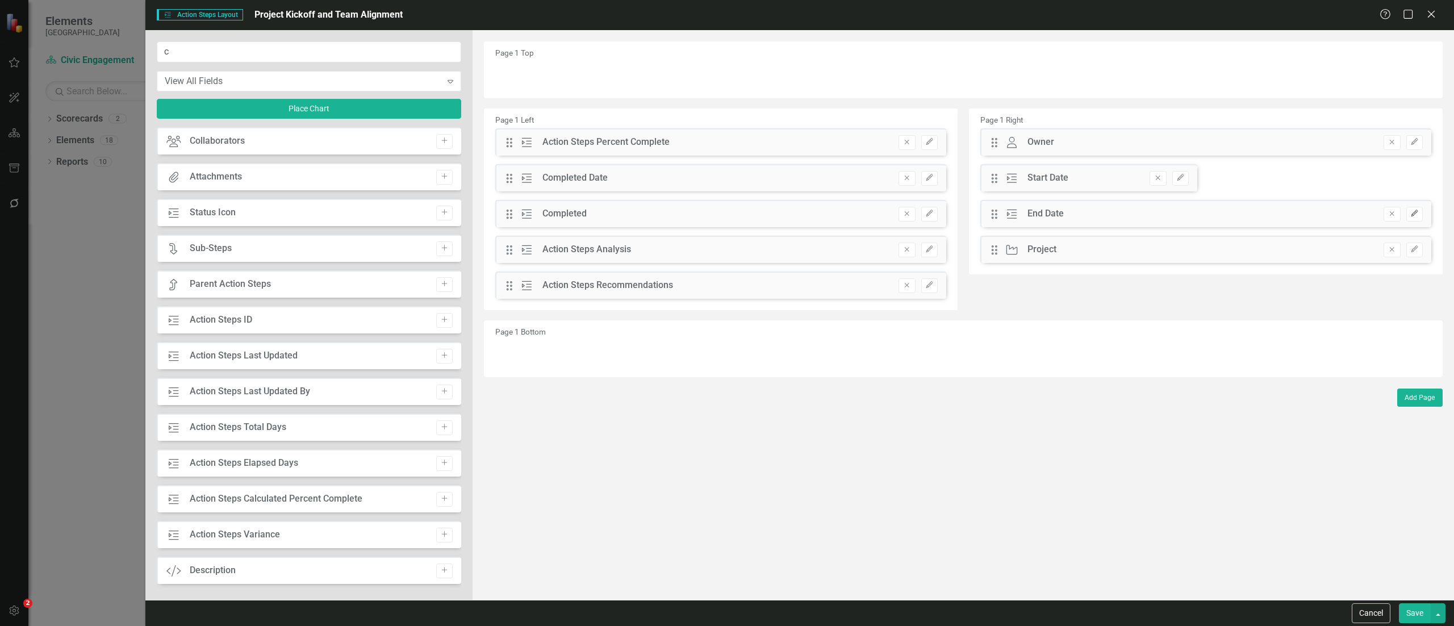
click at [908, 219] on button "Edit" at bounding box center [1414, 214] width 16 height 15
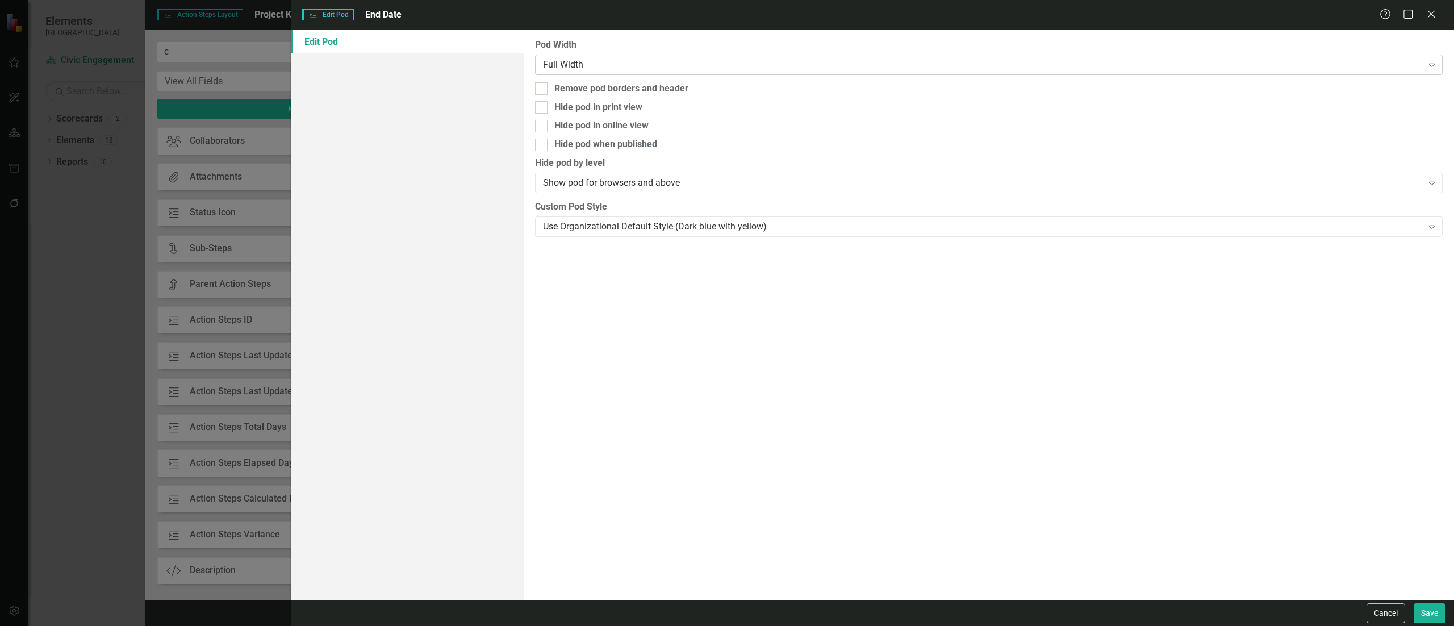
click at [708, 57] on div "Full Width Expand" at bounding box center [989, 65] width 908 height 20
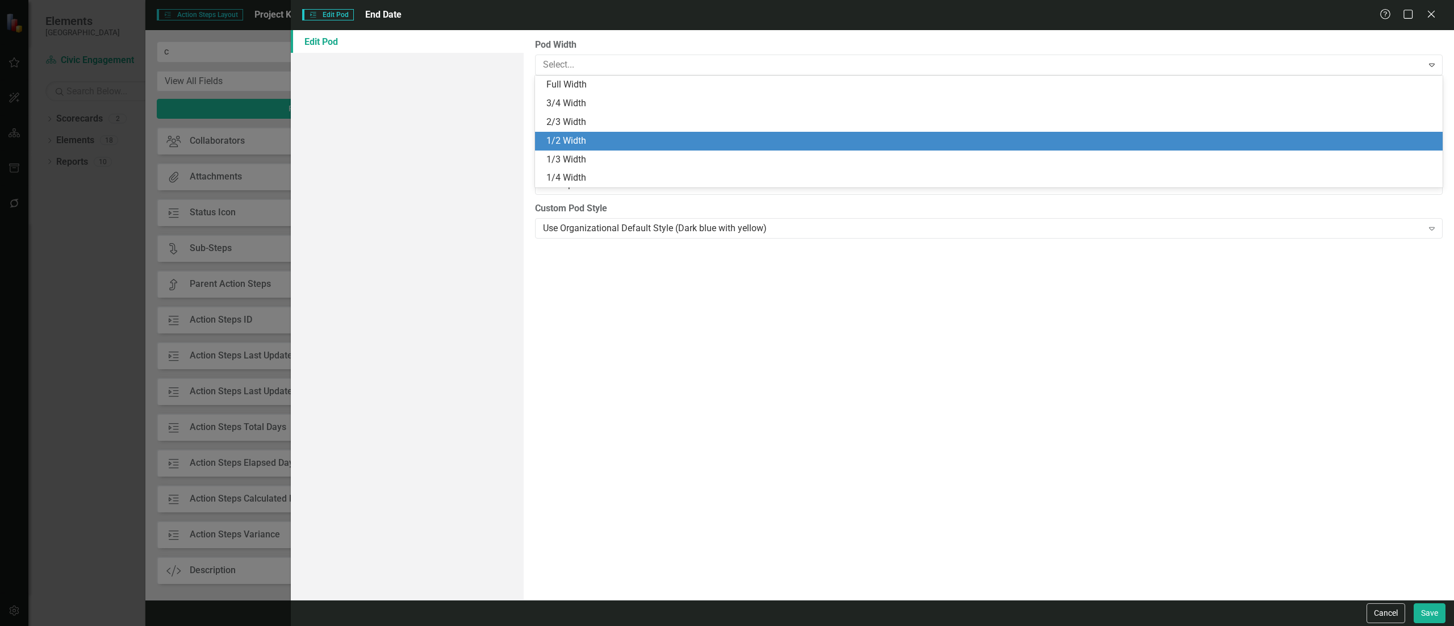
click at [682, 136] on div "1/2 Width" at bounding box center [990, 141] width 889 height 13
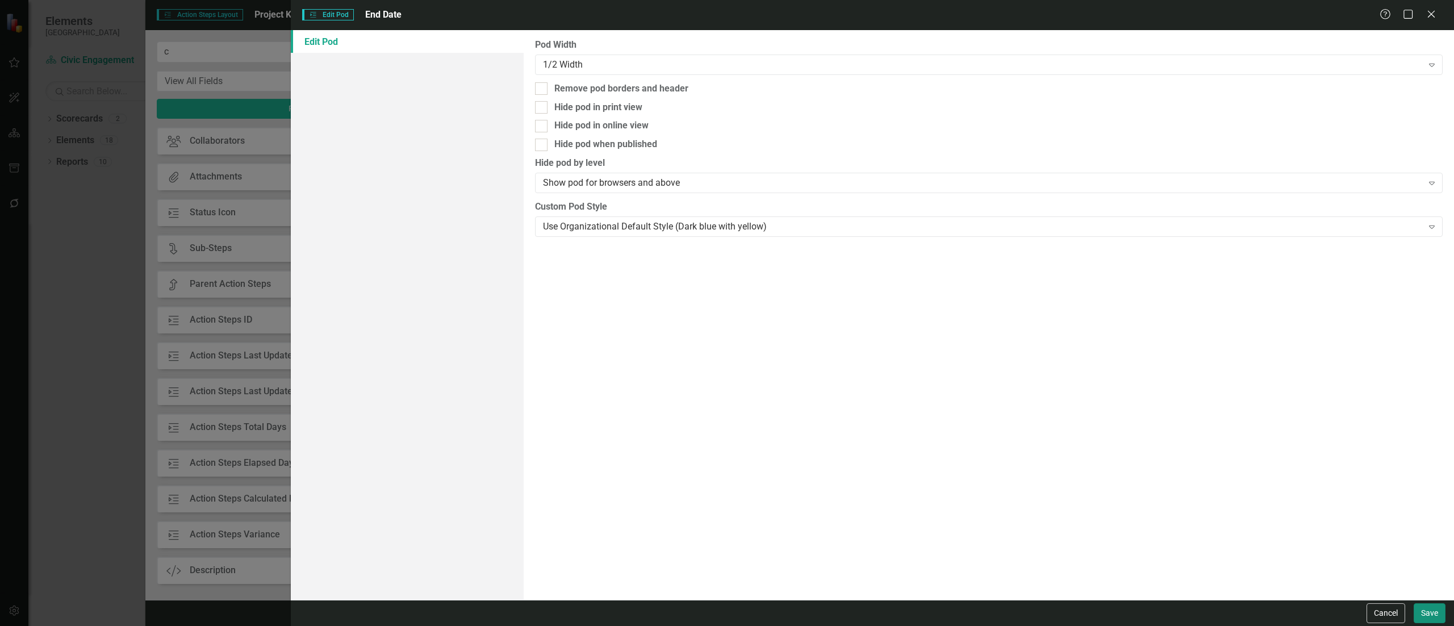
click at [908, 391] on button "Save" at bounding box center [1430, 613] width 32 height 20
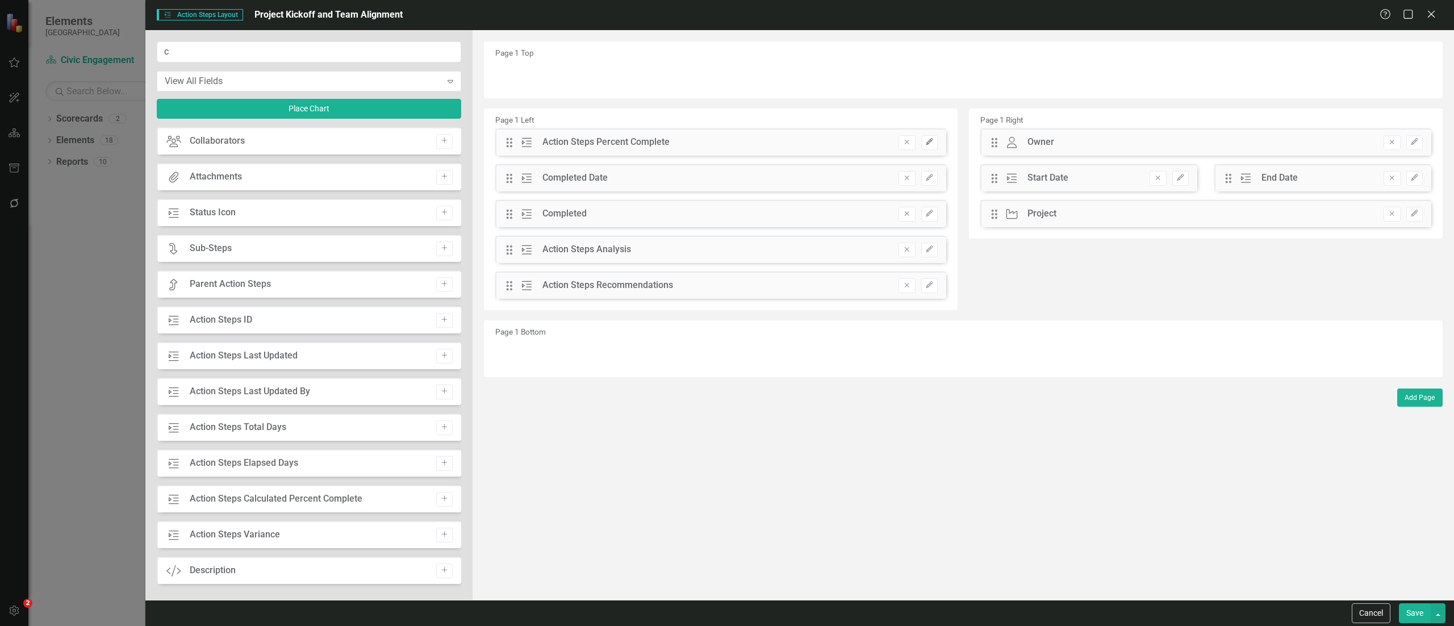
click at [908, 137] on button "Edit" at bounding box center [929, 142] width 16 height 15
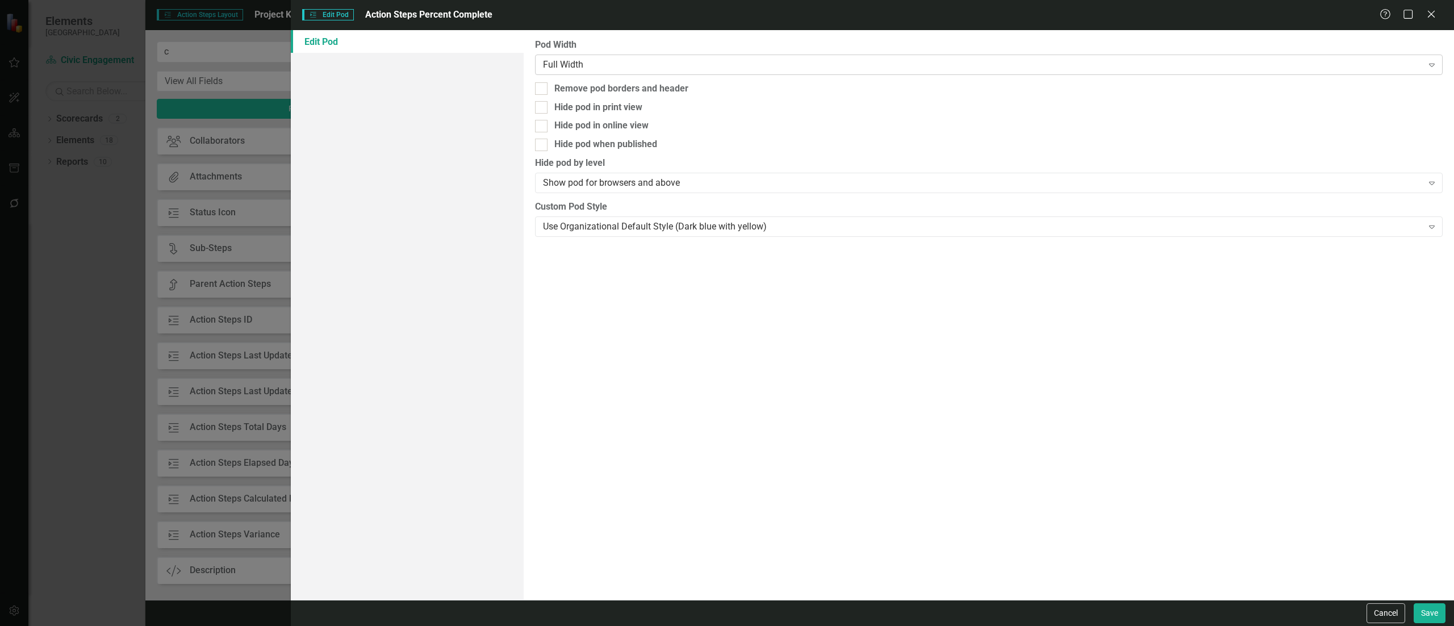
click at [657, 70] on div "Full Width" at bounding box center [983, 64] width 880 height 13
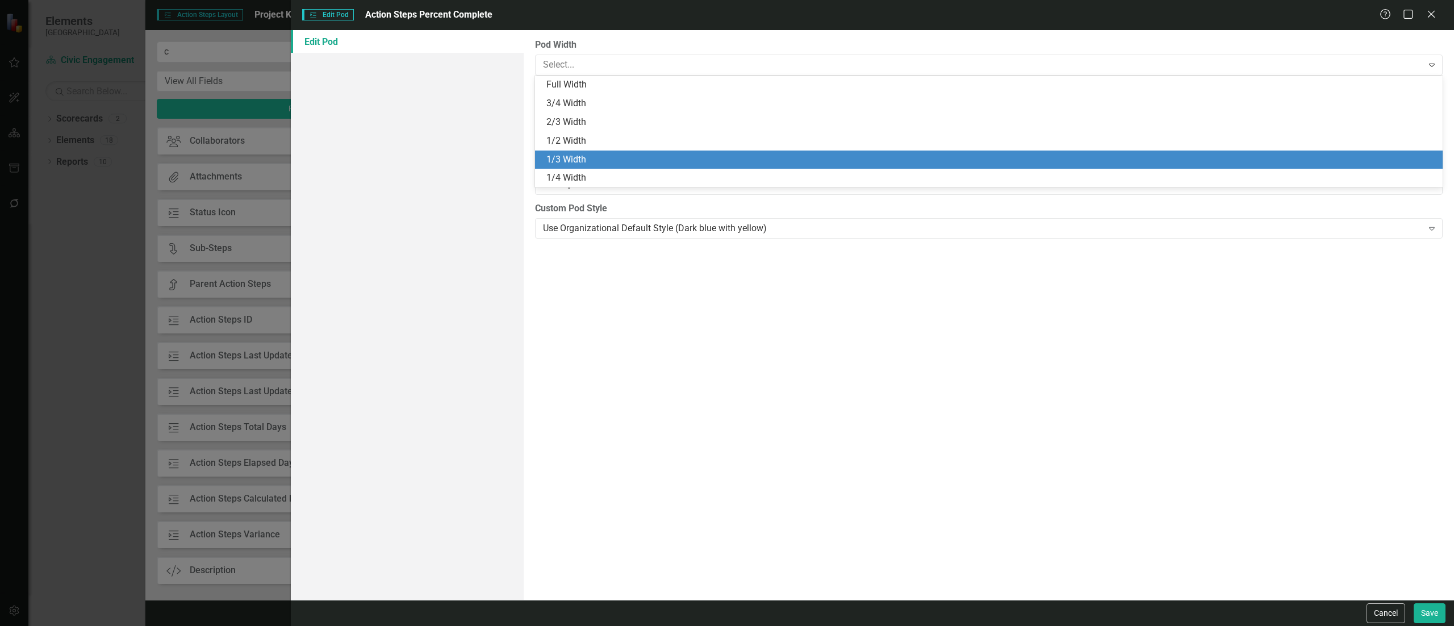
click at [632, 158] on div "1/3 Width" at bounding box center [990, 159] width 889 height 13
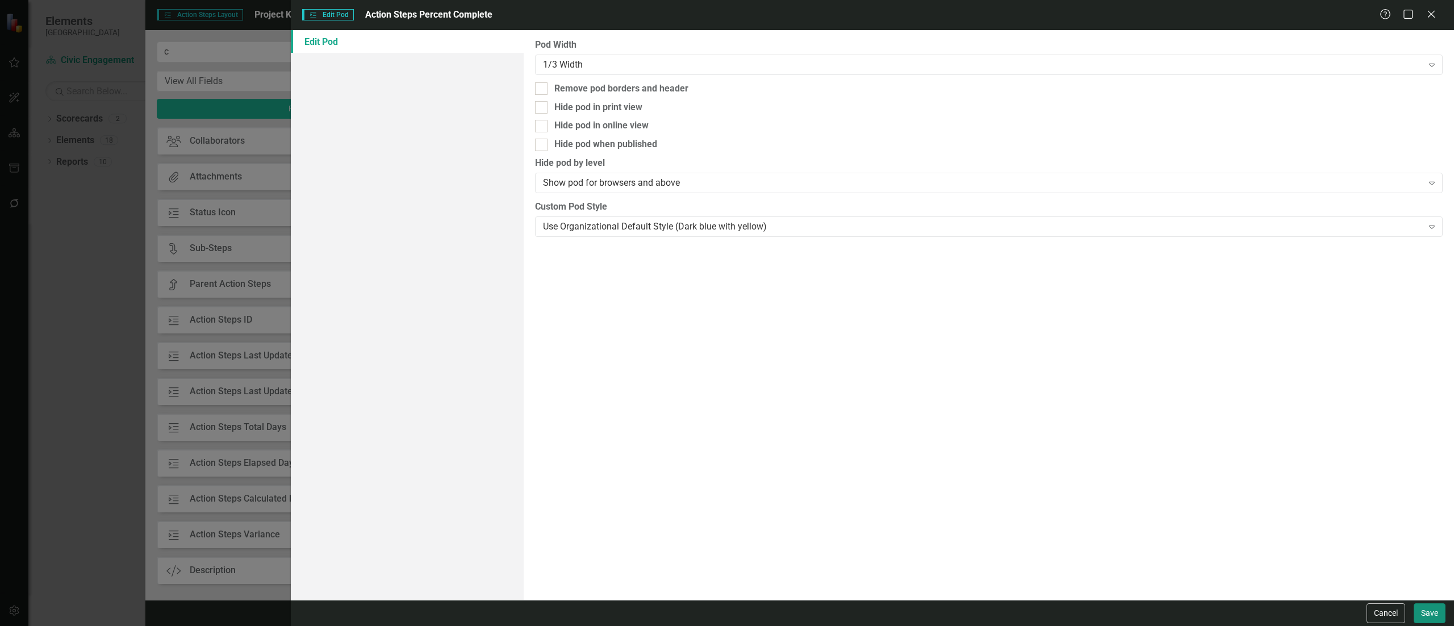
click at [908, 391] on button "Save" at bounding box center [1430, 613] width 32 height 20
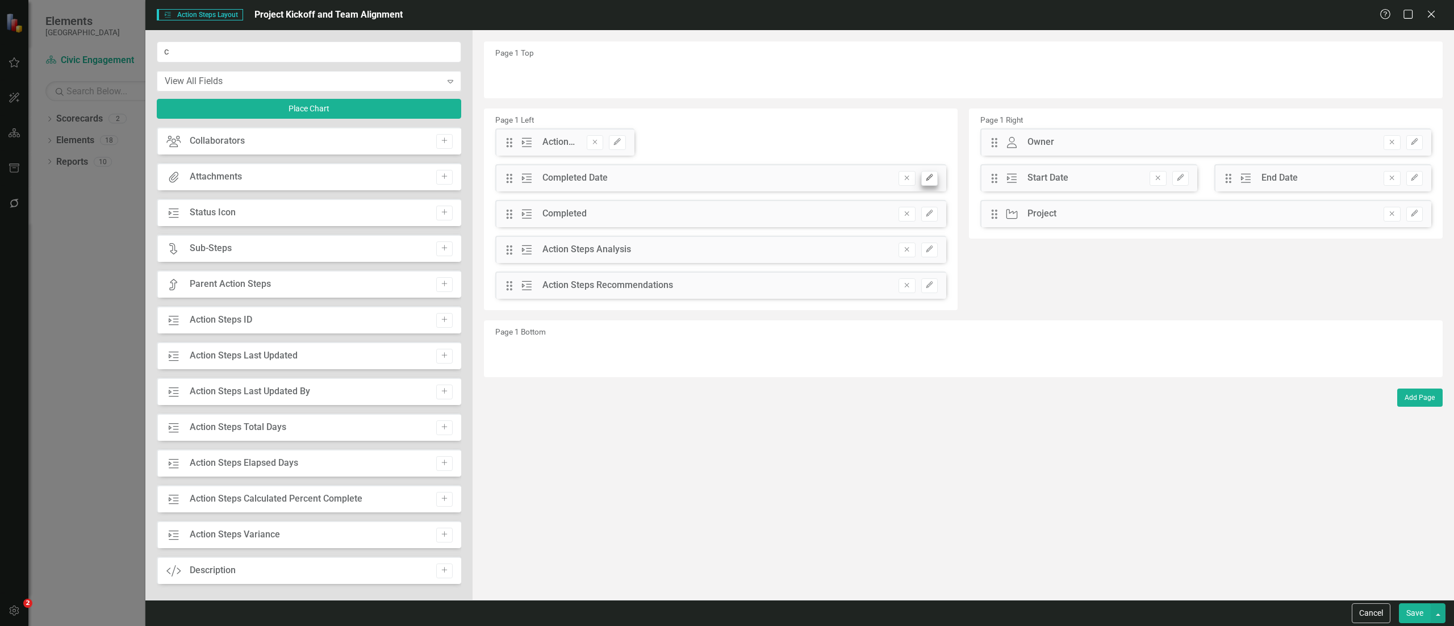
click at [908, 186] on div "Drag Action Steps Completed Date Remove Edit" at bounding box center [720, 177] width 451 height 27
click at [908, 174] on button "Edit" at bounding box center [929, 178] width 16 height 15
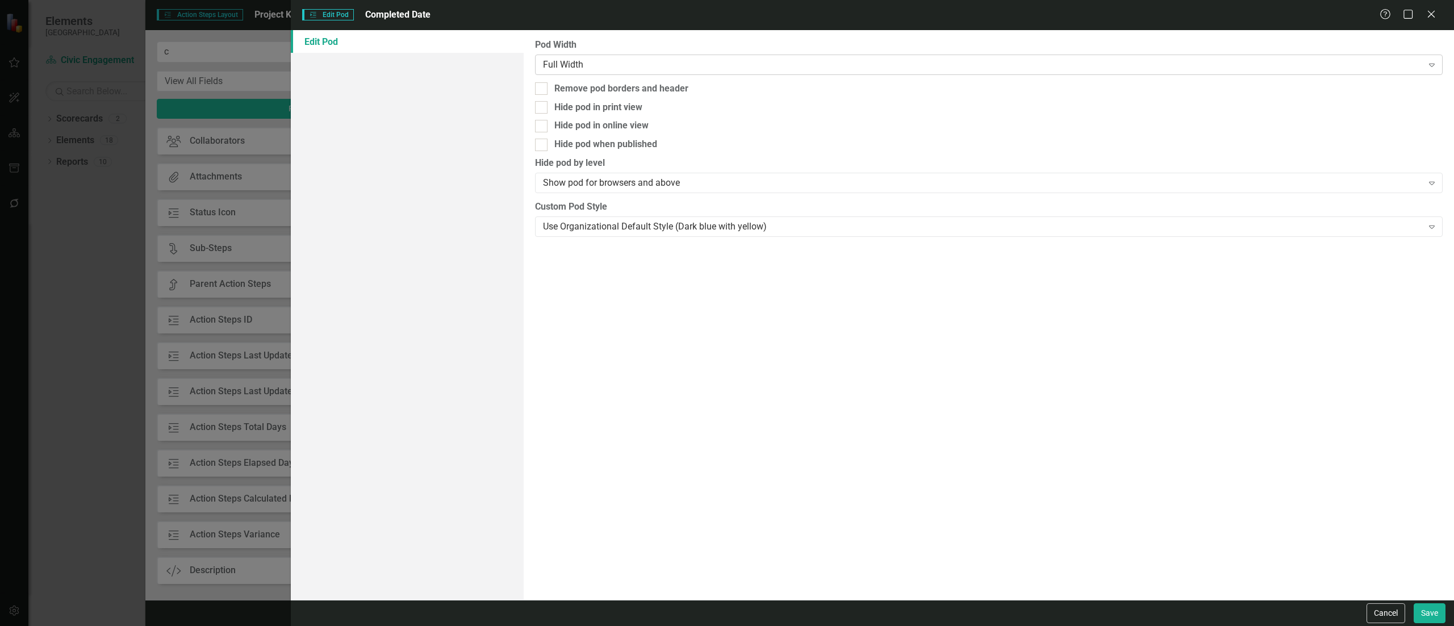
click at [717, 70] on div "Full Width" at bounding box center [983, 64] width 880 height 13
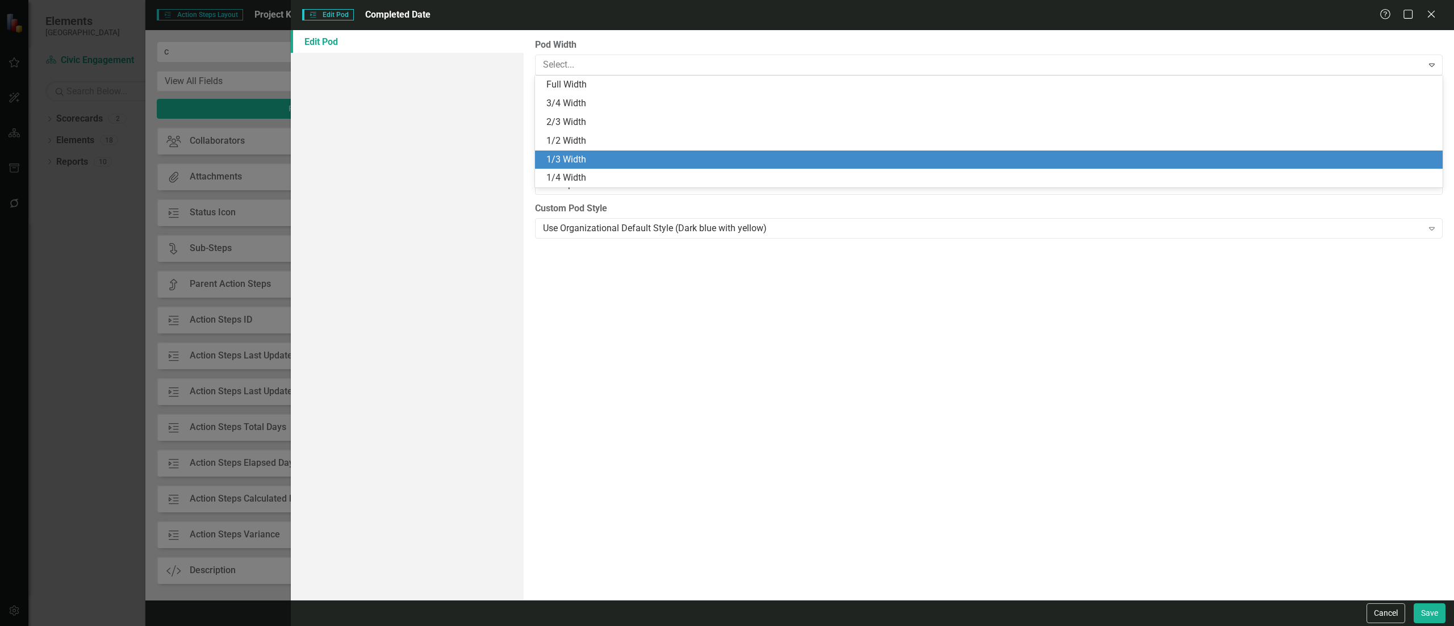
click at [694, 160] on div "1/3 Width" at bounding box center [990, 159] width 889 height 13
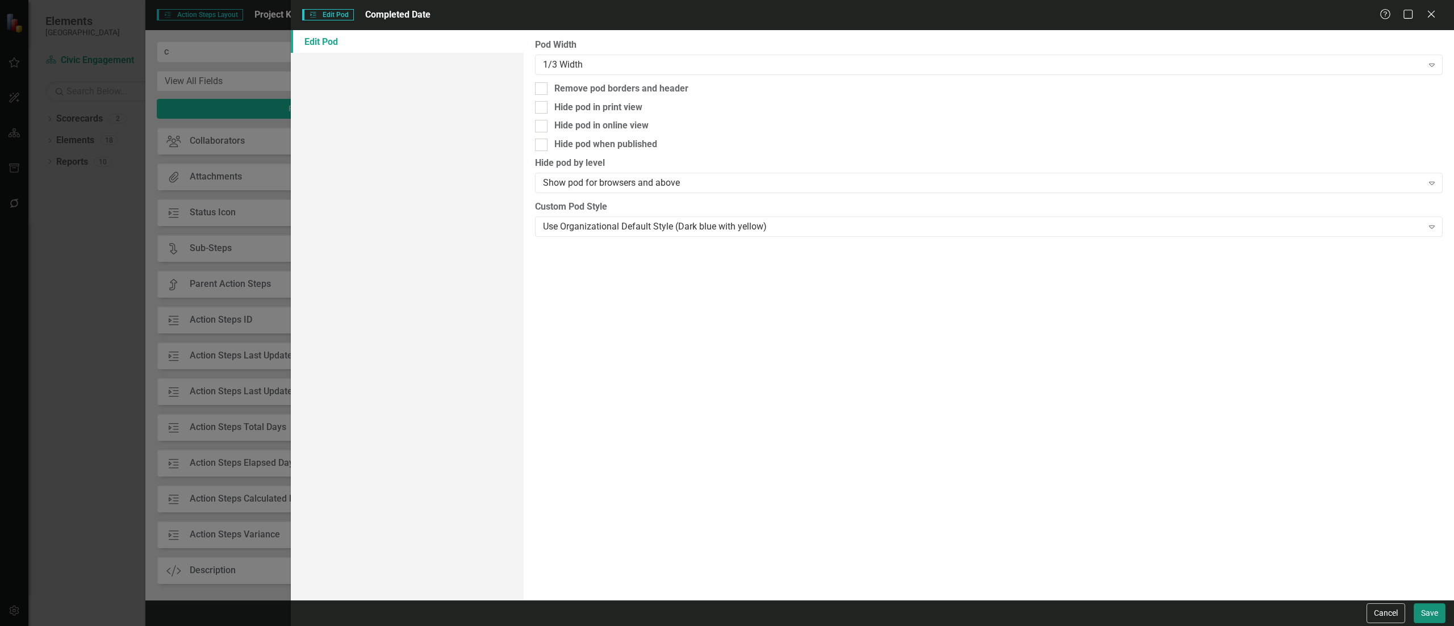
click at [908, 391] on button "Save" at bounding box center [1430, 613] width 32 height 20
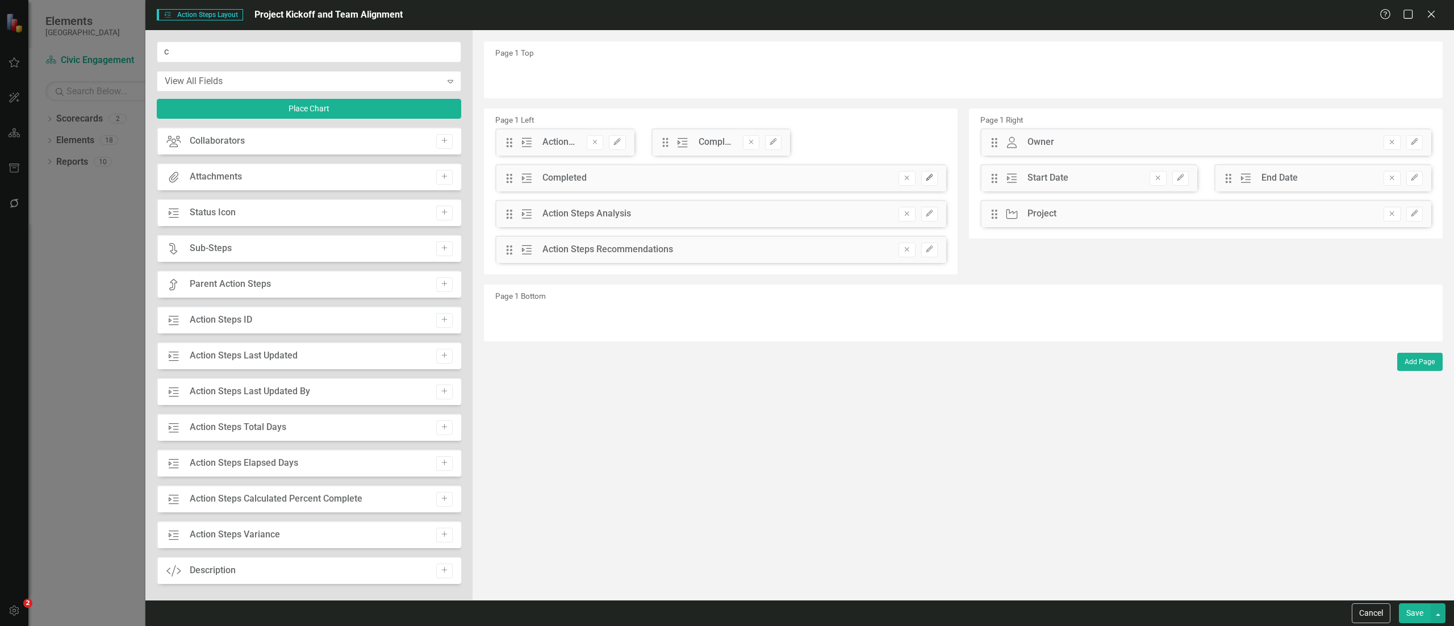
click at [908, 173] on button "Edit" at bounding box center [929, 178] width 16 height 15
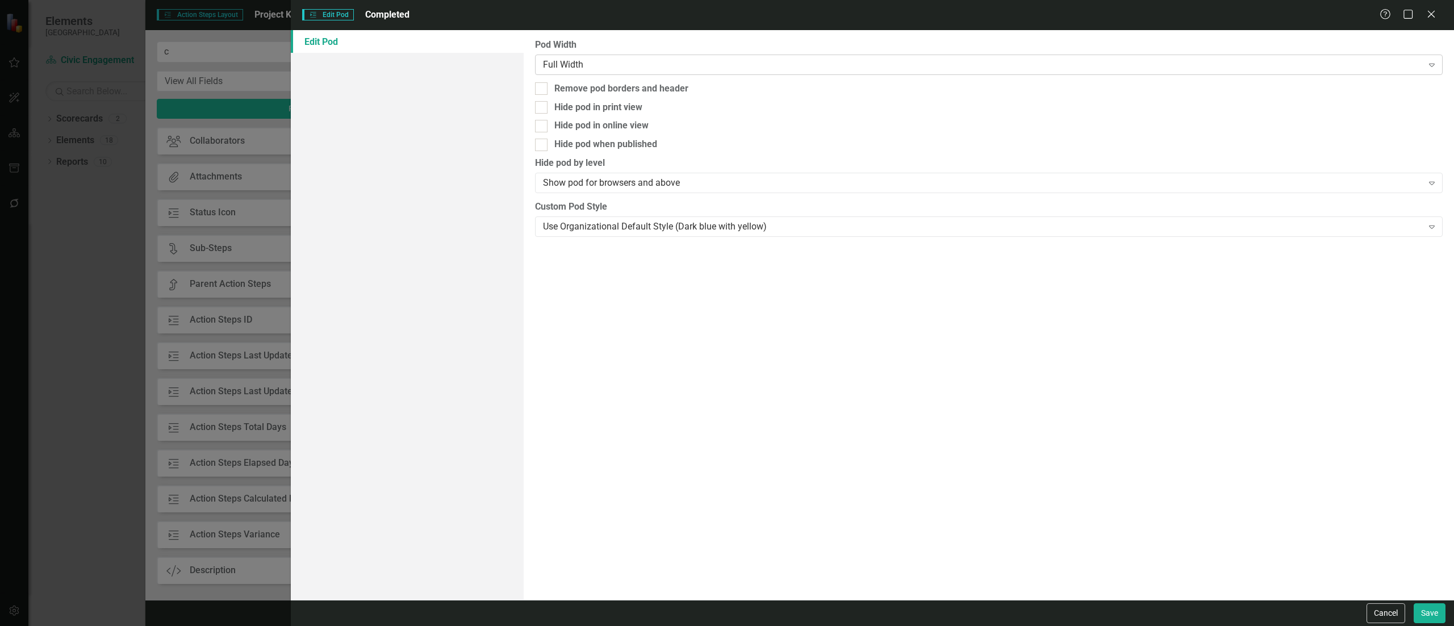
click at [723, 66] on div "Full Width" at bounding box center [983, 64] width 880 height 13
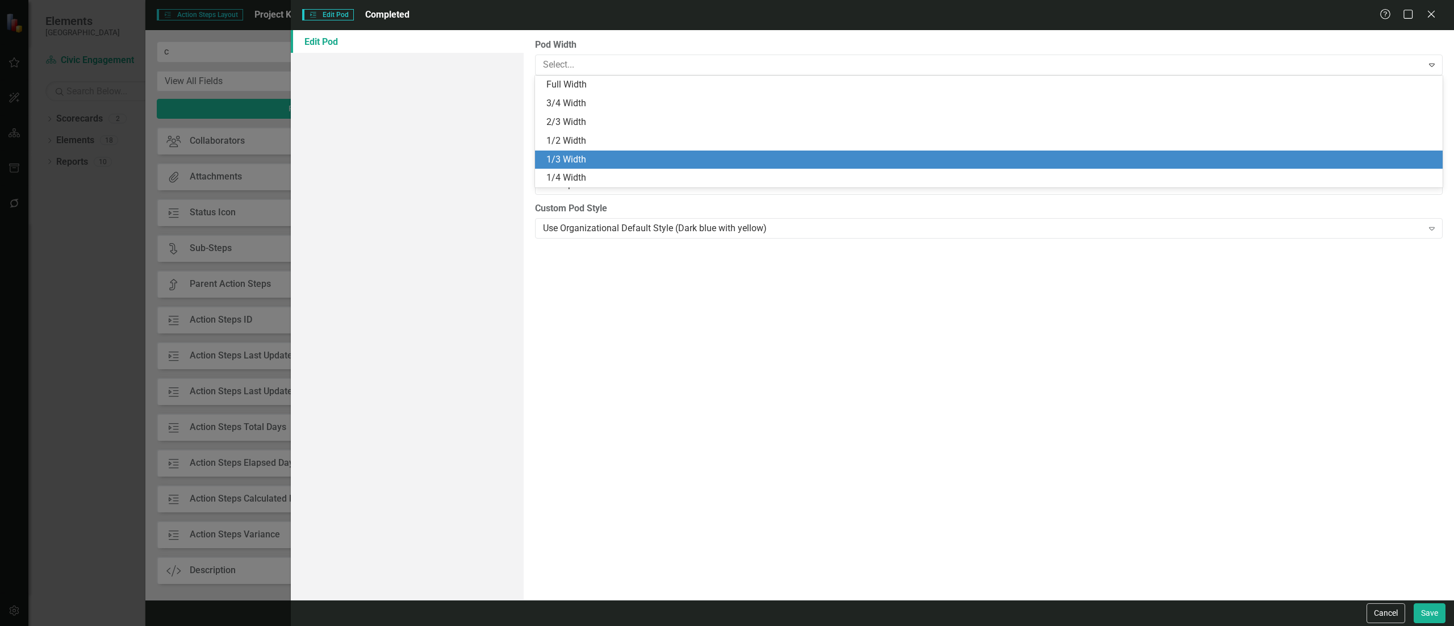
click at [675, 153] on div "1/3 Width" at bounding box center [990, 159] width 889 height 13
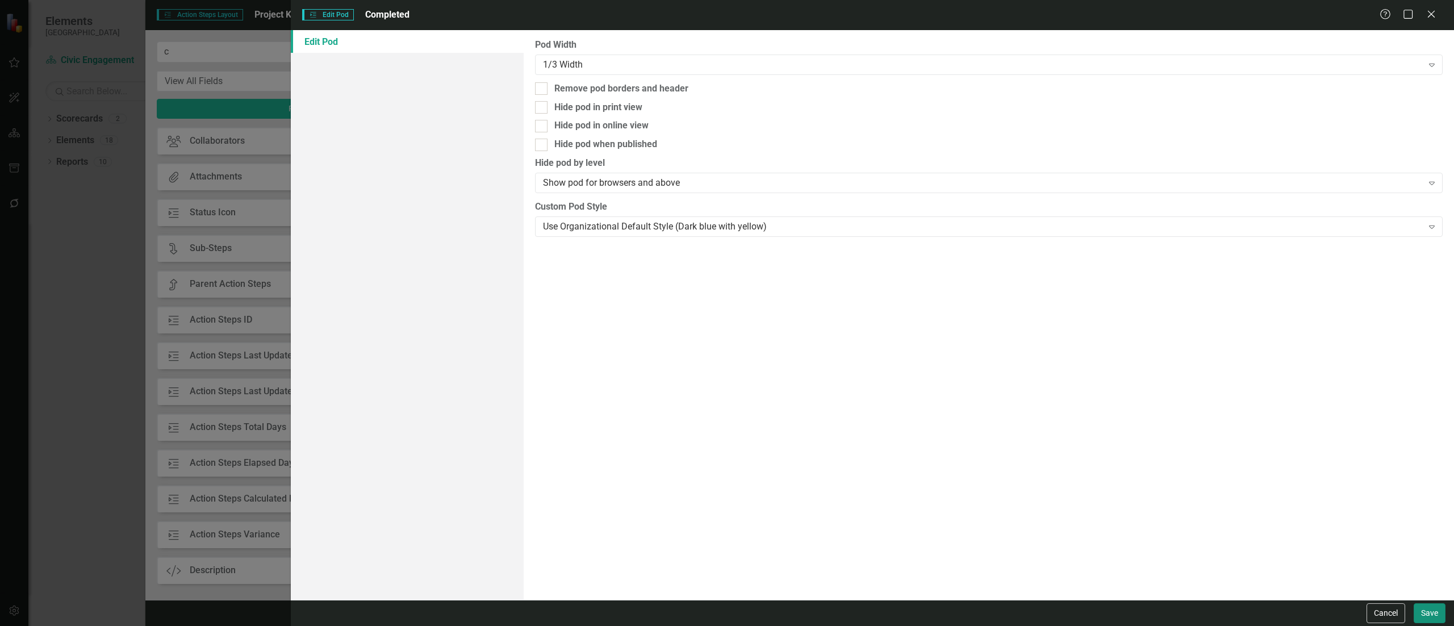
click at [908, 391] on button "Save" at bounding box center [1430, 613] width 32 height 20
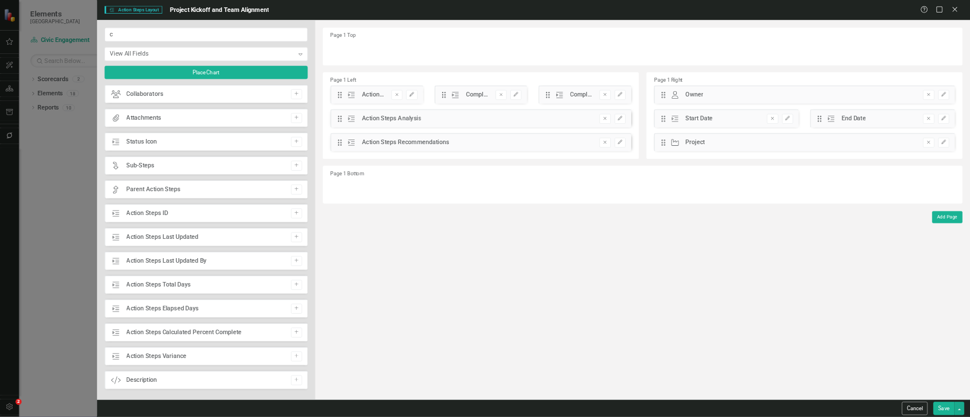
scroll to position [3, 0]
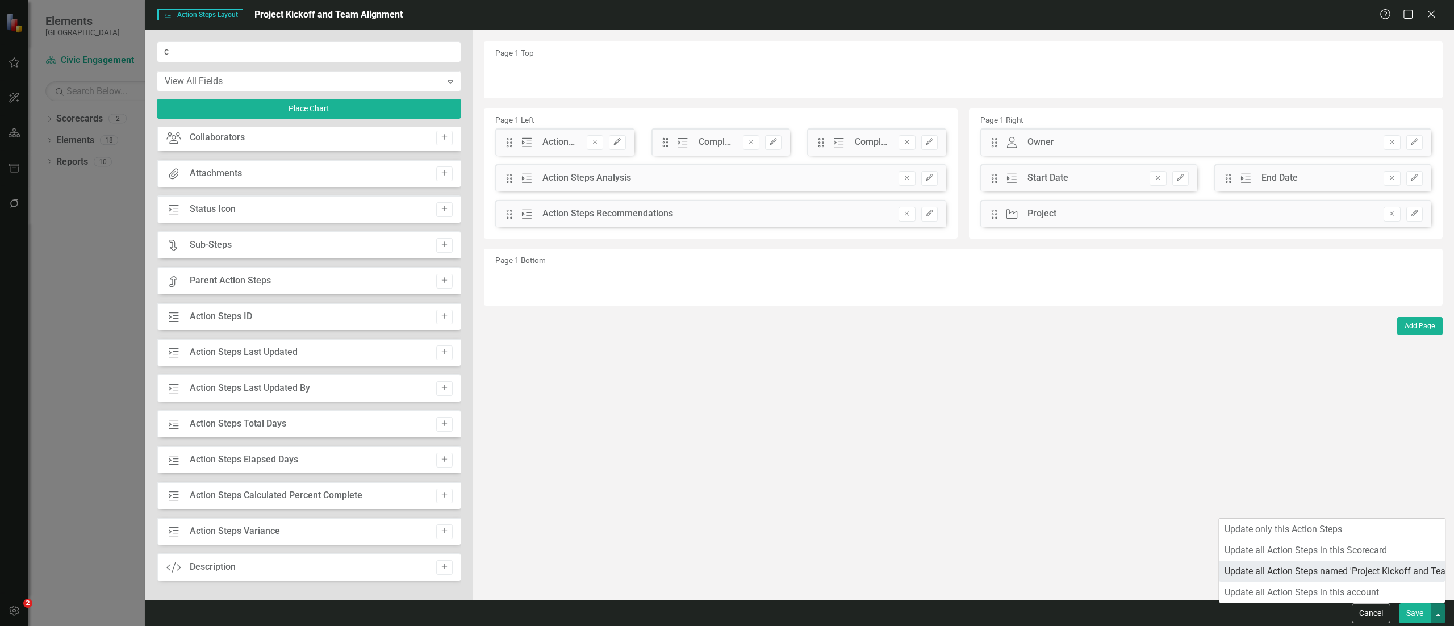
click at [908, 391] on link "Update all Action Steps named 'Project Kickoff and Team Alignment'" at bounding box center [1332, 571] width 226 height 21
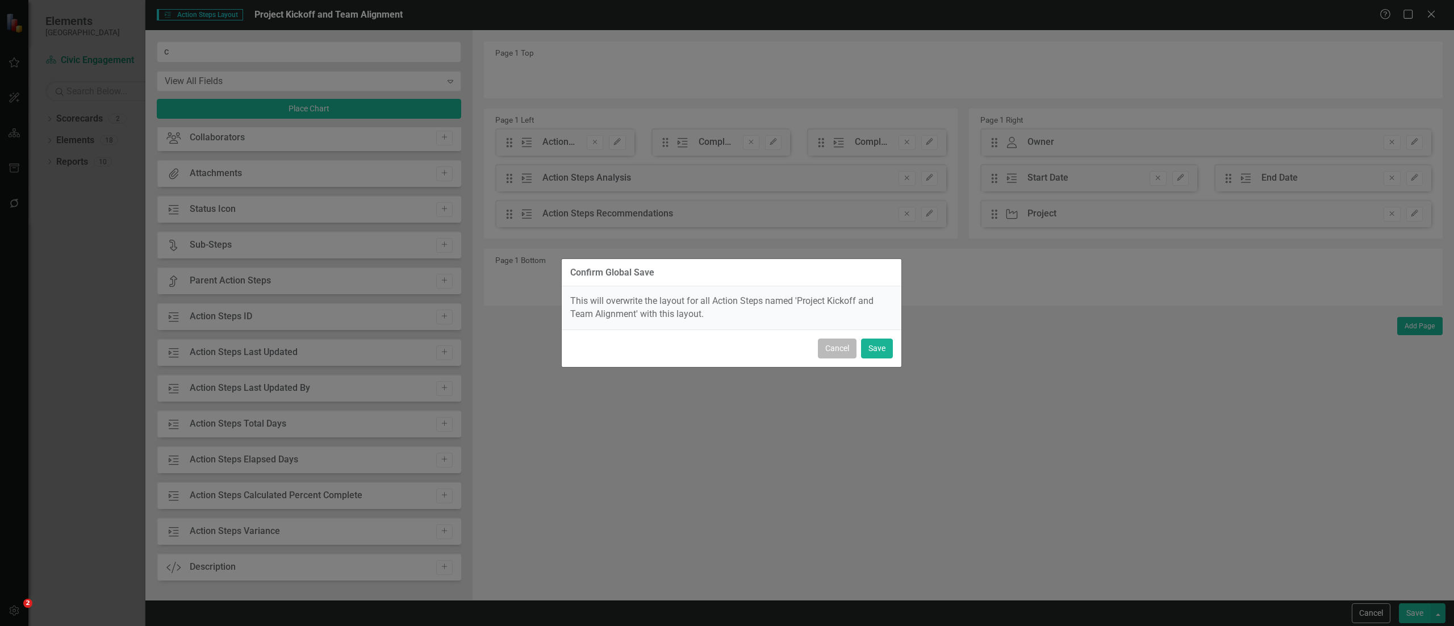
click at [829, 346] on button "Cancel" at bounding box center [837, 349] width 39 height 20
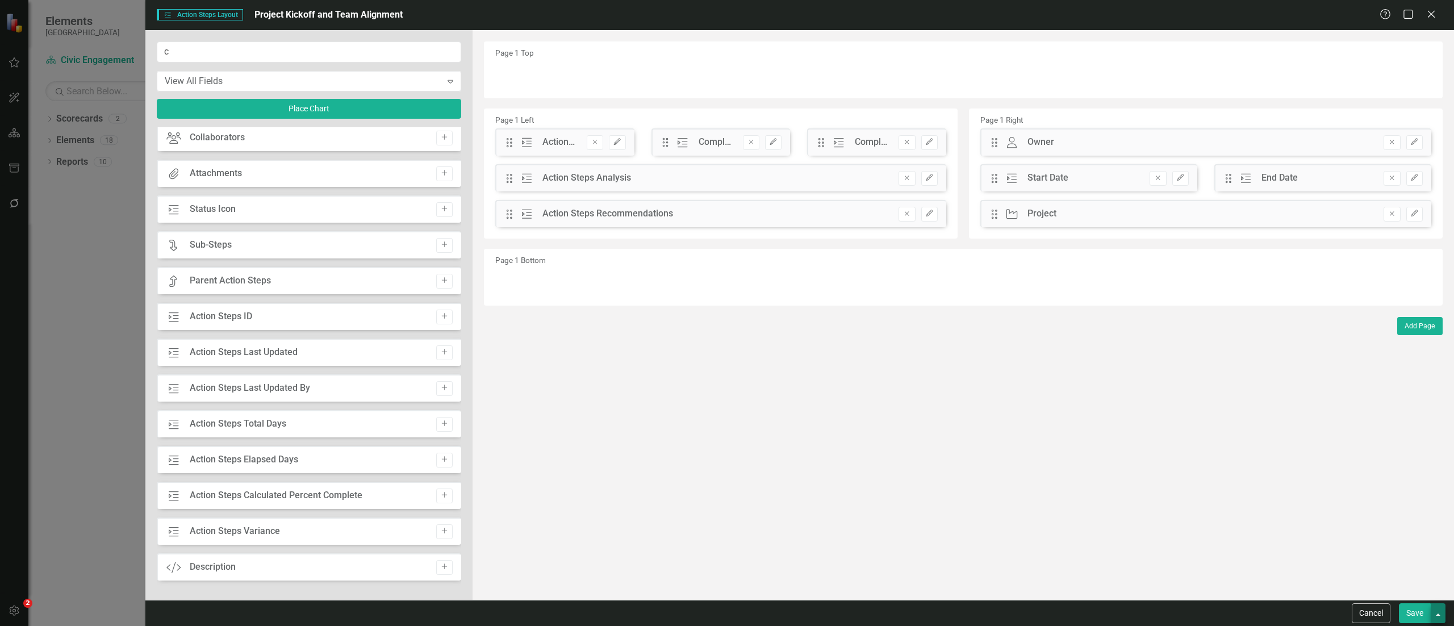
drag, startPoint x: 1446, startPoint y: 620, endPoint x: 1435, endPoint y: 621, distance: 11.5
click at [908, 391] on div "Cancel Save" at bounding box center [799, 613] width 1309 height 26
click at [908, 391] on button "button" at bounding box center [1438, 613] width 15 height 20
click at [908, 391] on link "Update all Action Steps in this account" at bounding box center [1332, 592] width 226 height 21
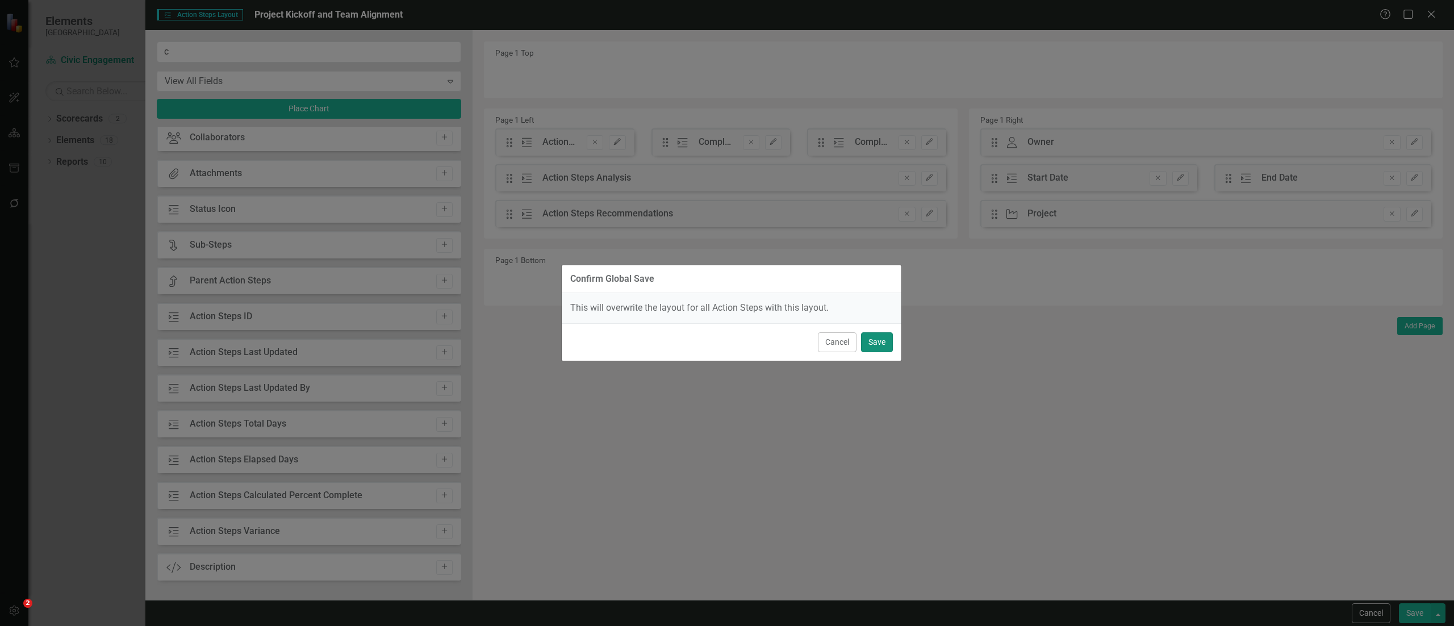
click at [887, 342] on button "Save" at bounding box center [877, 342] width 32 height 20
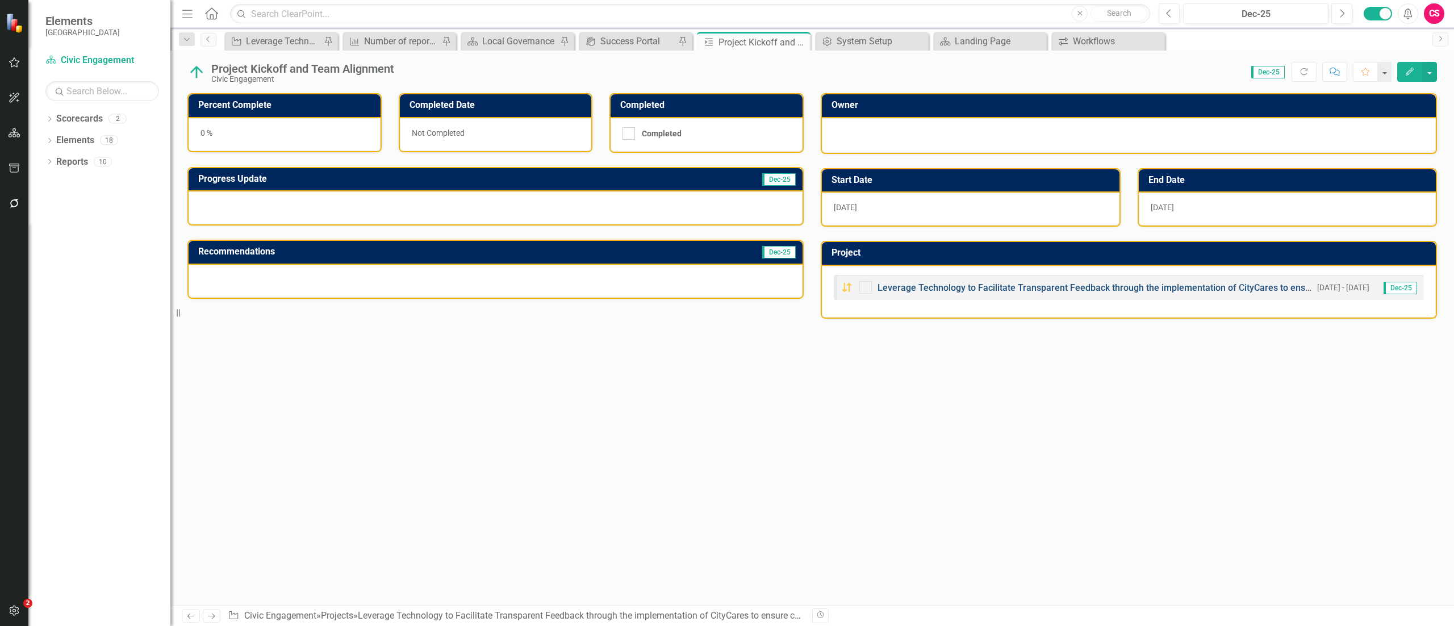
click at [908, 286] on link "Leverage Technology to Facilitate Transparent Feedback through the implementati…" at bounding box center [1230, 287] width 705 height 11
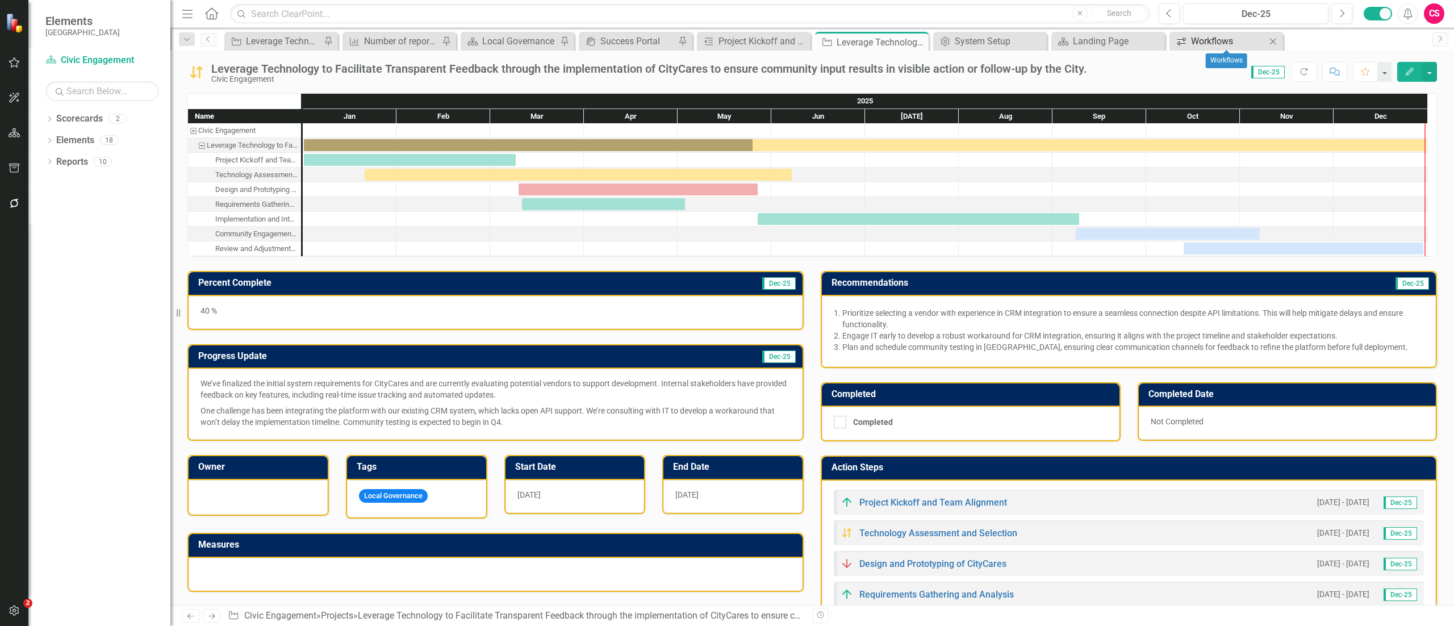
click at [908, 34] on div "Workflows" at bounding box center [1228, 41] width 75 height 14
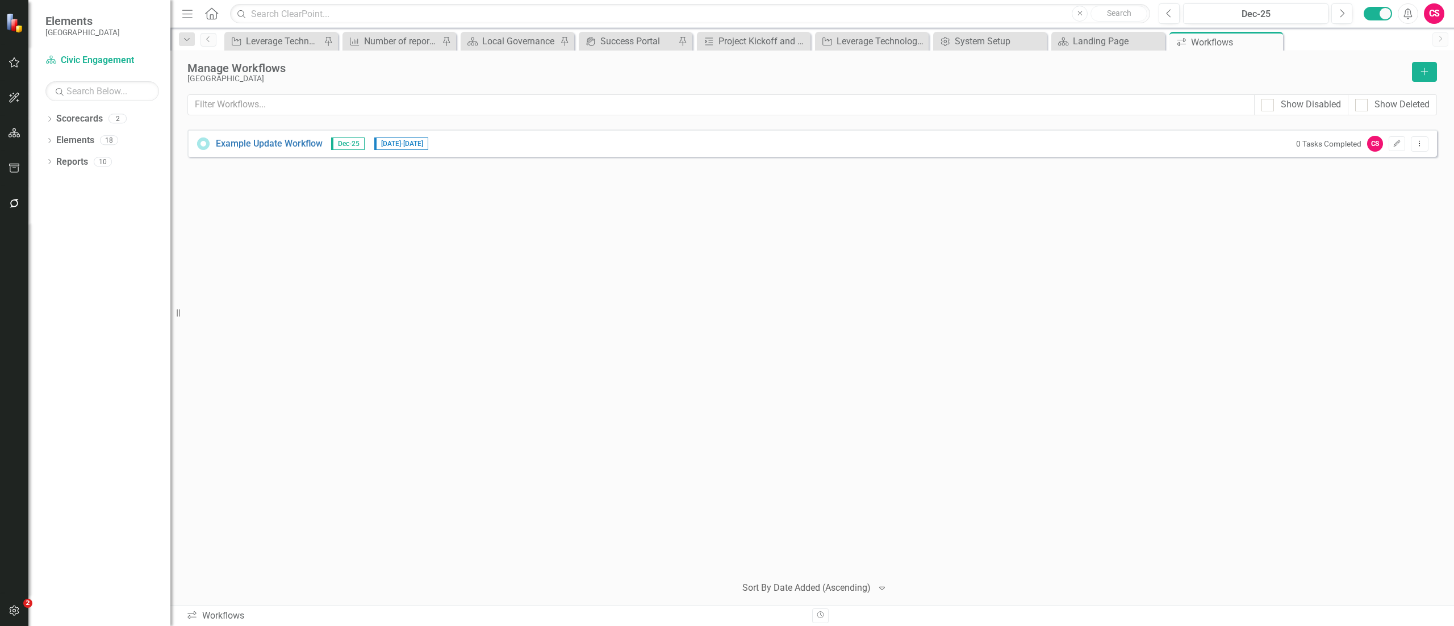
click at [430, 286] on div "Example Update Workflow Dec-25 [DATE] - [DATE] 0 Tasks Completed CS Edit Dropdo…" at bounding box center [812, 348] width 1250 height 436
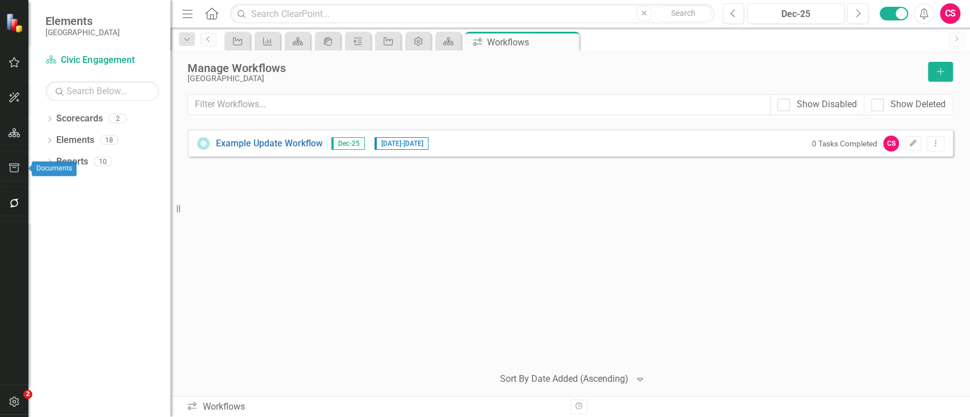
click at [14, 166] on icon "button" at bounding box center [14, 168] width 10 height 9
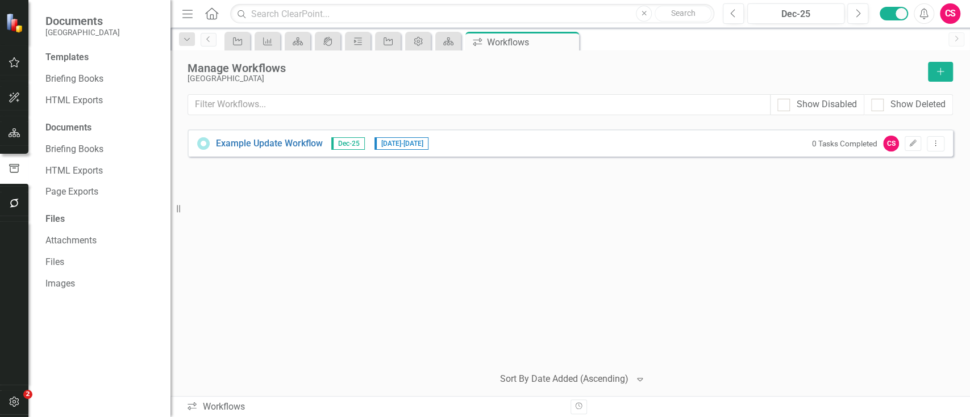
click at [81, 89] on div "Templates Briefing Books HTML Exports Documents Briefing Books HTML Exports Pag…" at bounding box center [99, 234] width 142 height 366
click at [82, 76] on link "Briefing Books" at bounding box center [102, 79] width 114 height 13
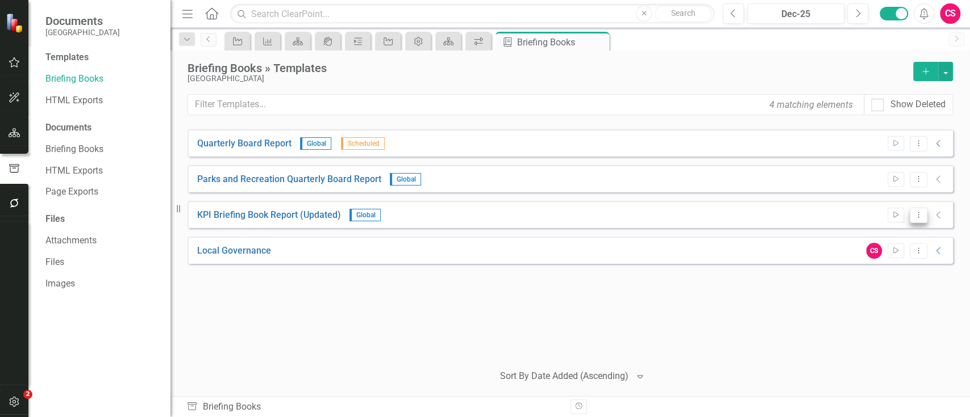
drag, startPoint x: 918, startPoint y: 205, endPoint x: 916, endPoint y: 216, distance: 11.6
click at [908, 216] on div "KPI Briefing Book Report (Updated) Global Start Dropdown Menu Collapse" at bounding box center [569, 214] width 765 height 27
click at [908, 216] on icon "Dropdown Menu" at bounding box center [918, 214] width 10 height 7
click at [864, 318] on link "Trash Delete Template" at bounding box center [873, 317] width 105 height 21
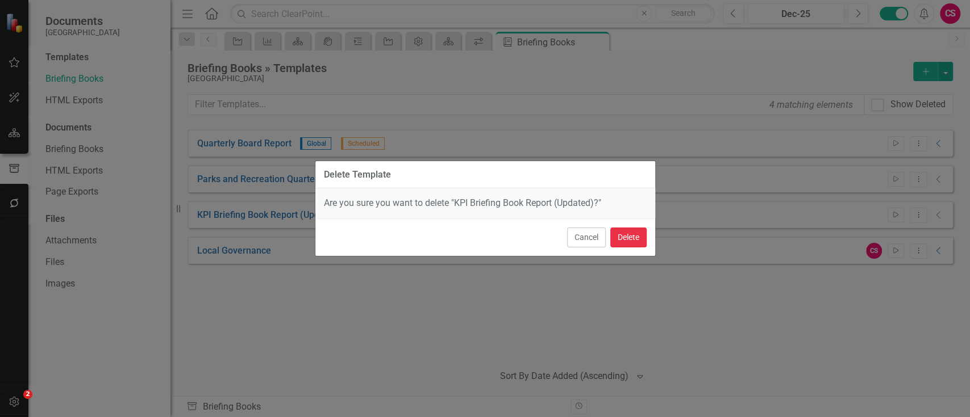
click at [620, 236] on button "Delete" at bounding box center [628, 238] width 36 height 20
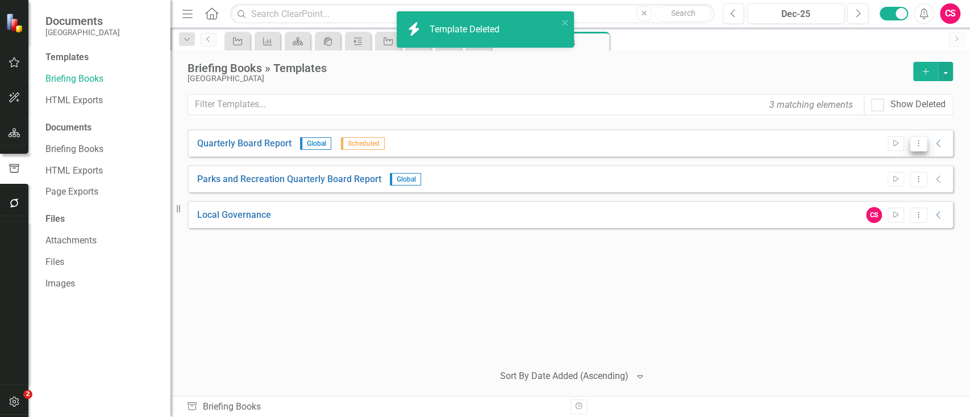
click at [908, 145] on icon "Dropdown Menu" at bounding box center [918, 143] width 10 height 7
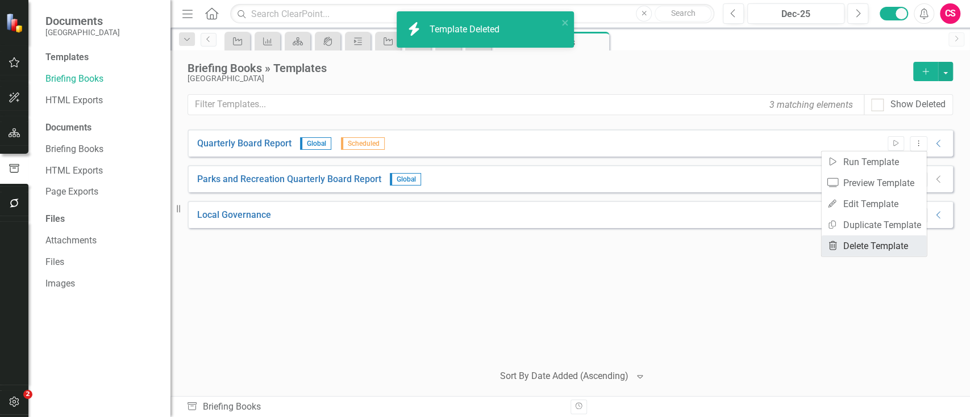
click at [859, 239] on link "Trash Delete Template" at bounding box center [873, 246] width 105 height 21
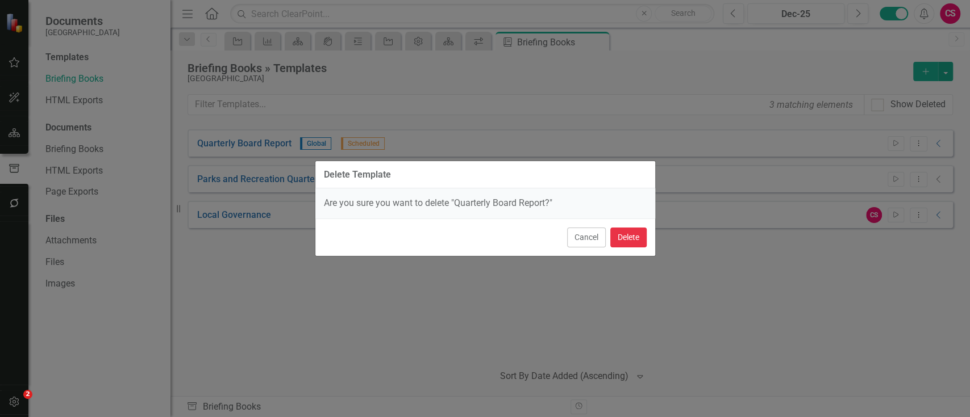
click at [632, 240] on button "Delete" at bounding box center [628, 238] width 36 height 20
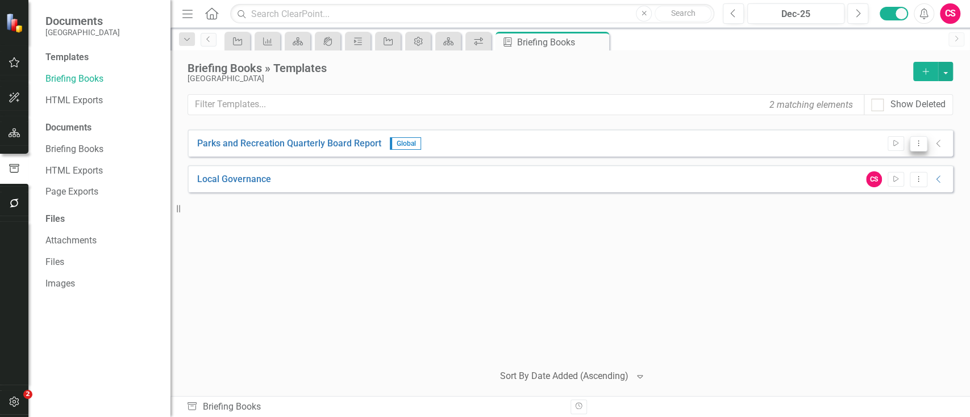
click at [908, 143] on button "Dropdown Menu" at bounding box center [918, 143] width 18 height 15
click at [853, 244] on link "Trash Delete Template" at bounding box center [873, 246] width 105 height 21
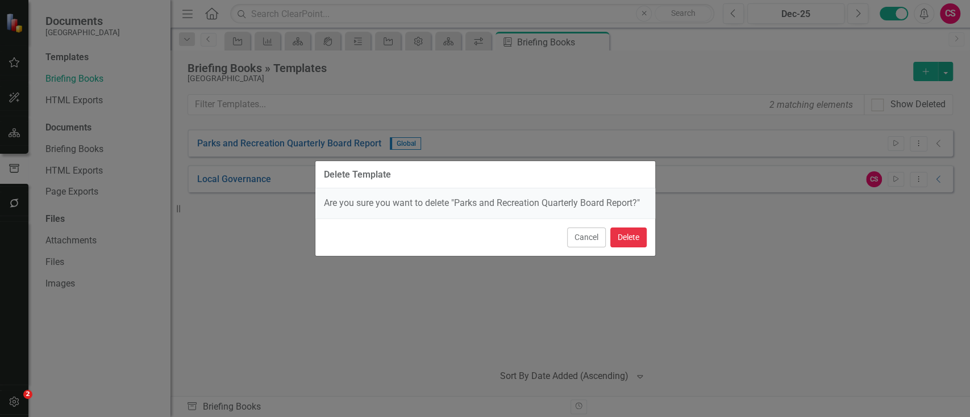
click at [610, 233] on button "Delete" at bounding box center [628, 238] width 36 height 20
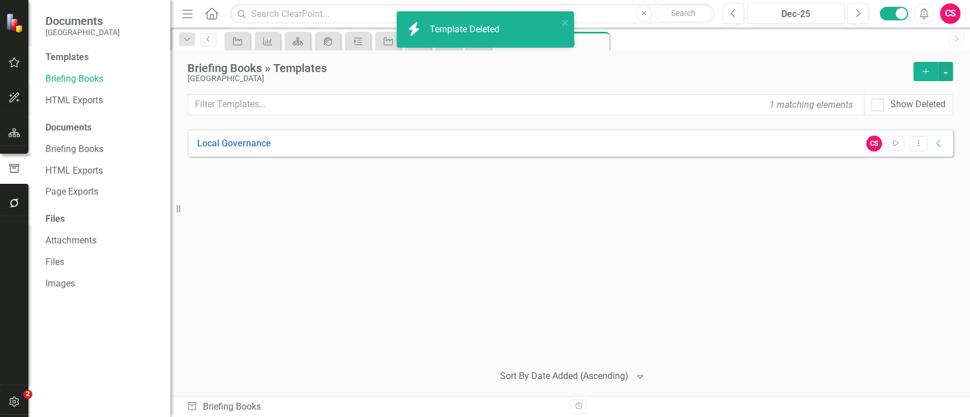
click at [908, 76] on button "Add" at bounding box center [925, 71] width 25 height 19
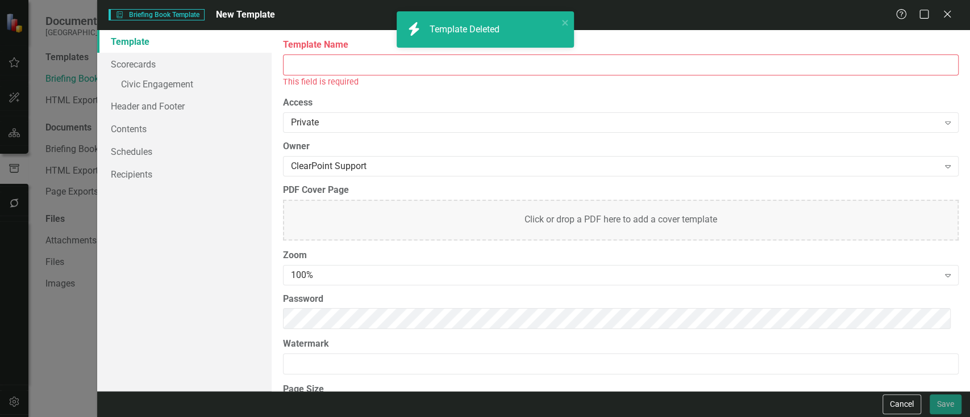
click at [548, 70] on input "Template Name" at bounding box center [620, 65] width 675 height 21
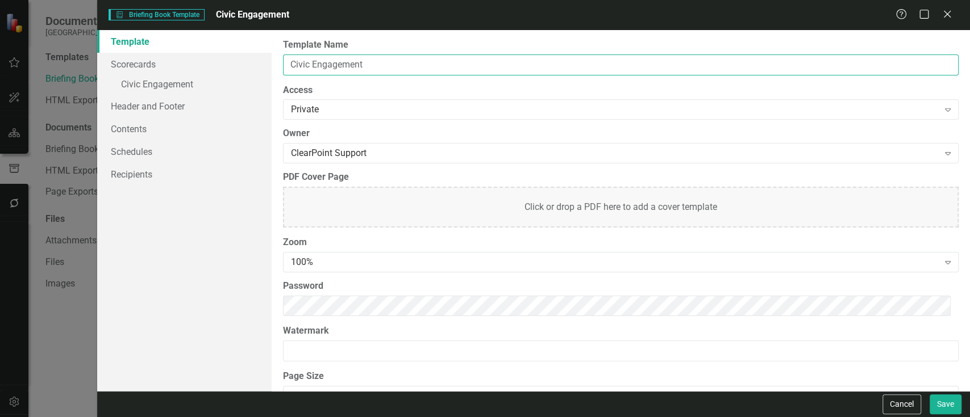
type input "Civic Engagement"
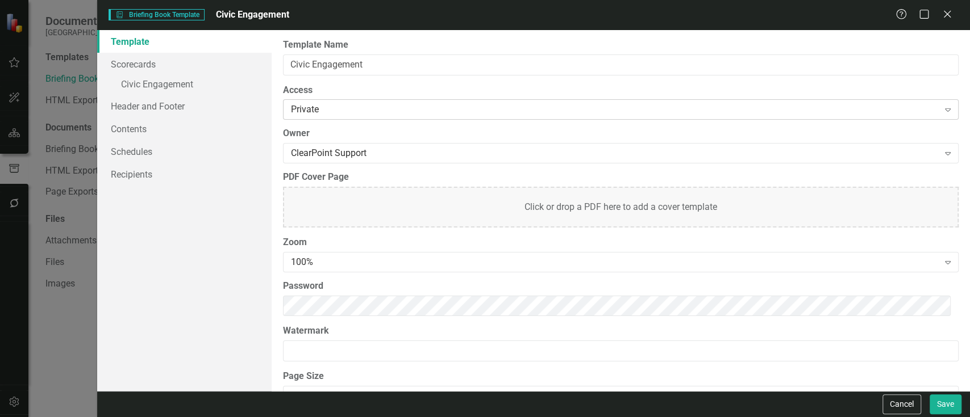
click at [377, 105] on div "Private" at bounding box center [615, 109] width 648 height 13
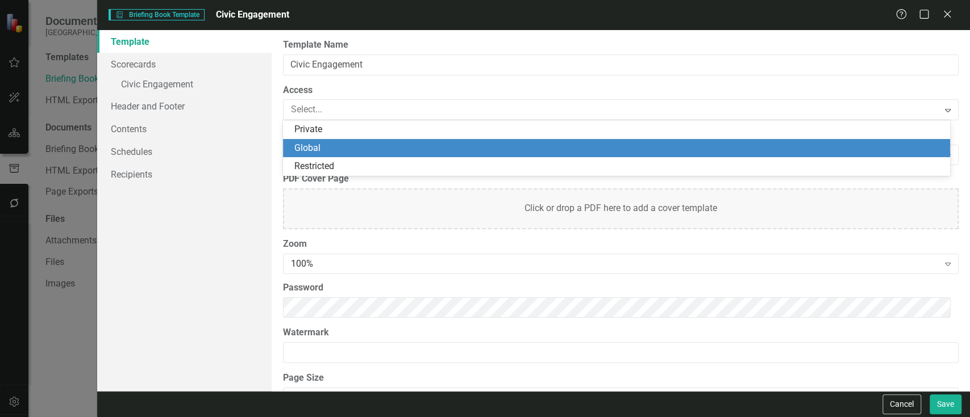
click at [354, 154] on div "Global" at bounding box center [618, 148] width 649 height 13
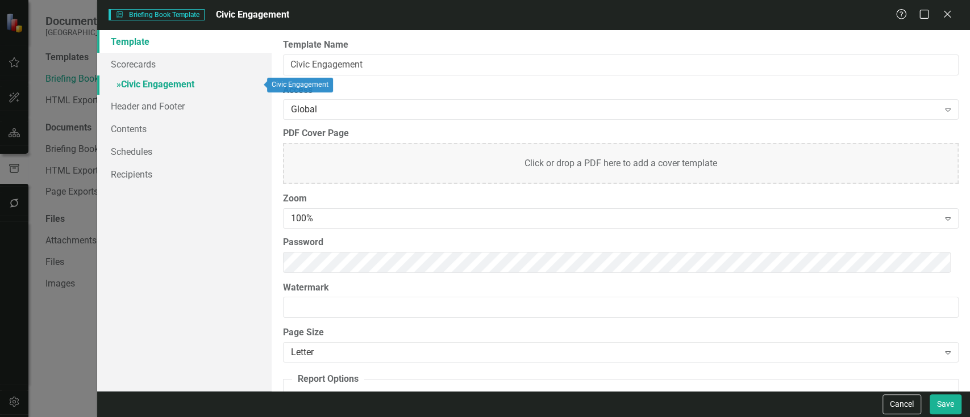
click at [239, 88] on link "» Civic Engagement" at bounding box center [184, 86] width 174 height 20
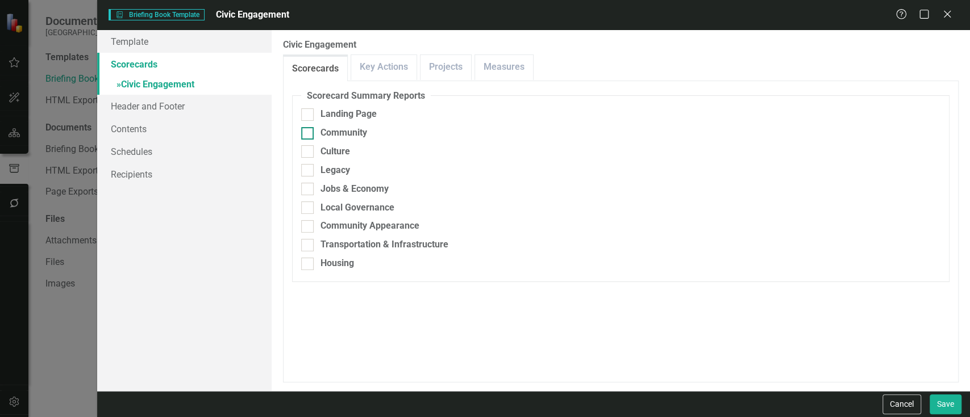
click at [359, 135] on div "Community" at bounding box center [343, 133] width 47 height 13
click at [308, 135] on input "Community" at bounding box center [304, 130] width 7 height 7
checkbox input "true"
click at [342, 153] on div "Culture" at bounding box center [335, 151] width 30 height 13
click at [308, 153] on input "Culture" at bounding box center [304, 148] width 7 height 7
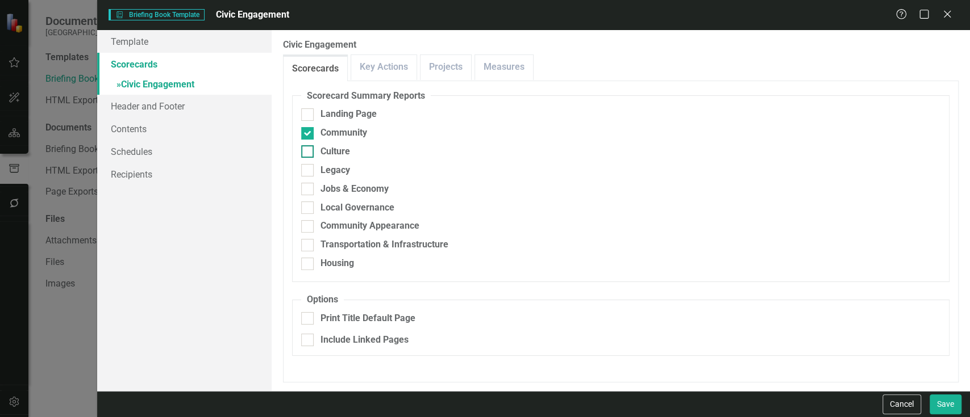
checkbox input "true"
click at [336, 175] on div "Legacy" at bounding box center [335, 170] width 30 height 13
click at [308, 172] on input "Legacy" at bounding box center [304, 167] width 7 height 7
checkbox input "true"
click at [335, 195] on div "Jobs & Economy" at bounding box center [354, 189] width 68 height 13
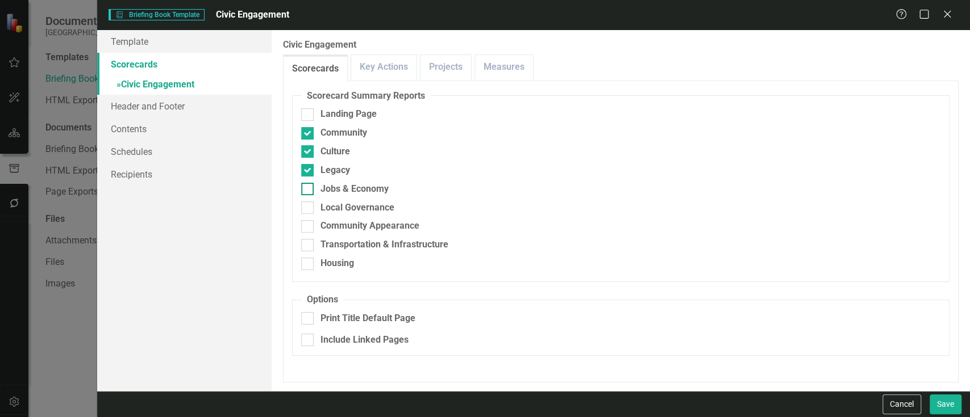
click at [308, 190] on input "Jobs & Economy" at bounding box center [304, 186] width 7 height 7
checkbox input "true"
click at [334, 207] on div "Local Governance" at bounding box center [357, 208] width 74 height 13
click at [308, 207] on input "Local Governance" at bounding box center [304, 205] width 7 height 7
checkbox input "true"
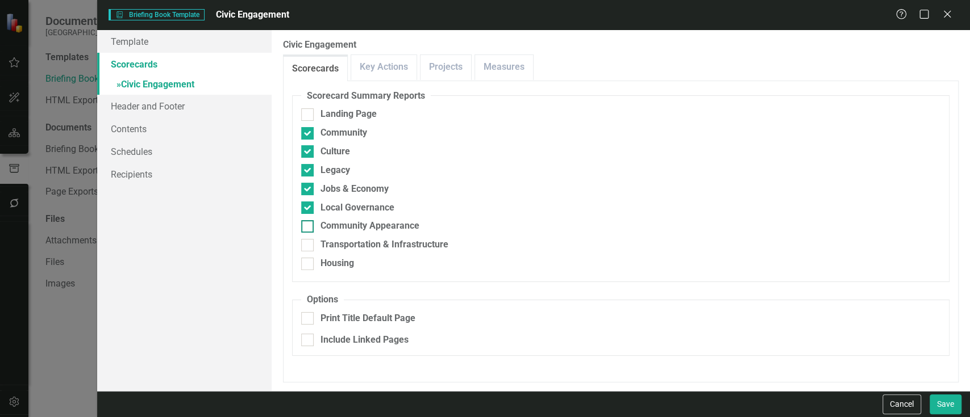
click at [332, 232] on div "Community Appearance" at bounding box center [369, 226] width 99 height 13
click at [308, 228] on input "Community Appearance" at bounding box center [304, 223] width 7 height 7
checkbox input "true"
click at [330, 247] on div "Transportation & Infrastructure" at bounding box center [384, 245] width 128 height 13
click at [308, 247] on input "Transportation & Infrastructure" at bounding box center [304, 242] width 7 height 7
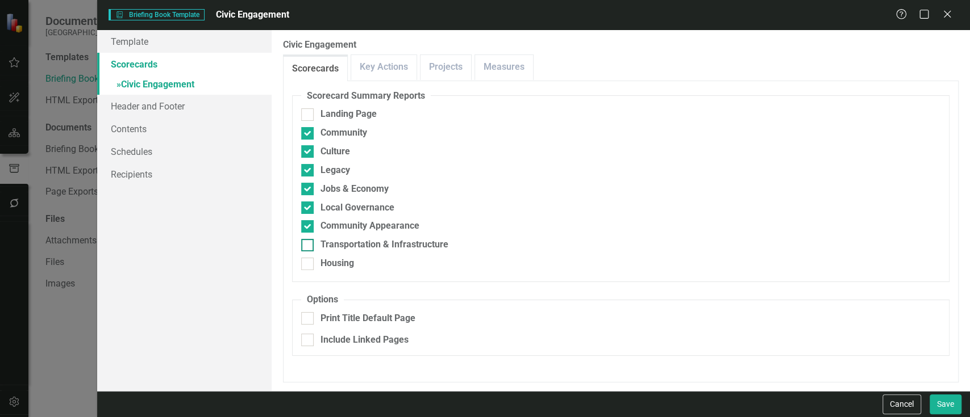
checkbox input "true"
click at [329, 261] on div "Housing" at bounding box center [337, 263] width 34 height 13
click at [308, 261] on input "Housing" at bounding box center [304, 261] width 7 height 7
checkbox input "true"
click at [354, 114] on div "Landing Page" at bounding box center [348, 114] width 56 height 13
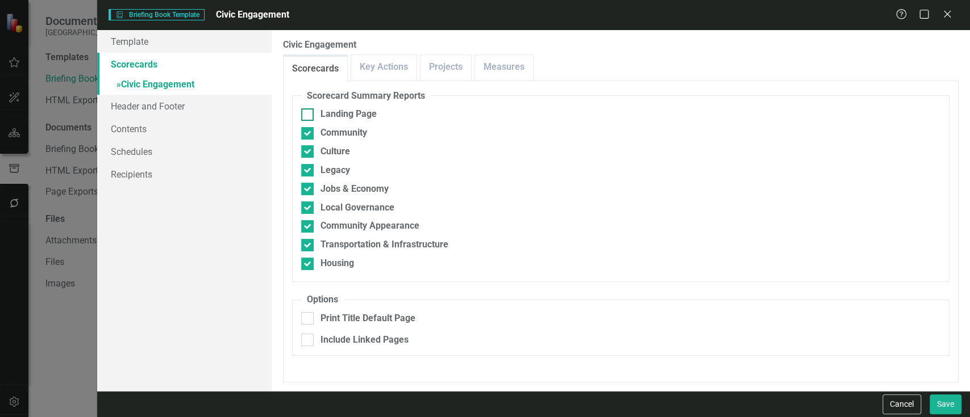
click at [308, 114] on input "Landing Page" at bounding box center [304, 111] width 7 height 7
click at [354, 114] on div "Landing Page" at bounding box center [348, 114] width 56 height 13
click at [308, 114] on input "Landing Page" at bounding box center [304, 111] width 7 height 7
click at [354, 114] on div "Landing Page" at bounding box center [348, 114] width 56 height 13
click at [308, 114] on input "Landing Page" at bounding box center [304, 111] width 7 height 7
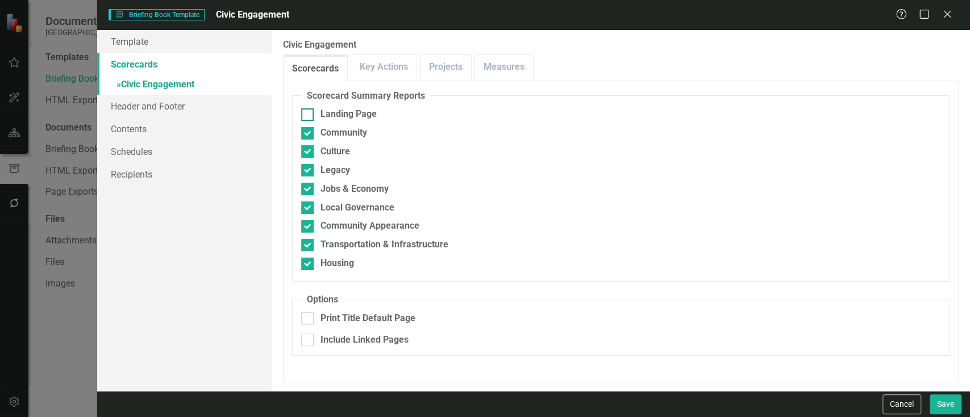
checkbox input "true"
click at [908, 391] on button "Save" at bounding box center [945, 405] width 32 height 20
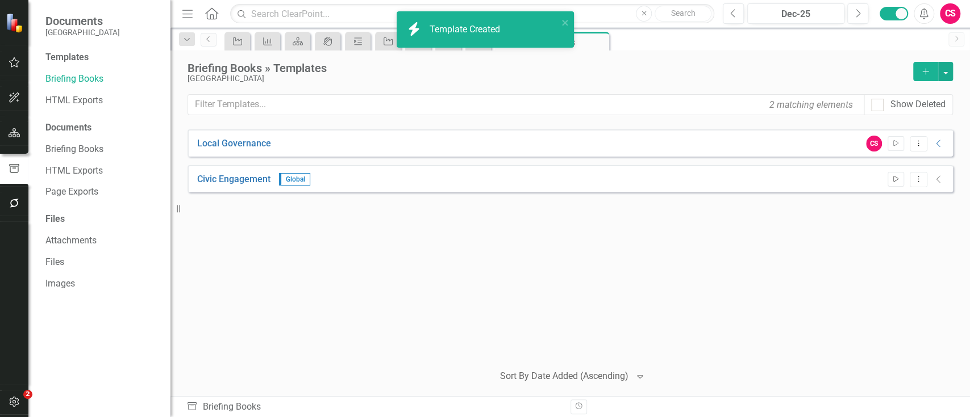
click at [892, 177] on icon "Start" at bounding box center [895, 179] width 9 height 7
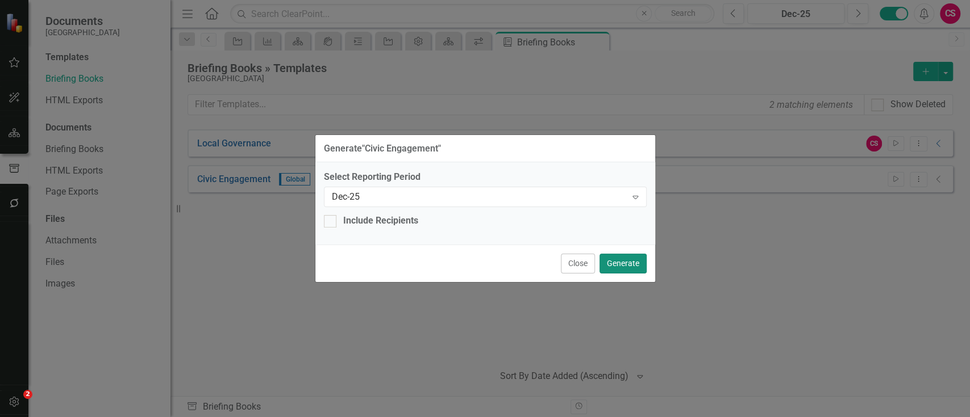
click at [633, 258] on button "Generate" at bounding box center [622, 264] width 47 height 20
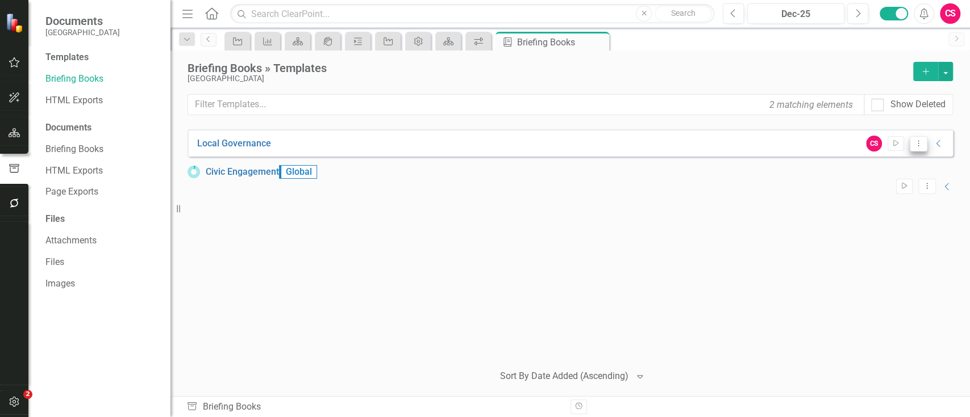
click at [908, 142] on icon "Dropdown Menu" at bounding box center [918, 143] width 10 height 7
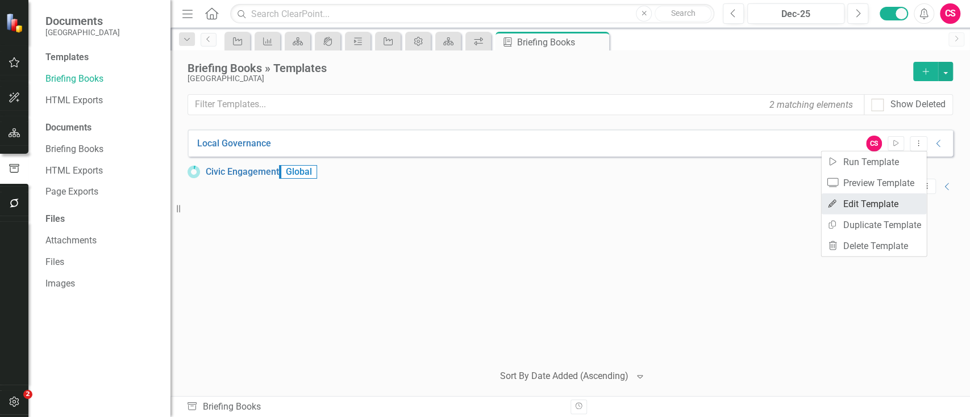
click at [875, 194] on link "Edit Edit Template" at bounding box center [873, 204] width 105 height 21
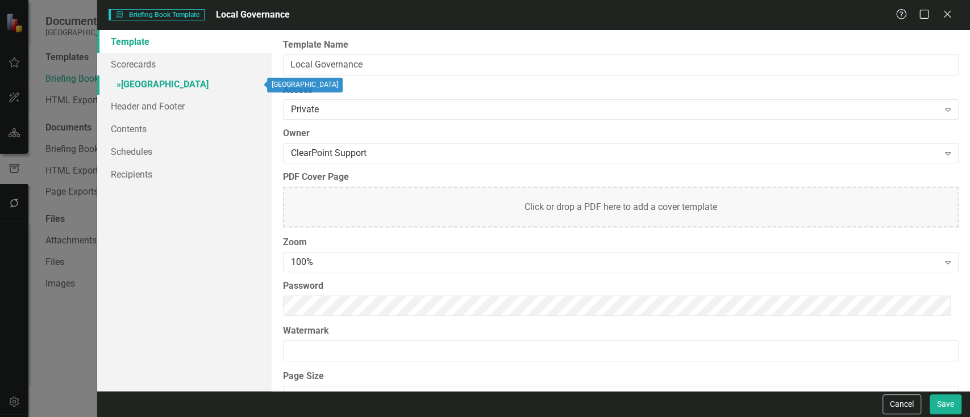
click at [199, 80] on link "» [GEOGRAPHIC_DATA]" at bounding box center [184, 86] width 174 height 20
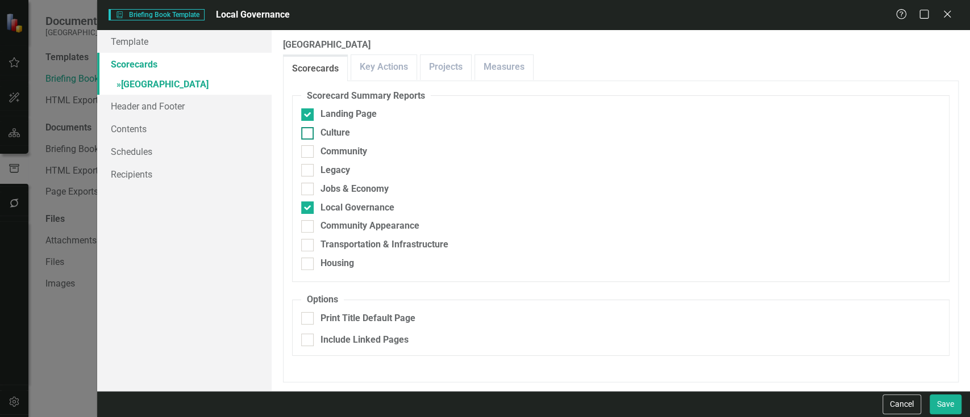
click at [335, 130] on div "Culture" at bounding box center [335, 133] width 30 height 13
click at [308, 130] on input "Culture" at bounding box center [304, 130] width 7 height 7
checkbox input "true"
click at [332, 154] on div "Community" at bounding box center [343, 151] width 47 height 13
click at [308, 153] on input "Community" at bounding box center [304, 148] width 7 height 7
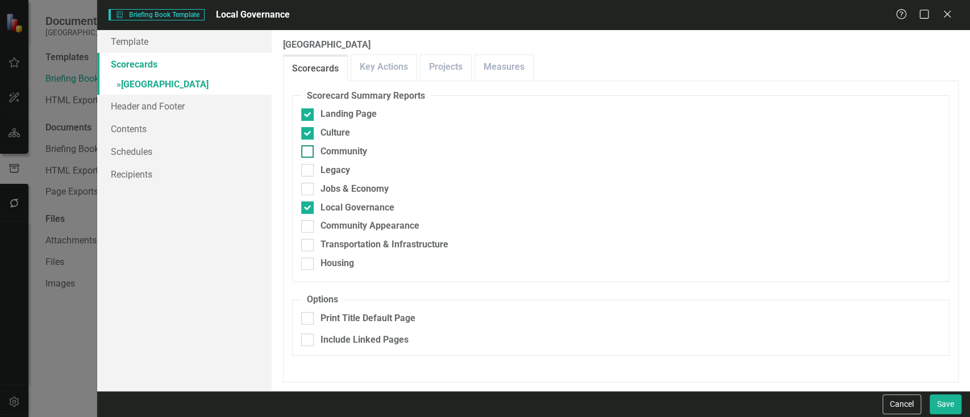
checkbox input "true"
drag, startPoint x: 331, startPoint y: 162, endPoint x: 331, endPoint y: 171, distance: 9.1
click at [331, 171] on fieldset "Scorecard Summary Reports Landing Page Culture Community Legacy Jobs & Economy …" at bounding box center [620, 186] width 657 height 193
click at [331, 171] on div "Legacy" at bounding box center [335, 170] width 30 height 13
click at [308, 171] on input "Legacy" at bounding box center [304, 167] width 7 height 7
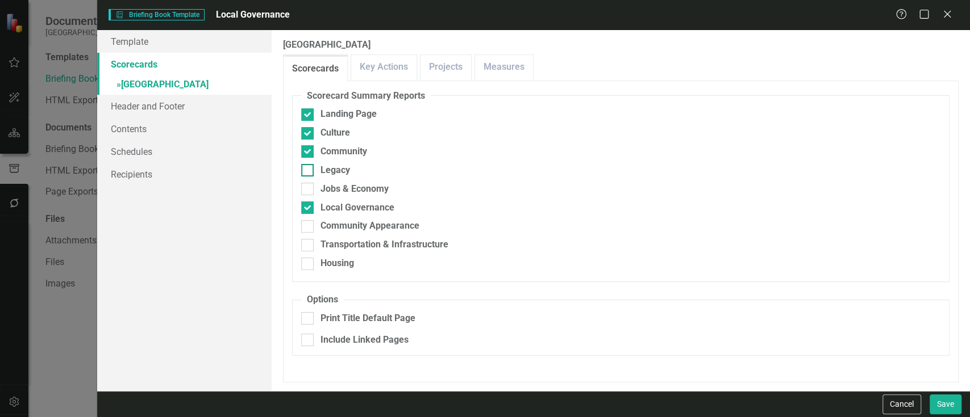
checkbox input "true"
click at [327, 191] on div "Jobs & Economy" at bounding box center [354, 189] width 68 height 13
click at [308, 190] on input "Jobs & Economy" at bounding box center [304, 186] width 7 height 7
checkbox input "true"
click at [324, 222] on div "Community Appearance" at bounding box center [369, 226] width 99 height 13
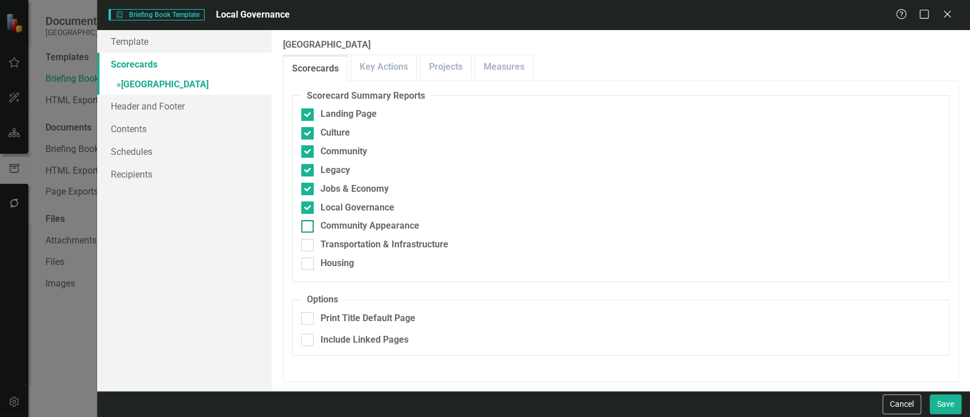
click at [308, 222] on input "Community Appearance" at bounding box center [304, 223] width 7 height 7
checkbox input "true"
click at [326, 250] on div "Transportation & Infrastructure" at bounding box center [384, 245] width 128 height 13
click at [308, 247] on input "Transportation & Infrastructure" at bounding box center [304, 242] width 7 height 7
checkbox input "true"
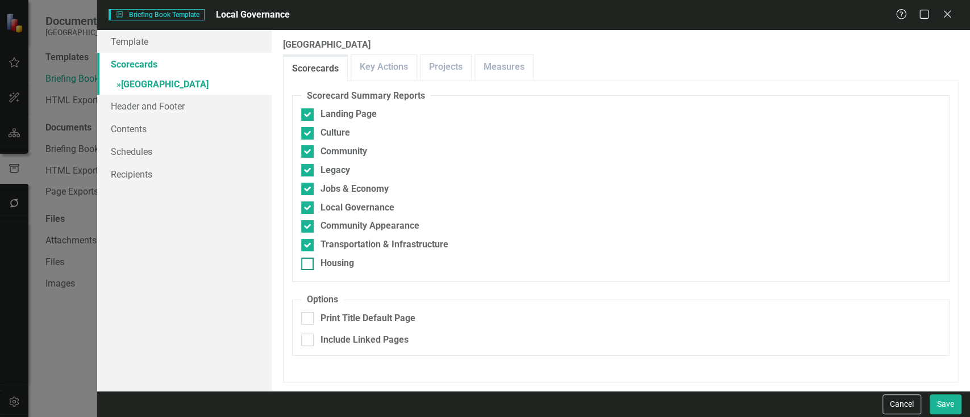
click at [326, 267] on div "Housing" at bounding box center [337, 263] width 34 height 13
click at [308, 265] on input "Housing" at bounding box center [304, 261] width 7 height 7
checkbox input "true"
click at [908, 391] on button "Save" at bounding box center [945, 405] width 32 height 20
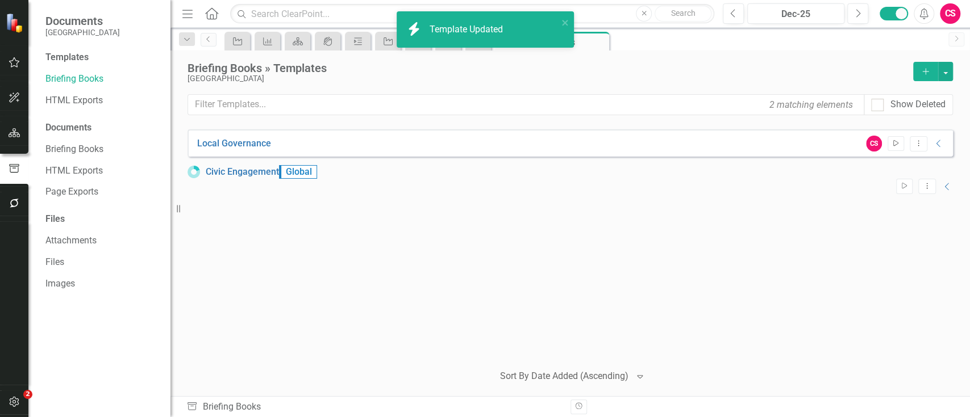
click at [894, 146] on icon "Start" at bounding box center [895, 143] width 9 height 7
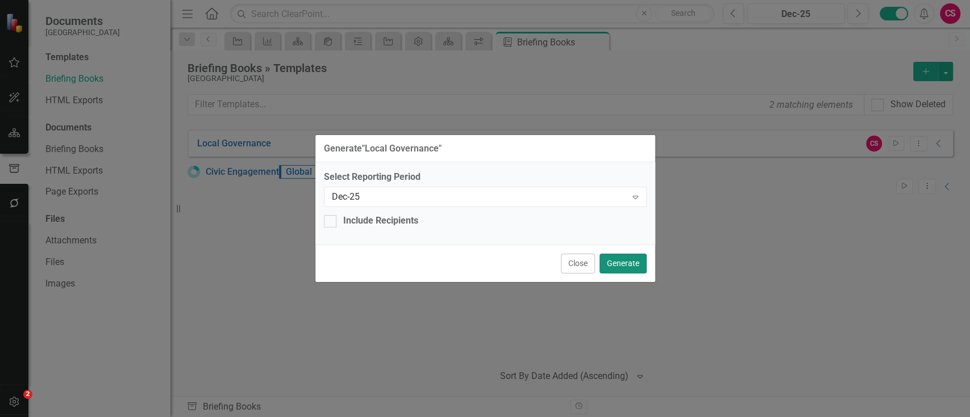
click at [628, 265] on button "Generate" at bounding box center [622, 264] width 47 height 20
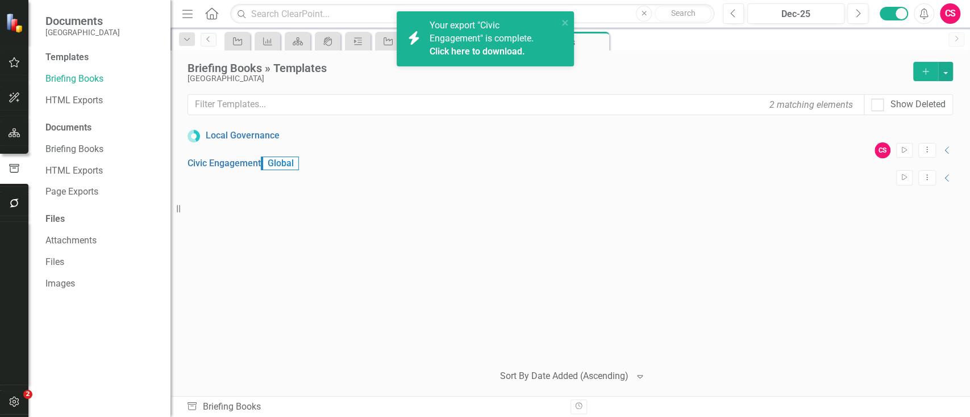
click at [218, 9] on icon "Home" at bounding box center [211, 13] width 15 height 12
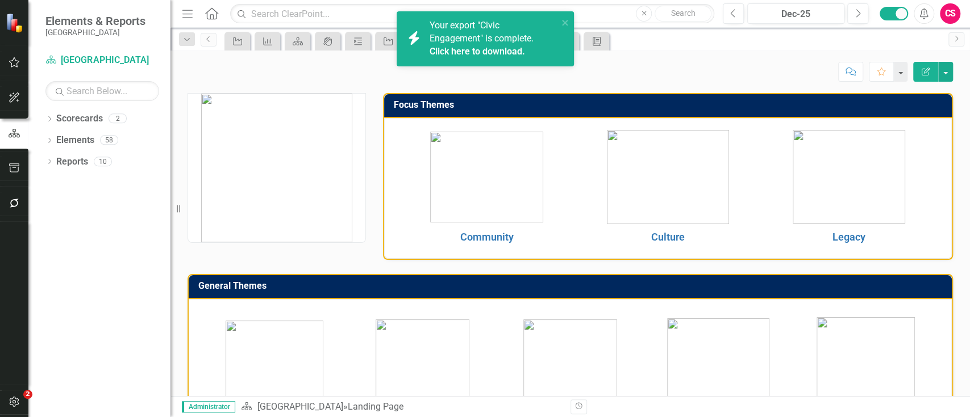
scroll to position [357, 0]
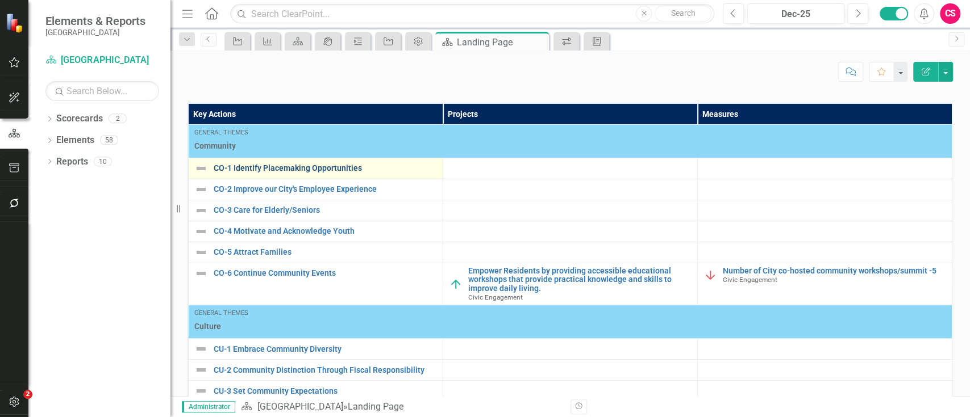
click at [327, 173] on link "CO-1 Identify Placemaking Opportunities" at bounding box center [325, 168] width 223 height 9
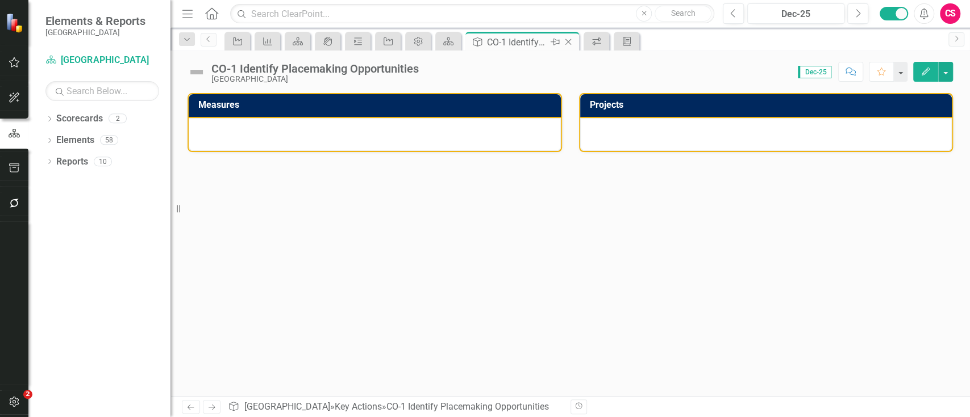
click at [573, 44] on icon "Close" at bounding box center [567, 41] width 11 height 9
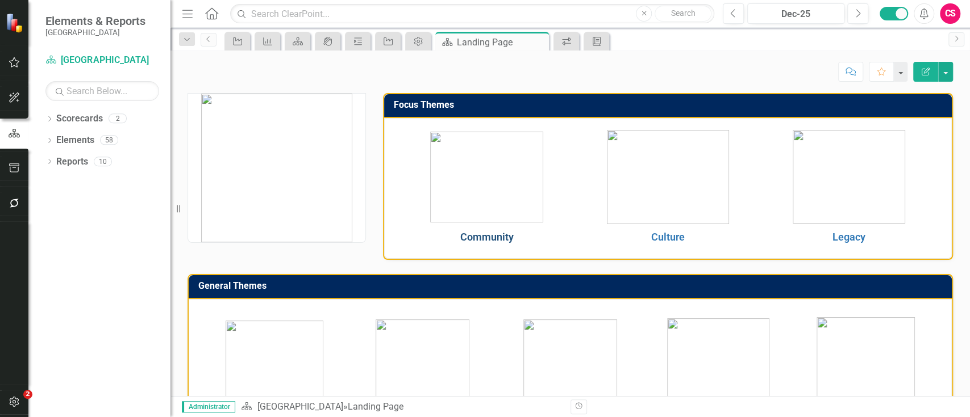
click at [499, 232] on link "Community" at bounding box center [486, 237] width 53 height 12
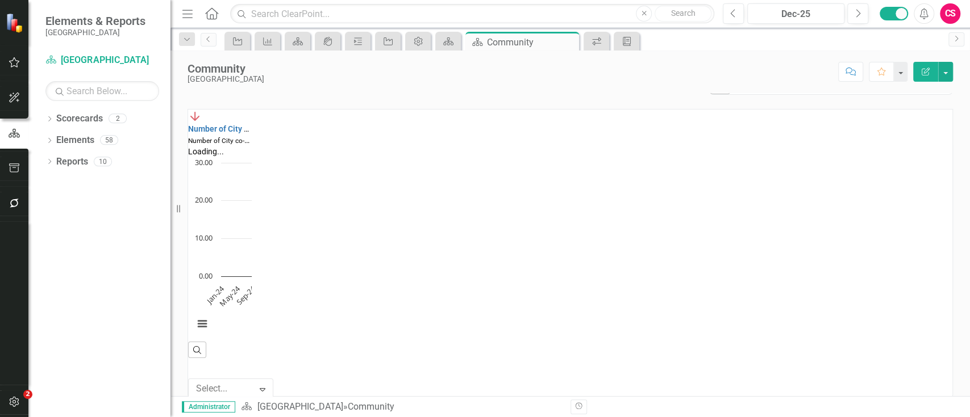
scroll to position [176, 0]
click at [377, 126] on link "Number of City co-hosted community workshops/summit -5" at bounding box center [295, 128] width 214 height 9
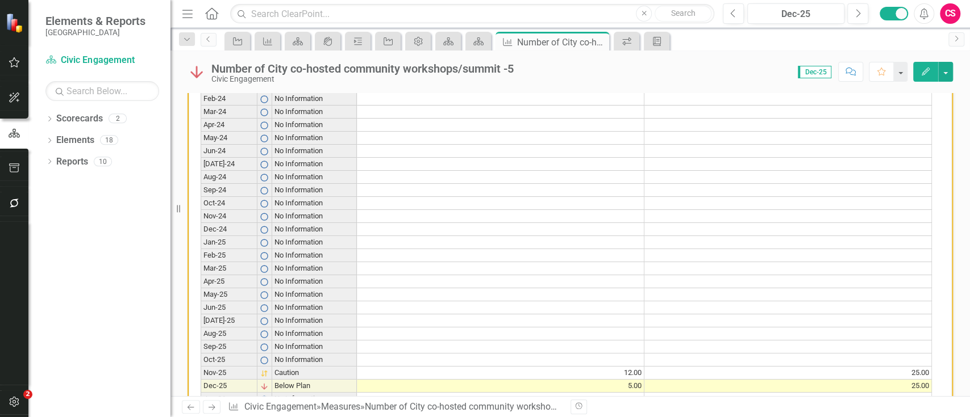
scroll to position [445, 0]
click at [495, 65] on div "Number of City co-hosted community workshops/summit -5" at bounding box center [362, 68] width 302 height 12
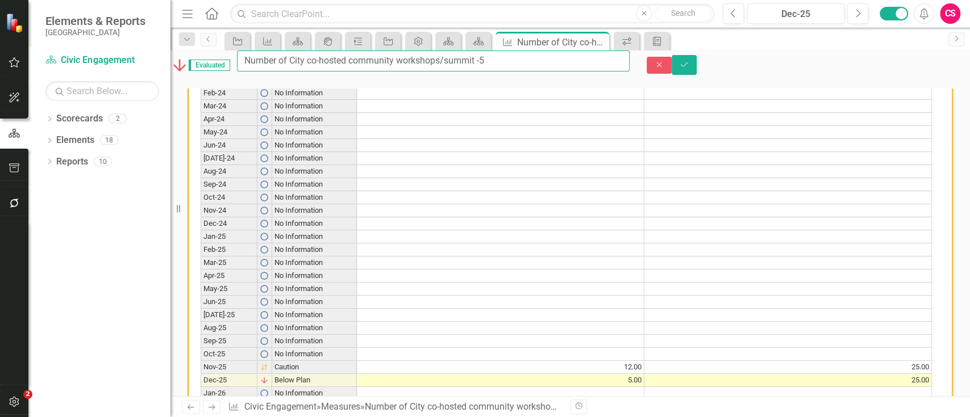
click at [520, 66] on input "Number of City co-hosted community workshops/summit -5" at bounding box center [433, 61] width 392 height 21
type input "Number of City co-hosted community workshops/summit"
click at [671, 55] on button "Save" at bounding box center [683, 65] width 25 height 20
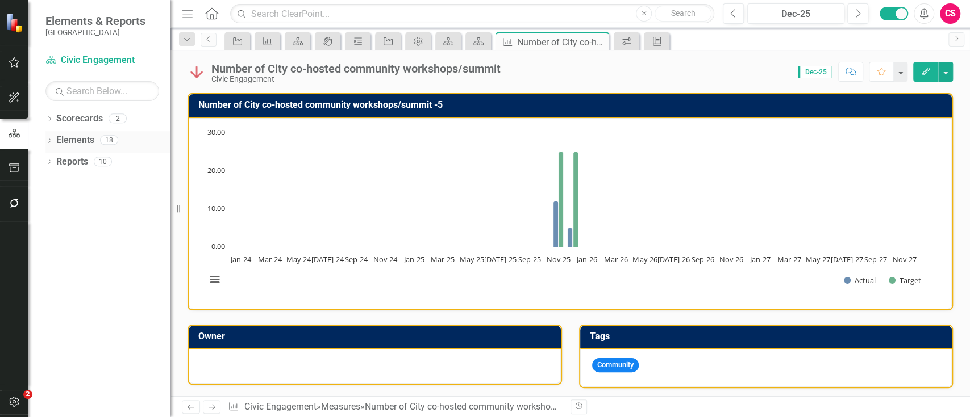
click at [48, 141] on icon "Dropdown" at bounding box center [49, 142] width 8 height 6
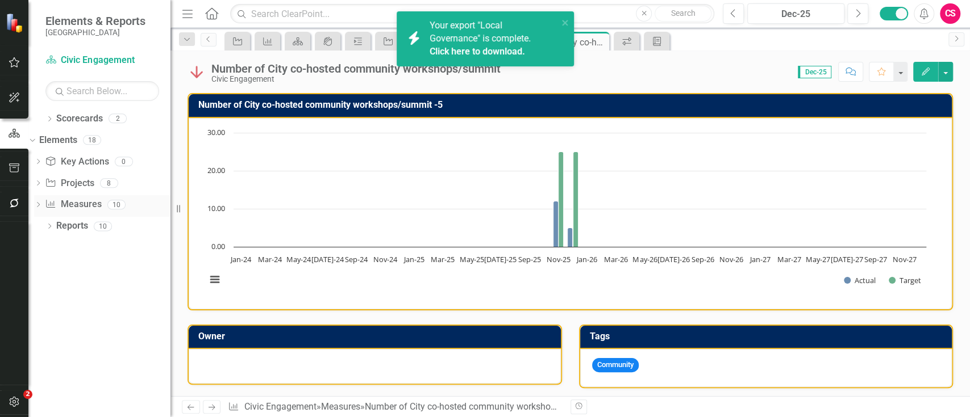
click at [42, 207] on icon "Dropdown" at bounding box center [38, 206] width 8 height 6
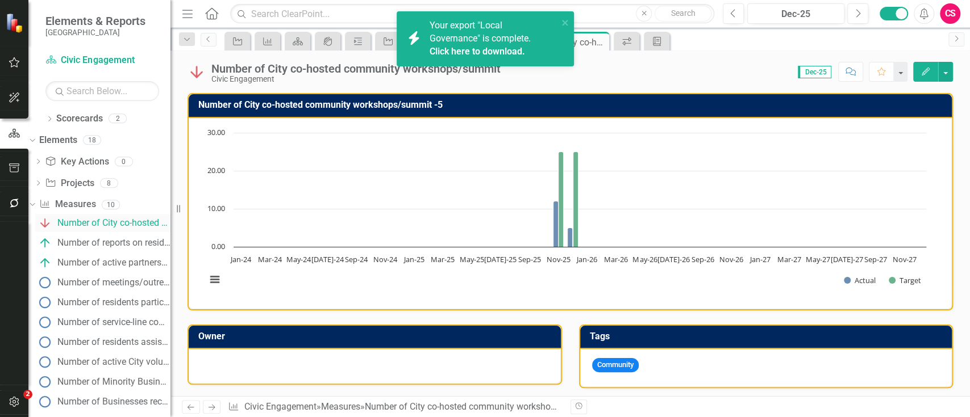
click at [101, 229] on link "Number of City co-hosted community workshops/summit" at bounding box center [102, 223] width 135 height 18
click at [209, 391] on icon "Next" at bounding box center [212, 407] width 10 height 7
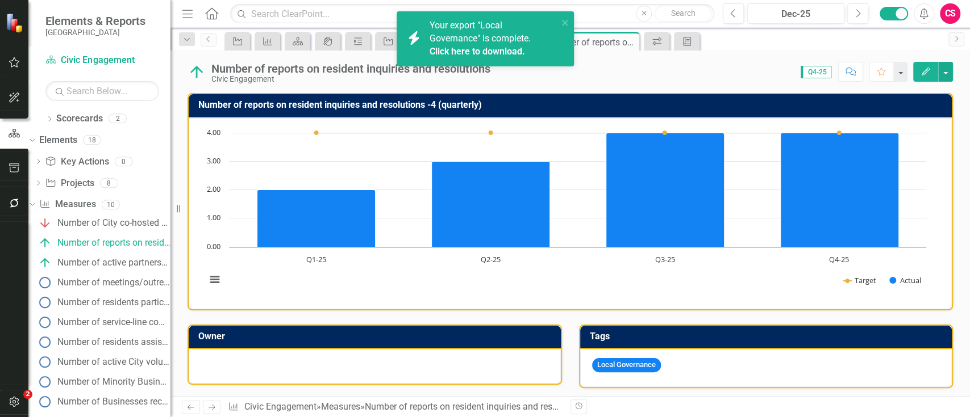
click at [191, 391] on icon "Previous" at bounding box center [191, 407] width 10 height 7
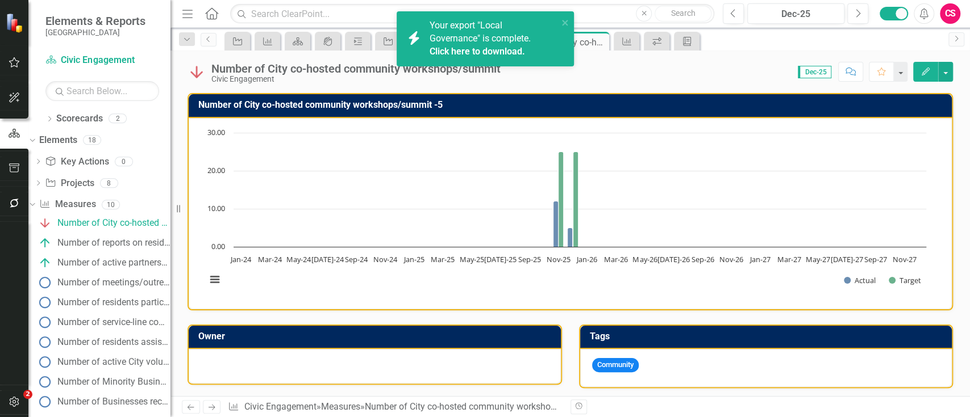
click at [506, 190] on rect "Interactive chart" at bounding box center [565, 212] width 731 height 170
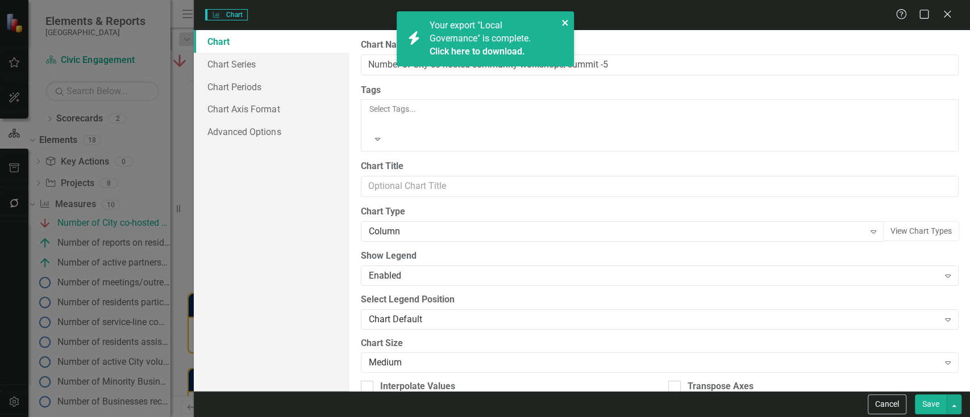
click at [564, 20] on icon "close" at bounding box center [565, 22] width 8 height 9
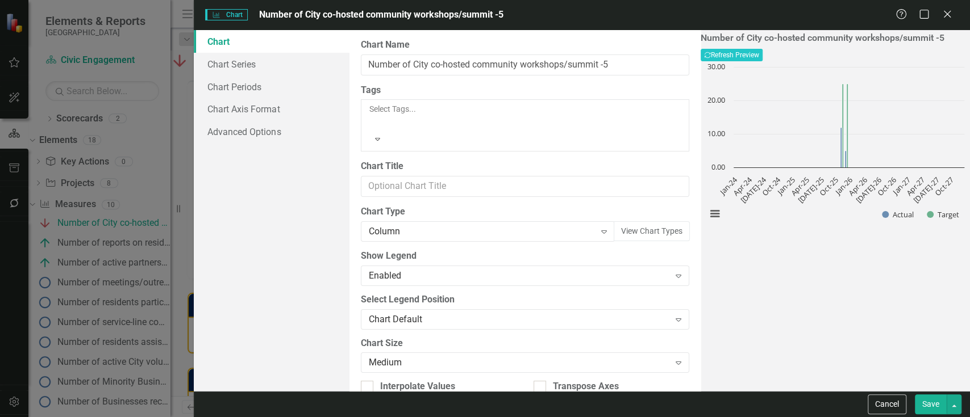
click at [648, 60] on div "From this page, you can define the name, type, and size of the chart. You can a…" at bounding box center [524, 210] width 351 height 361
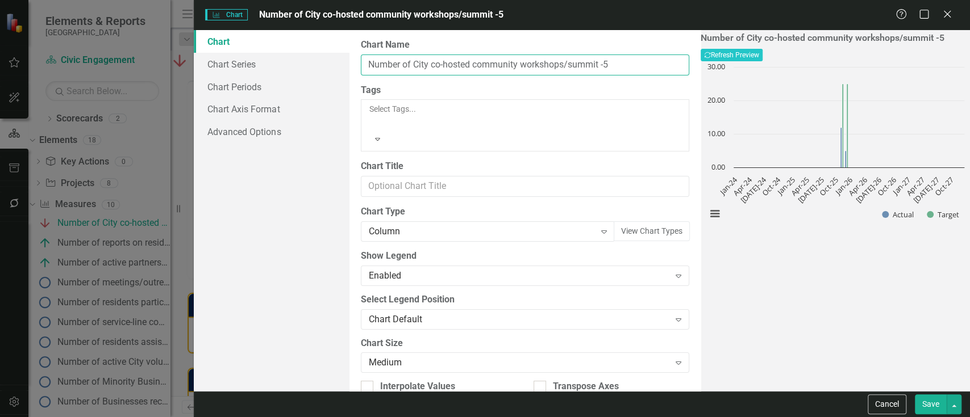
click at [602, 65] on input "Number of City co-hosted community workshops/summit -5" at bounding box center [525, 65] width 328 height 21
type input "Number of City co-hosted community workshops/summit"
click at [882, 210] on button "Show Actual" at bounding box center [898, 215] width 32 height 10
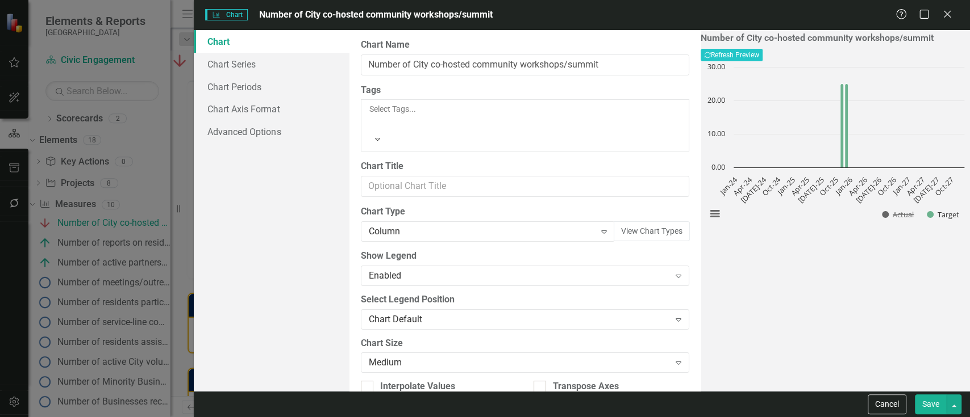
click at [908, 391] on button "Save" at bounding box center [930, 405] width 32 height 20
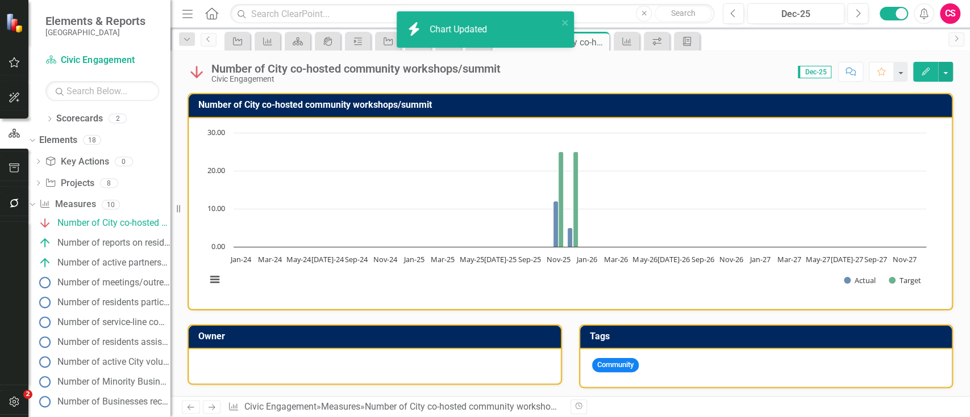
click at [212, 391] on icon "Next" at bounding box center [212, 407] width 10 height 7
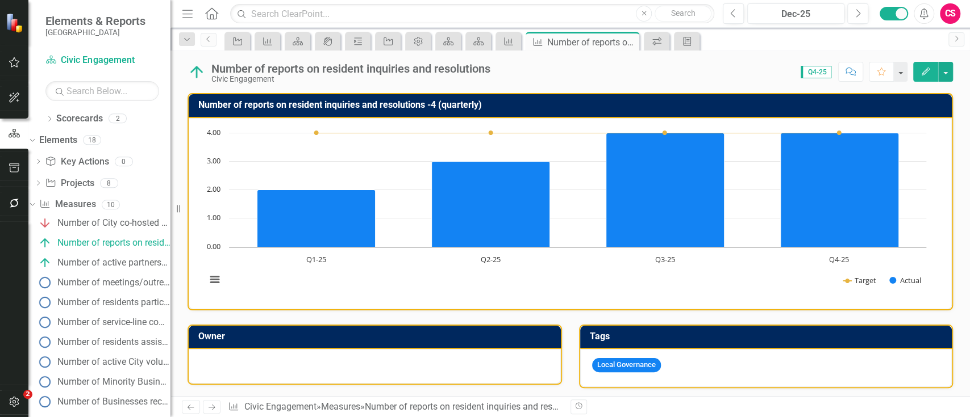
click at [336, 110] on td "Number of reports on resident inquiries and resolutions -4 (quarterly)" at bounding box center [571, 106] width 747 height 19
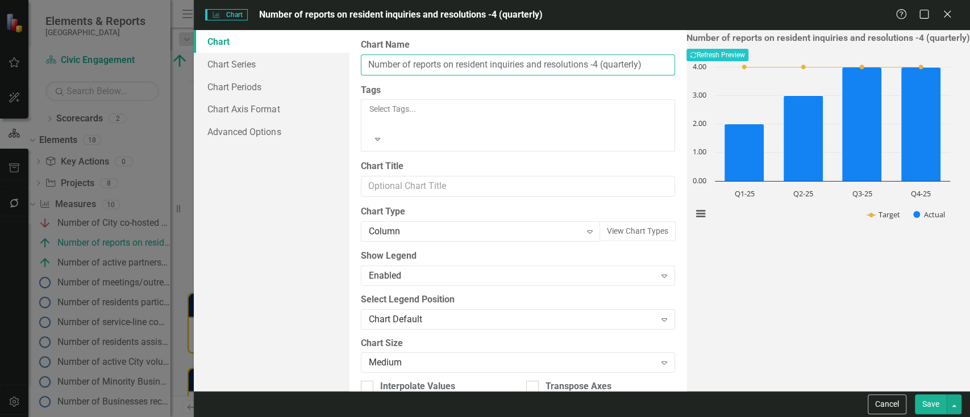
scroll to position [0, 12]
drag, startPoint x: 594, startPoint y: 61, endPoint x: 732, endPoint y: 87, distance: 140.5
click at [732, 87] on div "Chart Chart Series Chart Periods Chart Axis Format Advanced Options From this p…" at bounding box center [582, 210] width 776 height 361
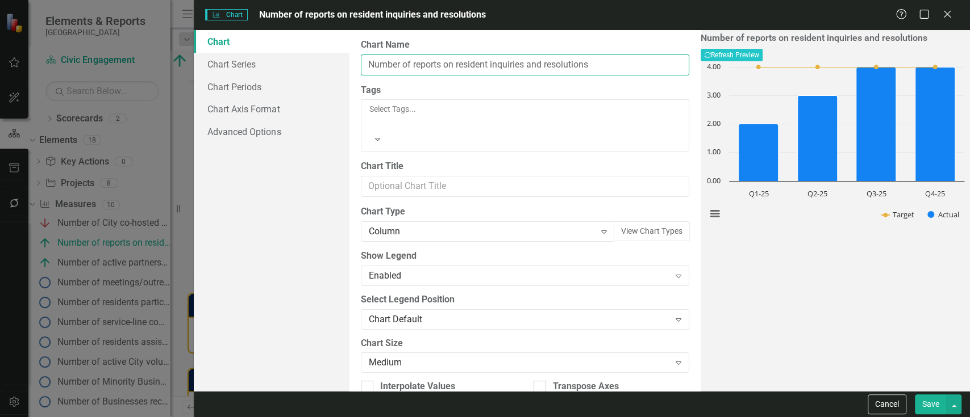
scroll to position [0, 0]
type input "Number of reports on resident inquiries and resolutions"
click at [881, 210] on button "Show Target" at bounding box center [897, 215] width 33 height 10
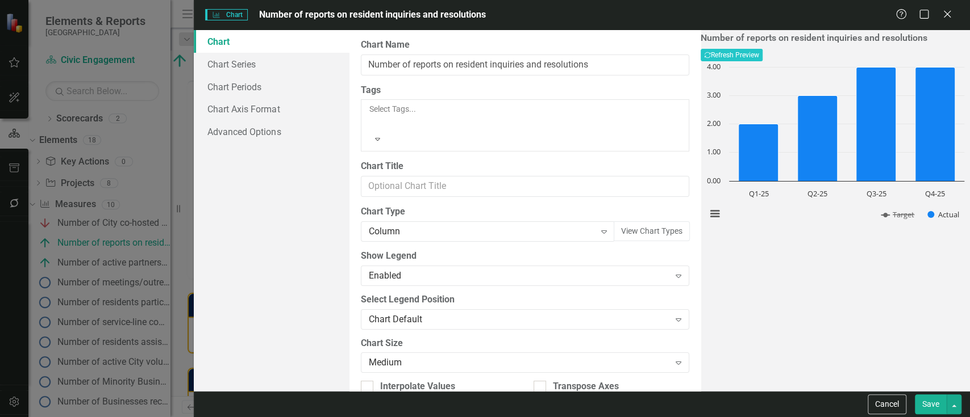
click at [908, 391] on button "Save" at bounding box center [930, 405] width 32 height 20
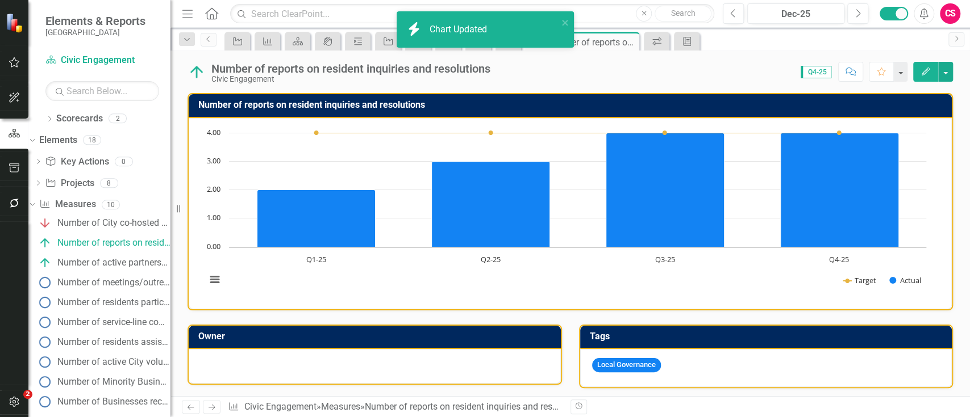
click at [216, 391] on icon "Next" at bounding box center [212, 407] width 10 height 7
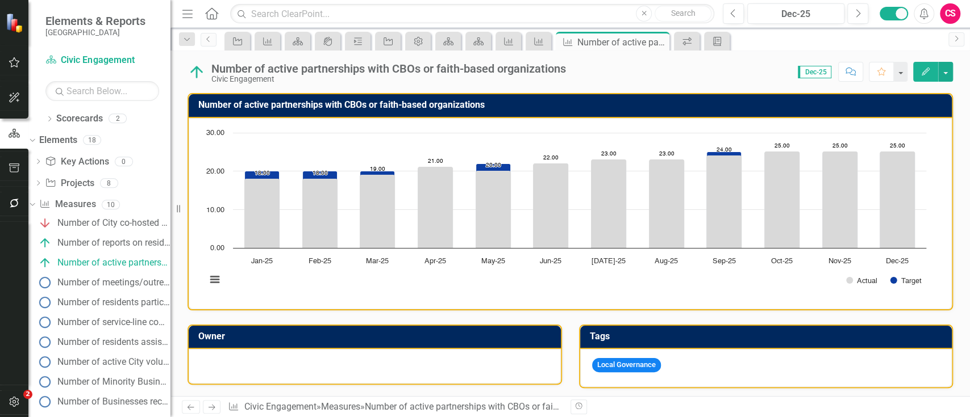
click at [203, 391] on link "Next" at bounding box center [212, 407] width 18 height 14
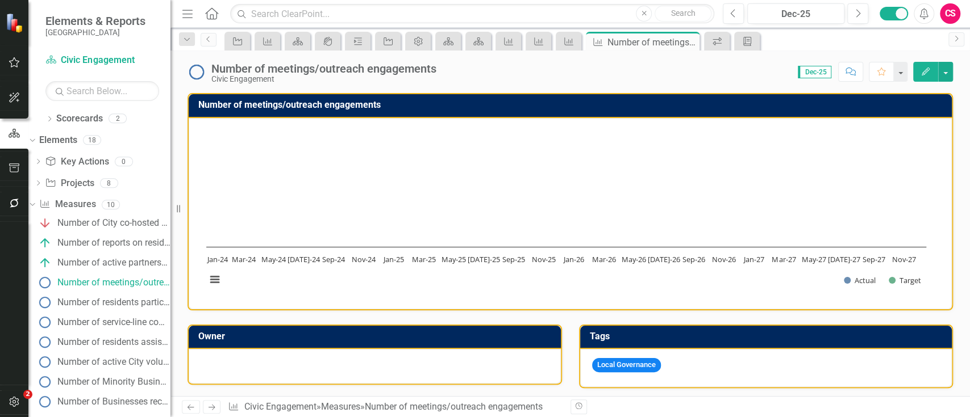
click at [203, 391] on link "Next" at bounding box center [212, 407] width 18 height 14
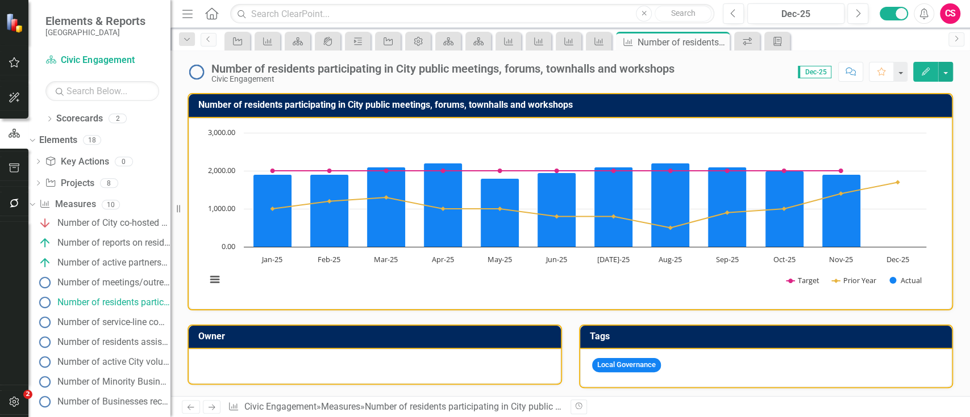
click at [210, 391] on icon "Next" at bounding box center [212, 407] width 10 height 7
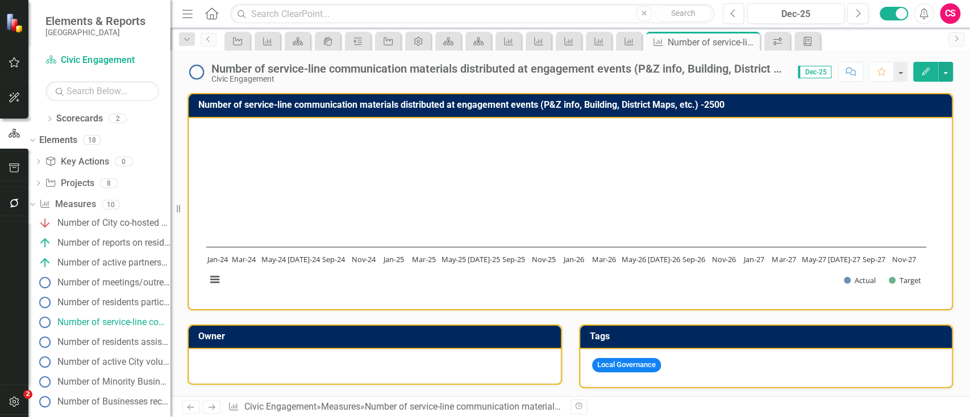
click at [659, 75] on div "Civic Engagement" at bounding box center [498, 79] width 575 height 9
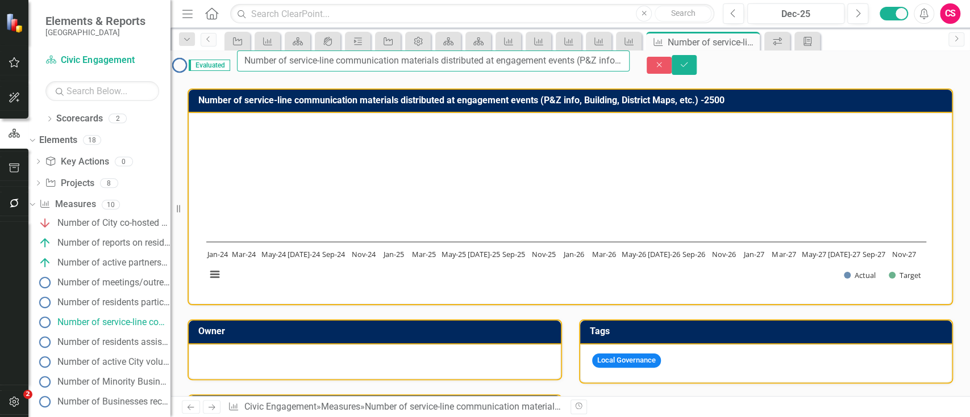
click at [598, 67] on input "Number of service-line communication materials distributed at engagement events…" at bounding box center [433, 61] width 392 height 21
type input "Number of service-line communication materials distributed at engagement events…"
click at [671, 55] on button "Save" at bounding box center [683, 65] width 25 height 20
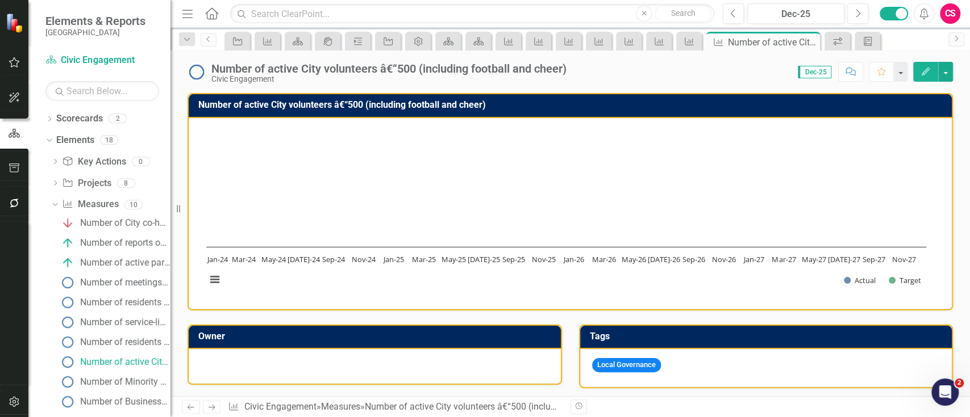
click at [415, 67] on div "Number of active City volunteers â€“500 (including football and cheer)" at bounding box center [388, 68] width 355 height 12
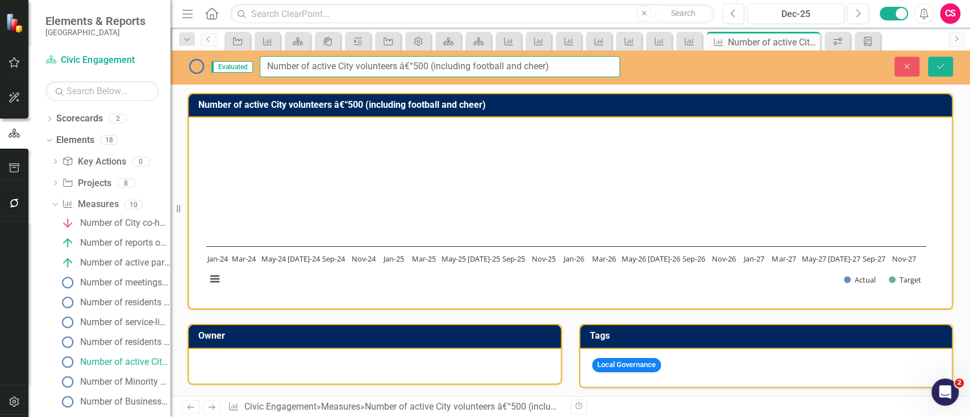
click at [412, 68] on input "Number of active City volunteers â€“500 (including football and cheer)" at bounding box center [440, 66] width 360 height 21
type input "Number of active City volunteers (including football and cheer)"
click at [928, 57] on button "Save" at bounding box center [940, 67] width 25 height 20
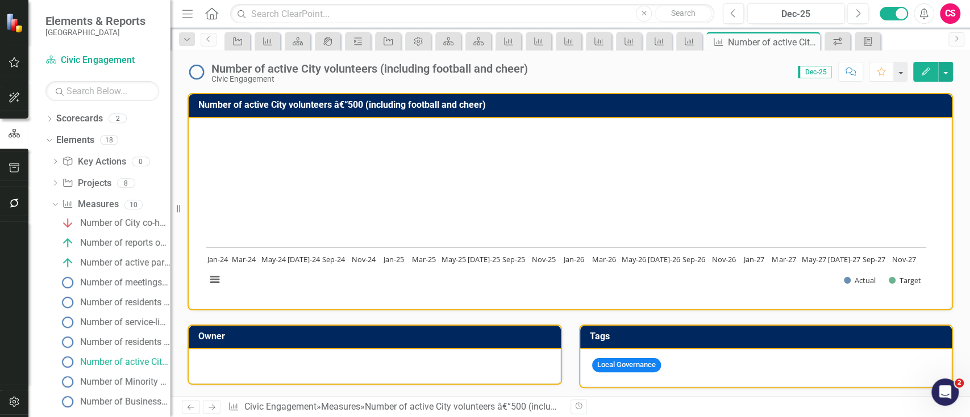
click at [532, 231] on rect "Interactive chart" at bounding box center [565, 212] width 731 height 170
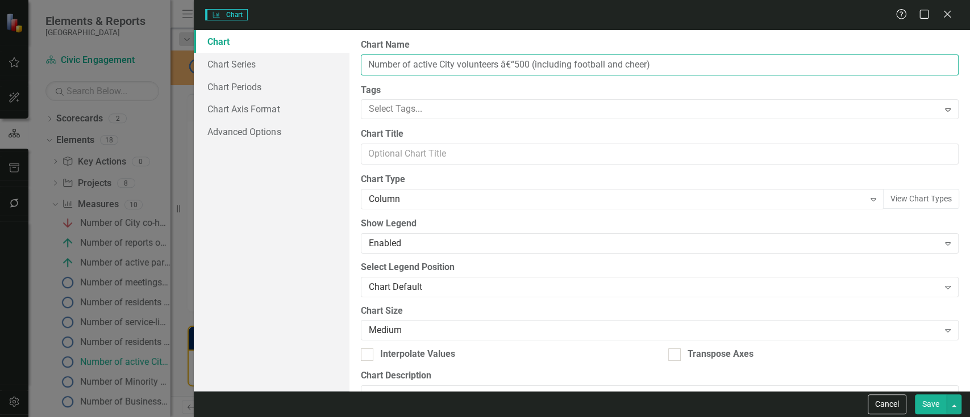
click at [525, 60] on input "Number of active City volunteers â€“500 (including football and cheer)" at bounding box center [660, 65] width 598 height 21
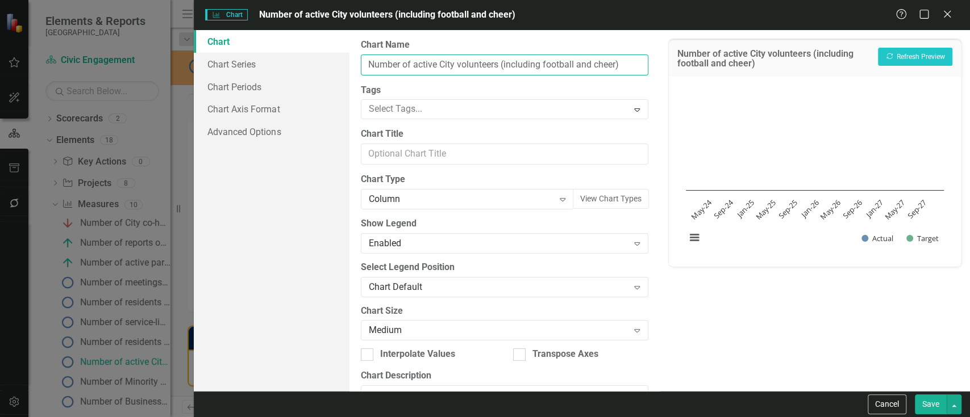
type input "Number of active City volunteers (including football and cheer)"
click at [861, 234] on button "Show Actual" at bounding box center [877, 239] width 32 height 10
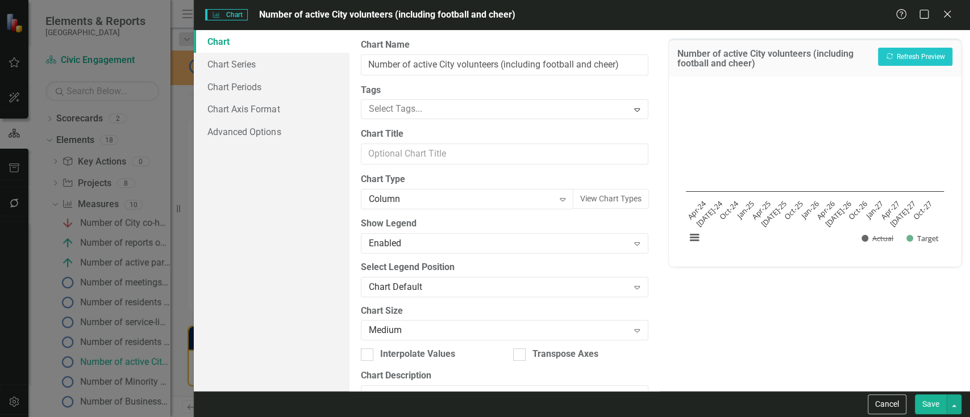
click at [928, 403] on button "Save" at bounding box center [930, 405] width 32 height 20
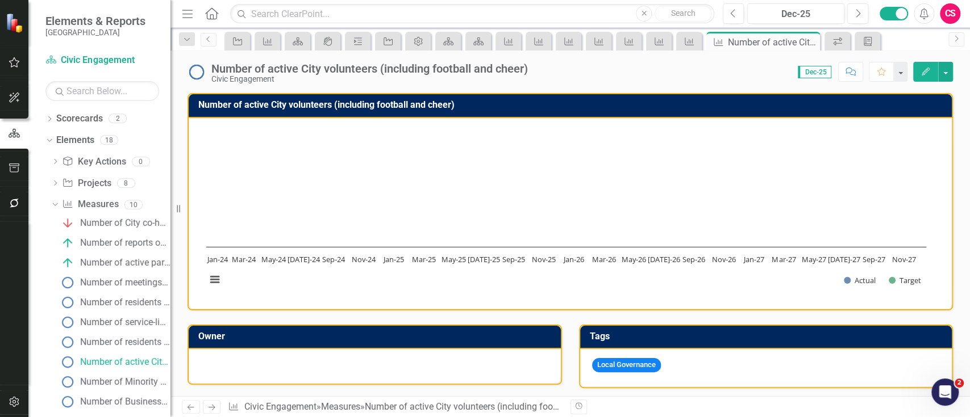
click at [209, 407] on icon at bounding box center [211, 408] width 7 height 6
click at [512, 73] on div "Score: 0.00 Dec-25 Completed Comment Favorite Edit" at bounding box center [727, 71] width 450 height 19
click at [496, 66] on div "Number of Minority Business Certification Workshops -4" at bounding box center [353, 68] width 285 height 12
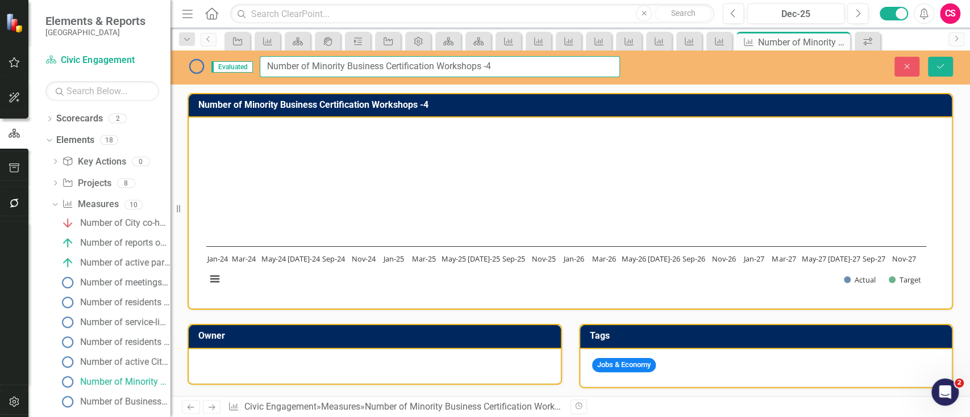
click at [498, 66] on input "Number of Minority Business Certification Workshops -4" at bounding box center [440, 66] width 360 height 21
type input "Number of Minority Business Certification Workshops"
click at [928, 57] on button "Save" at bounding box center [940, 67] width 25 height 20
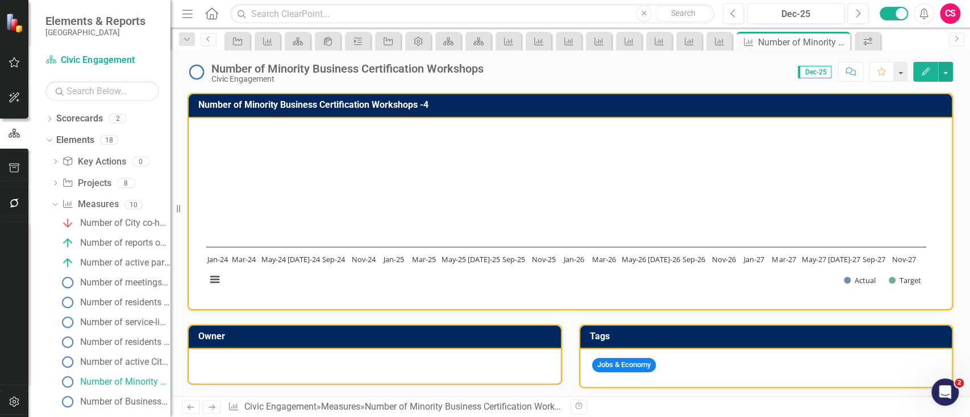
click at [517, 187] on rect "Interactive chart" at bounding box center [565, 212] width 731 height 170
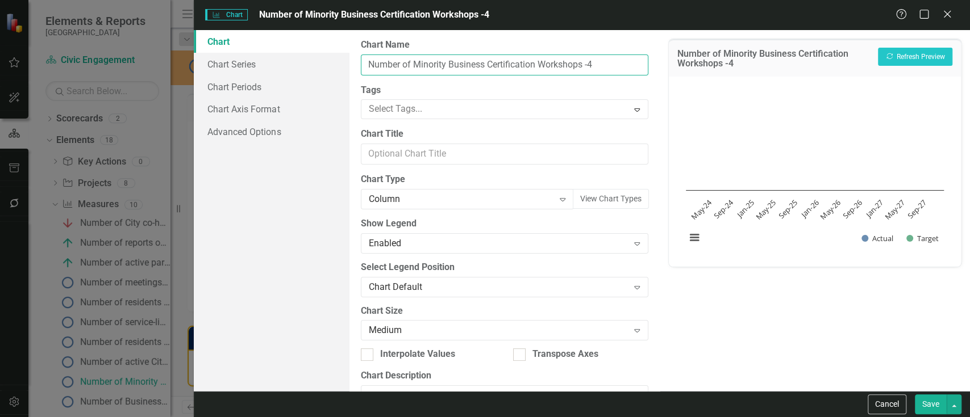
click at [609, 63] on input "Number of Minority Business Certification Workshops -4" at bounding box center [504, 65] width 287 height 21
type input "Number of Minority Business Certification Workshops"
click at [861, 234] on button "Show Actual" at bounding box center [877, 239] width 32 height 10
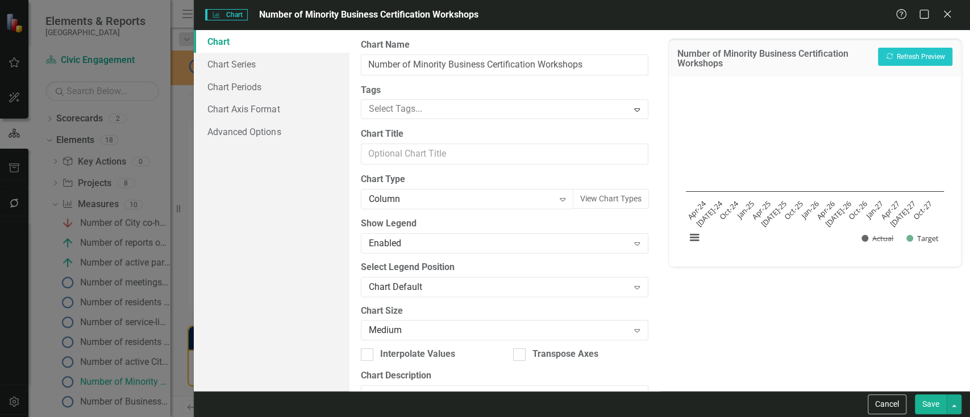
click at [942, 404] on button "Save" at bounding box center [930, 405] width 32 height 20
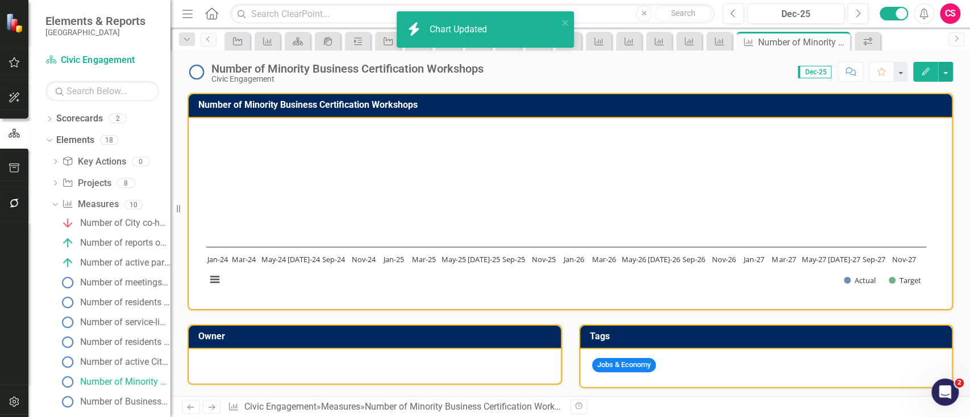
click at [211, 411] on icon "Next" at bounding box center [212, 407] width 10 height 7
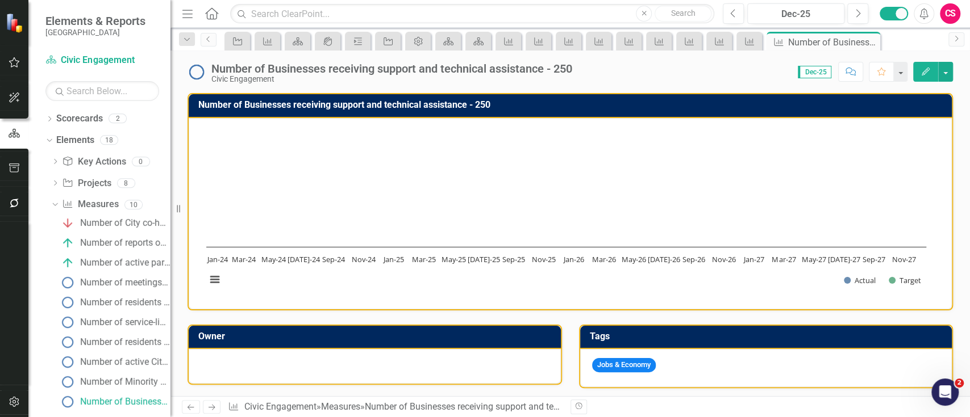
click at [563, 148] on rect "Interactive chart" at bounding box center [565, 212] width 731 height 170
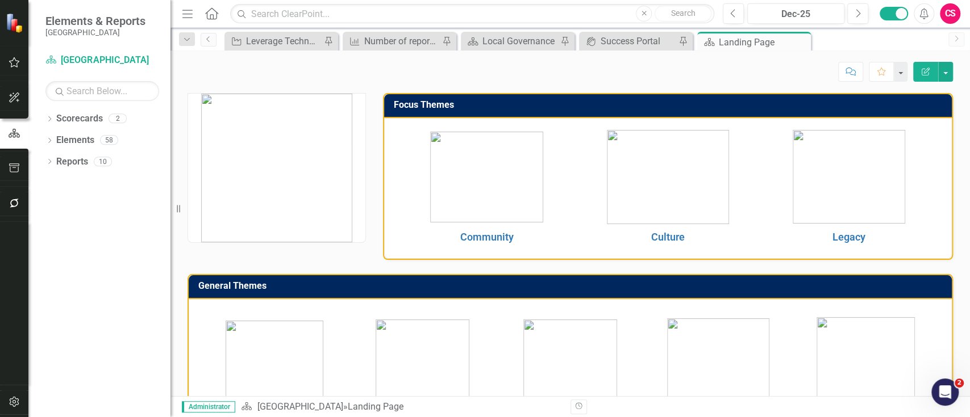
click at [18, 166] on icon "button" at bounding box center [15, 168] width 12 height 9
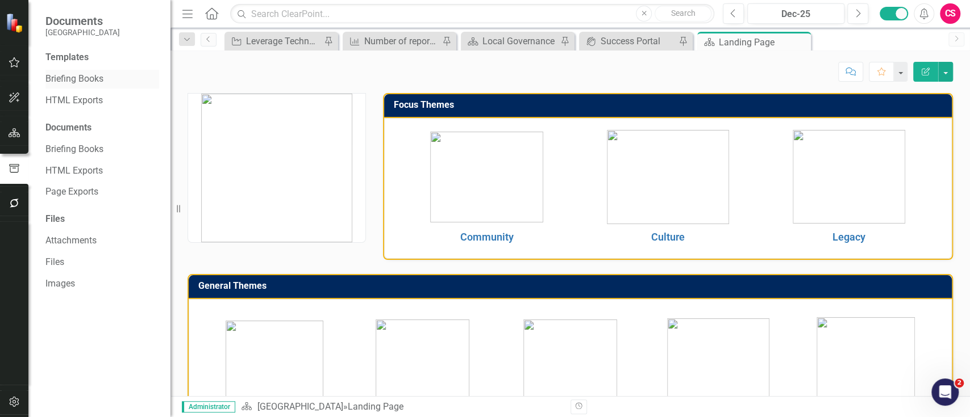
click at [73, 80] on link "Briefing Books" at bounding box center [102, 79] width 114 height 13
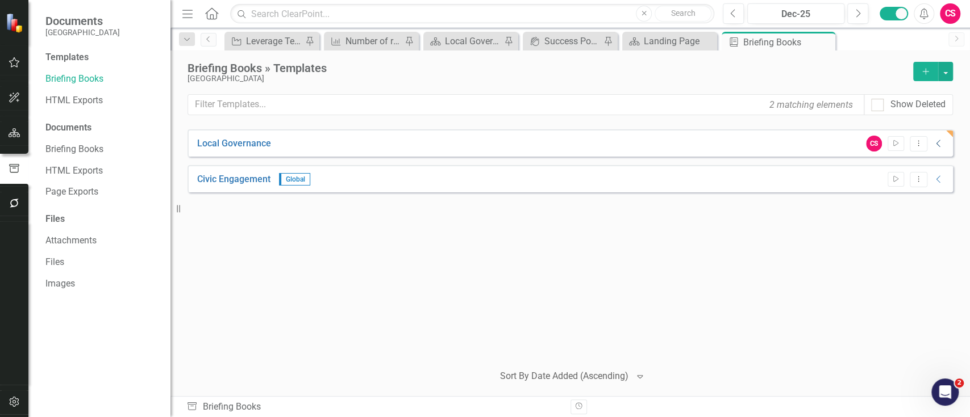
click at [935, 140] on icon "Collapse" at bounding box center [938, 143] width 11 height 9
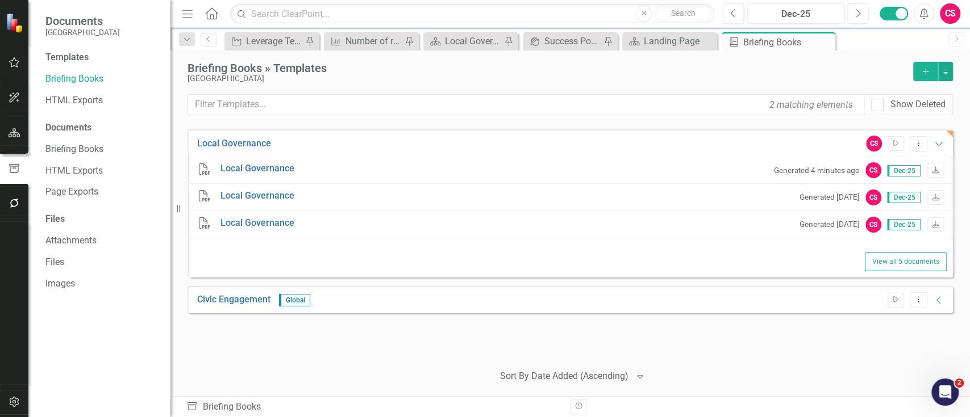
click at [932, 169] on icon "Download" at bounding box center [935, 171] width 9 height 7
